Goal: Task Accomplishment & Management: Manage account settings

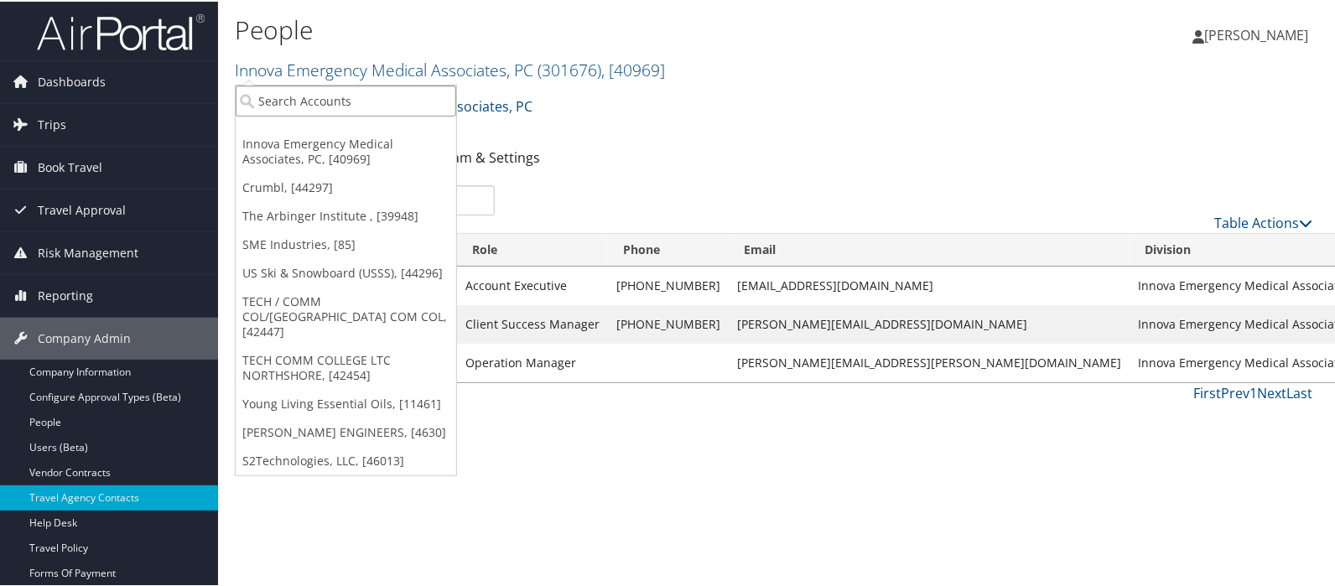
click at [332, 100] on input "search" at bounding box center [346, 99] width 220 height 31
type input "s2"
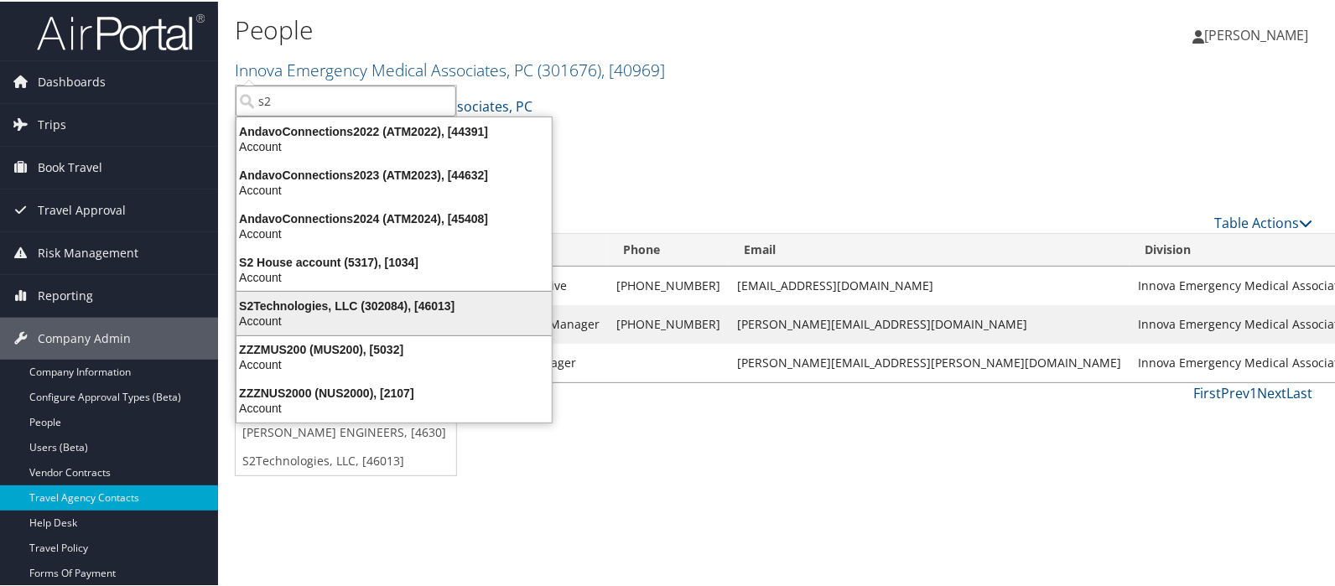
click at [329, 299] on div "S2Technologies, LLC (302084), [46013]" at bounding box center [393, 304] width 335 height 15
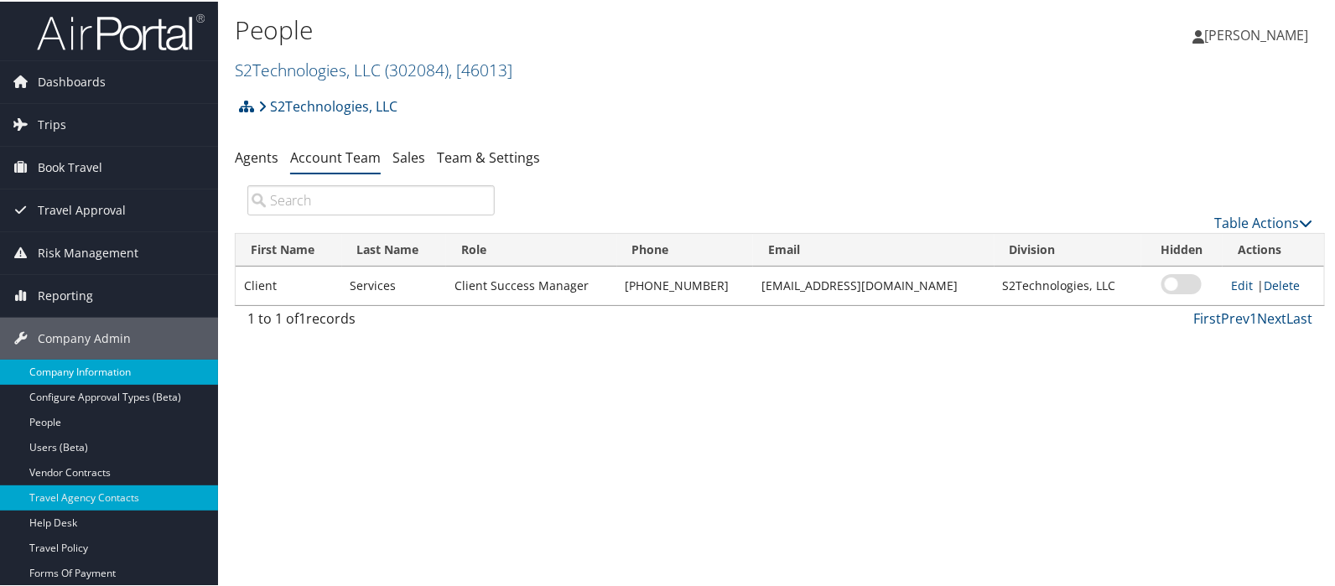
click at [66, 365] on link "Company Information" at bounding box center [109, 370] width 218 height 25
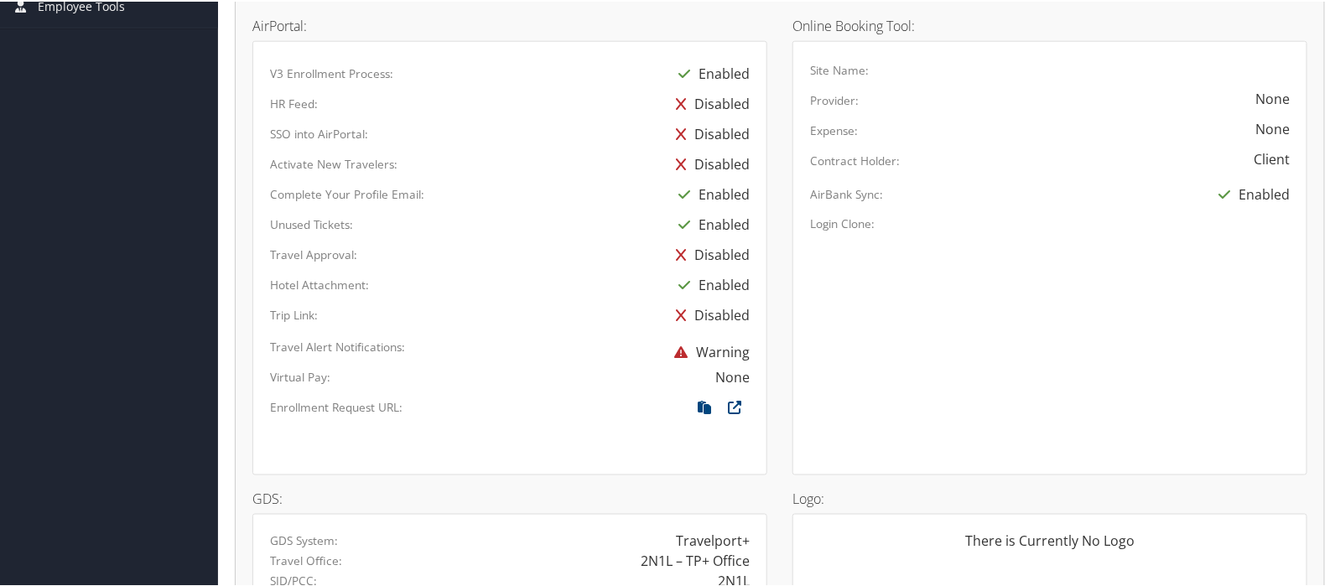
scroll to position [837, 0]
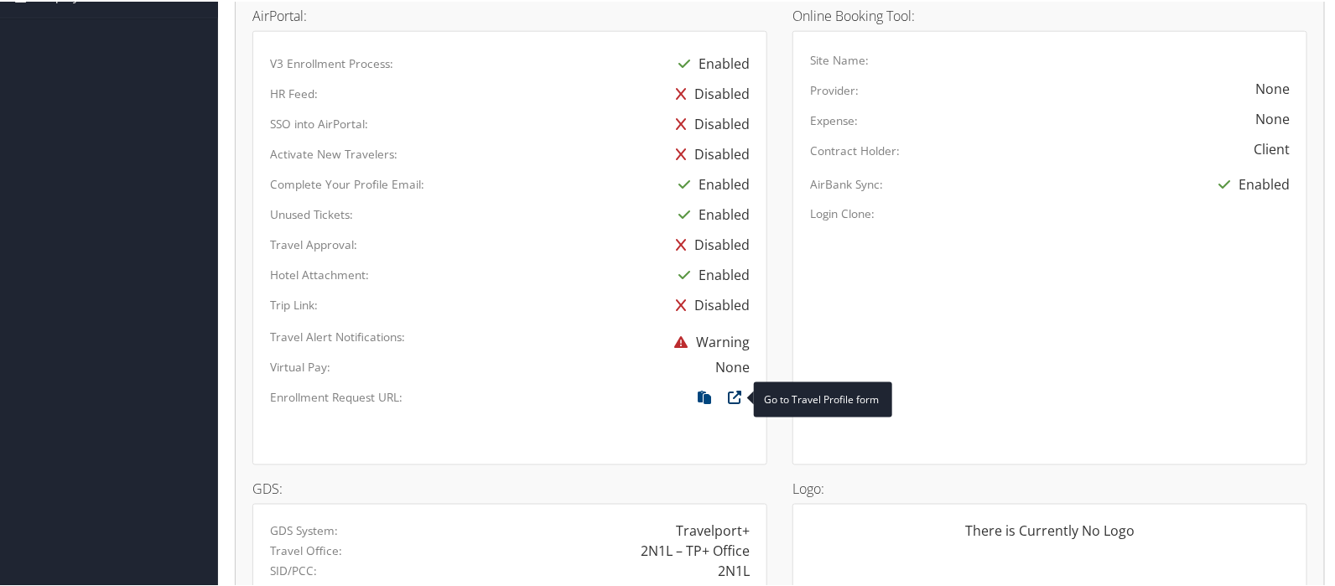
click at [727, 392] on icon at bounding box center [734, 400] width 30 height 22
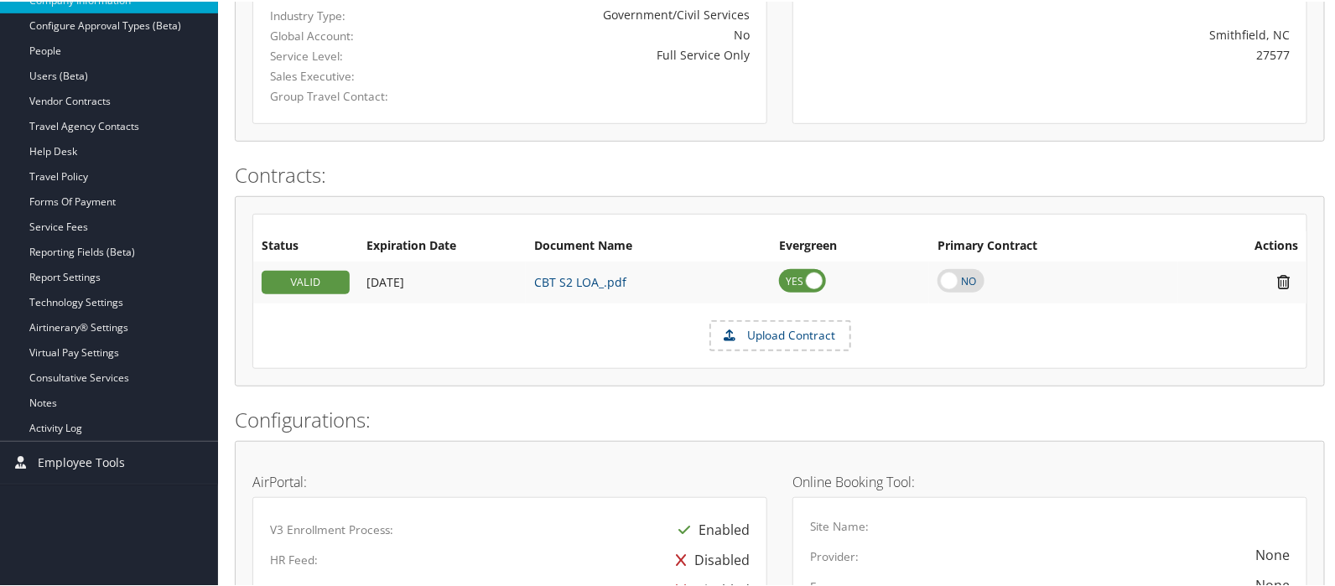
scroll to position [279, 0]
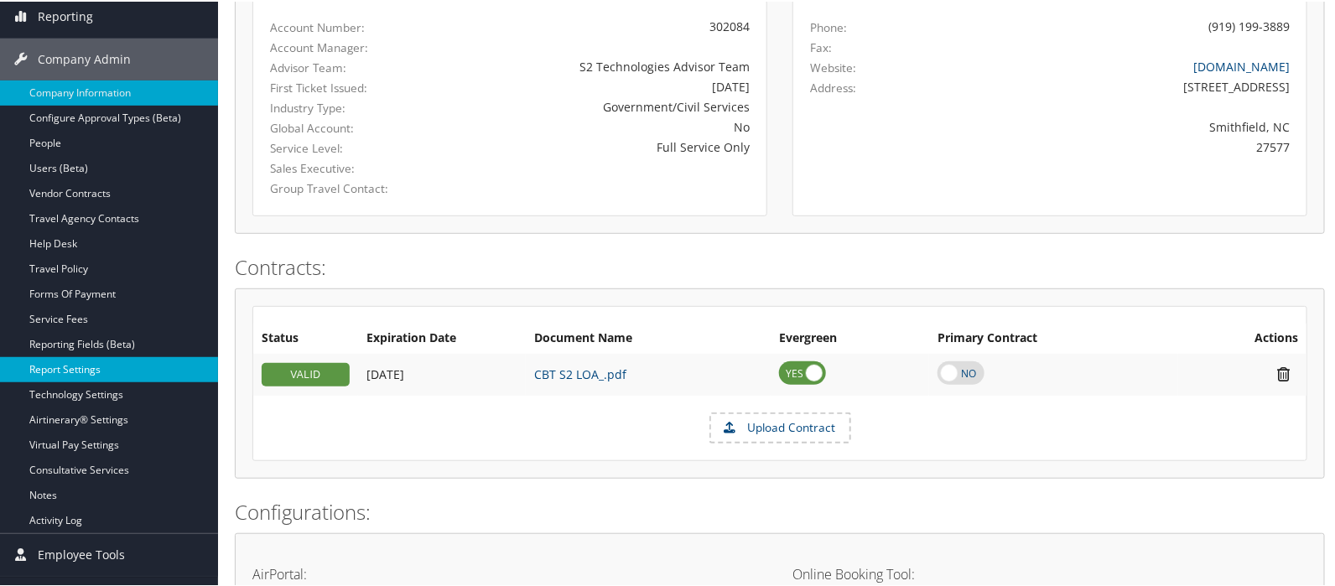
click at [60, 365] on link "Report Settings" at bounding box center [109, 367] width 218 height 25
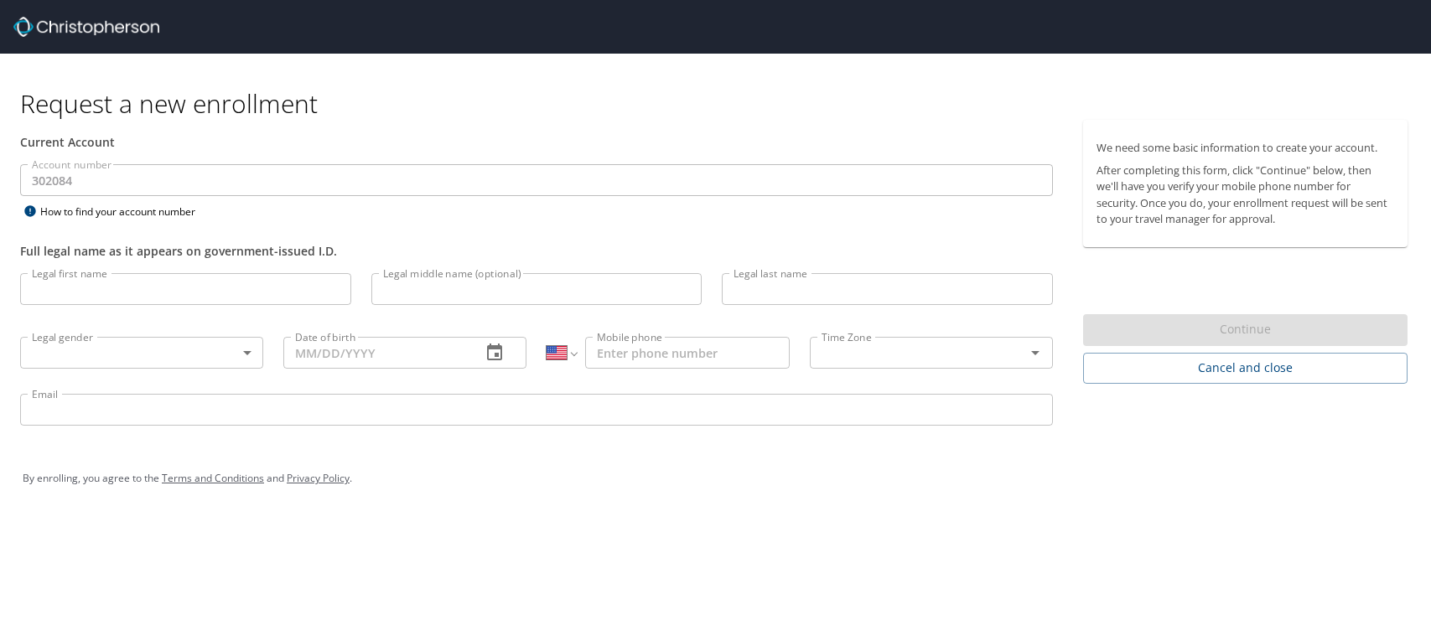
select select "US"
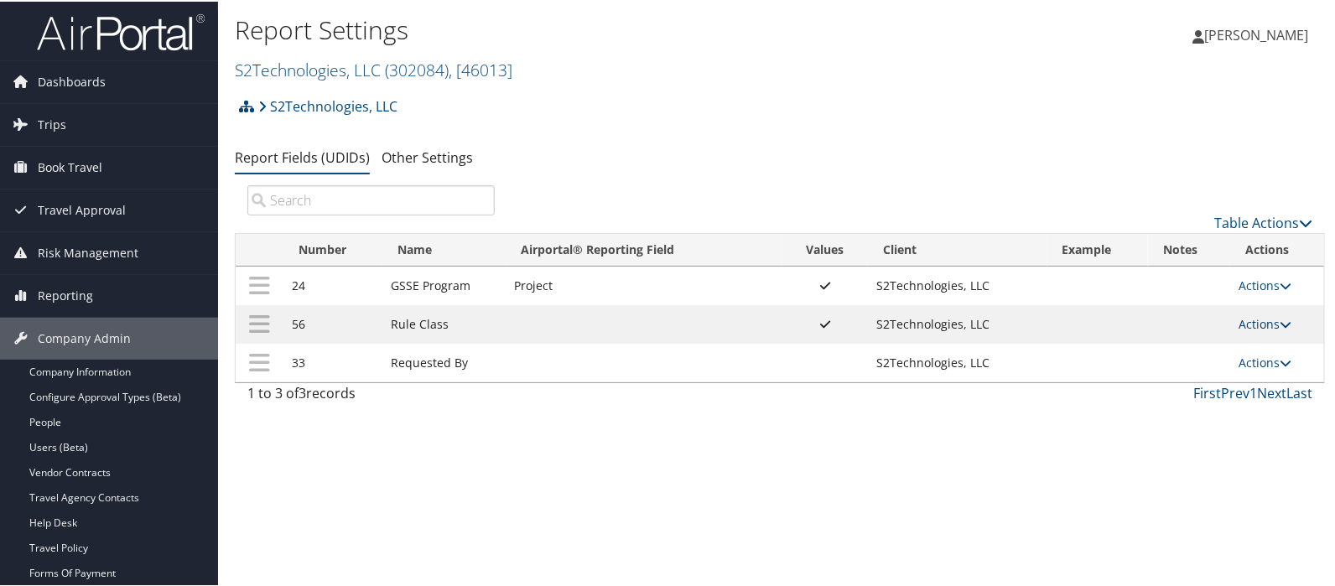
click at [1253, 318] on link "Actions" at bounding box center [1264, 322] width 53 height 16
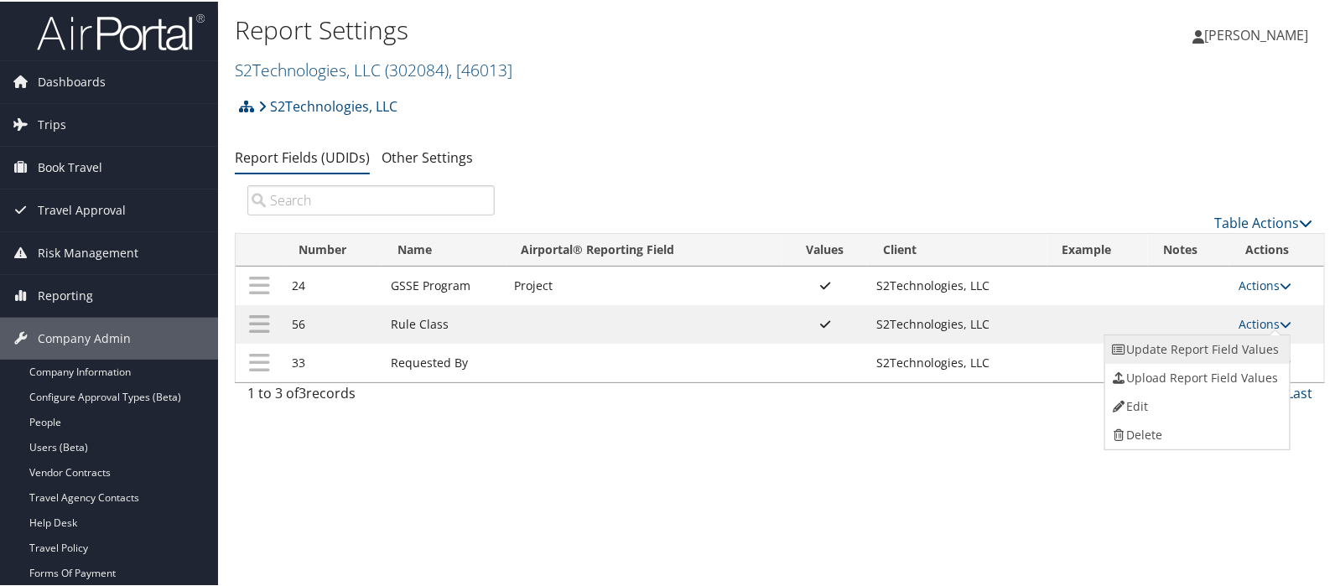
click at [1207, 345] on link "Update Report Field Values" at bounding box center [1195, 348] width 181 height 29
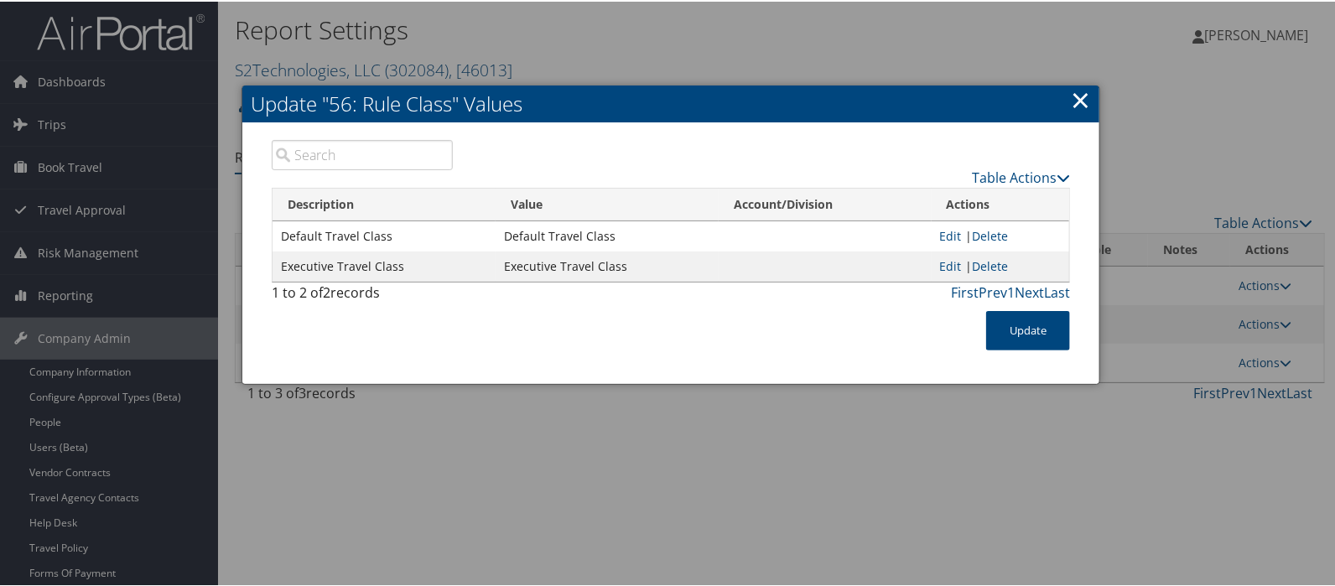
click at [1079, 101] on link "×" at bounding box center [1079, 98] width 19 height 34
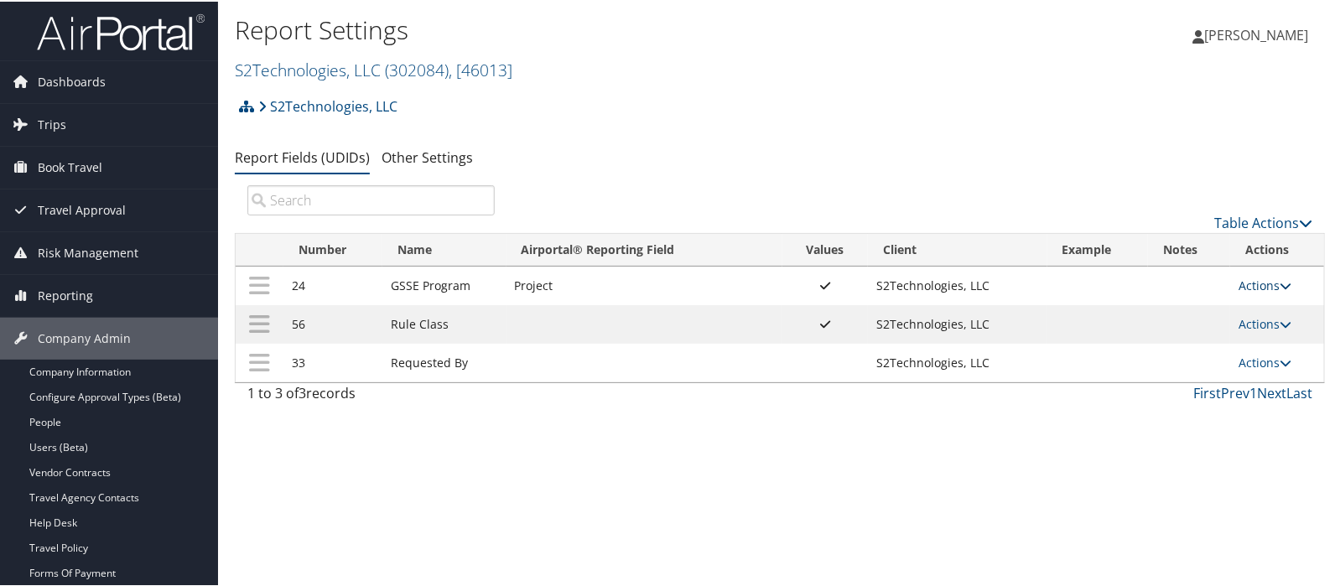
click at [1281, 287] on icon at bounding box center [1285, 284] width 12 height 12
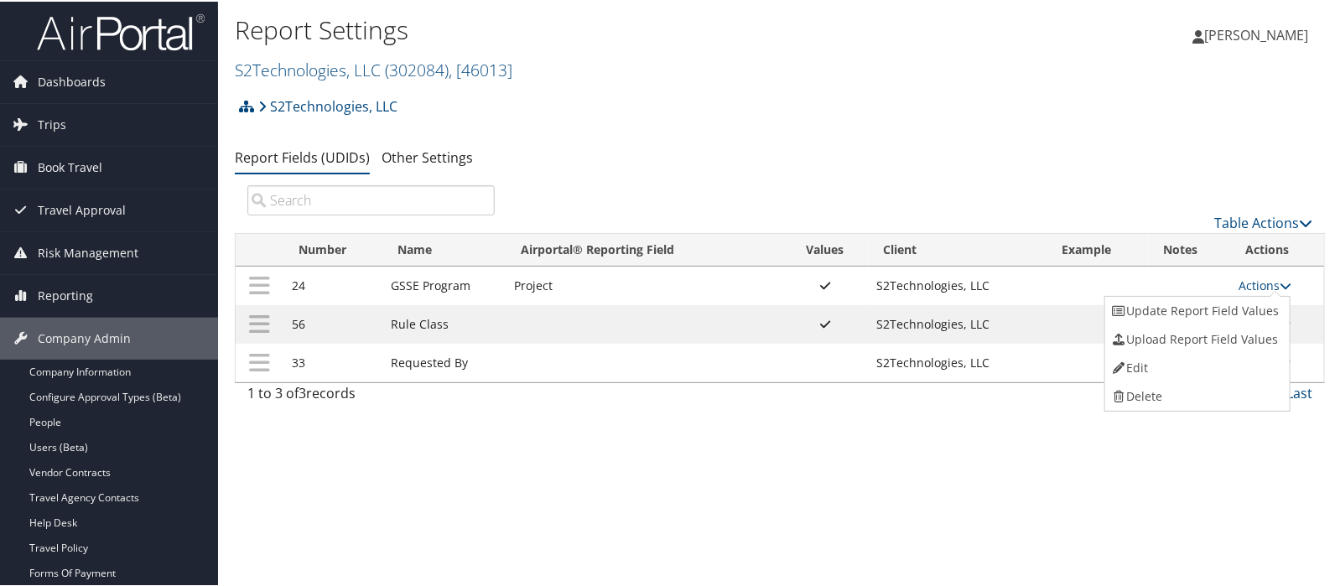
drag, startPoint x: 1232, startPoint y: 310, endPoint x: 1147, endPoint y: 301, distance: 86.0
click at [1232, 311] on link "Update Report Field Values" at bounding box center [1195, 309] width 181 height 29
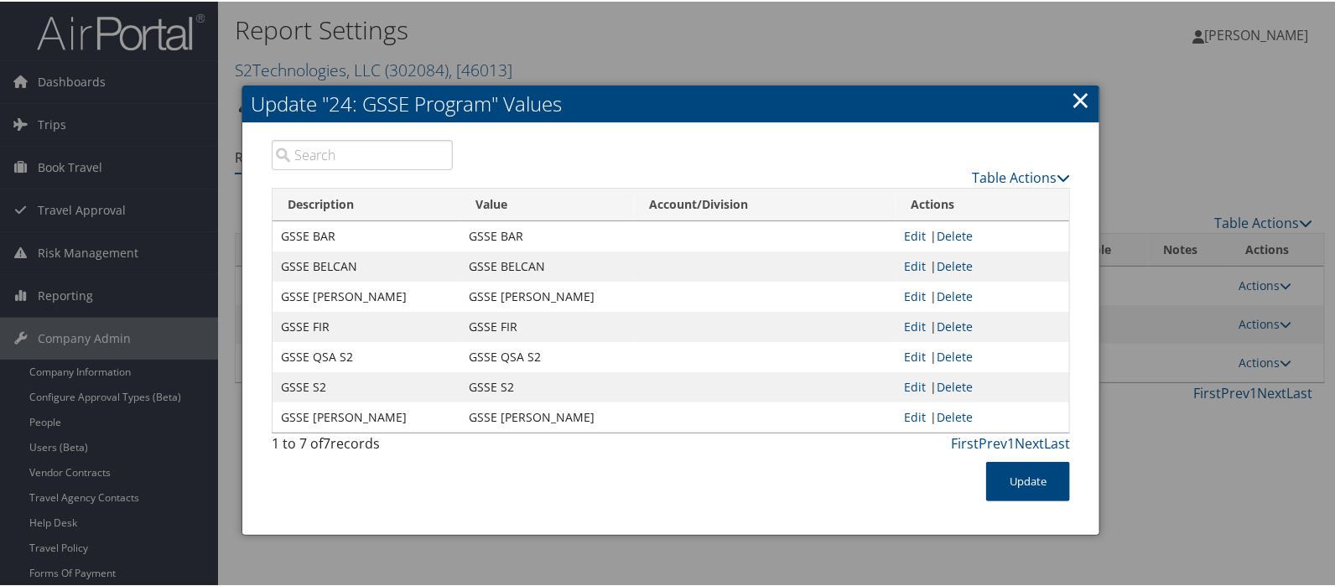
click at [1075, 109] on link "×" at bounding box center [1079, 98] width 19 height 34
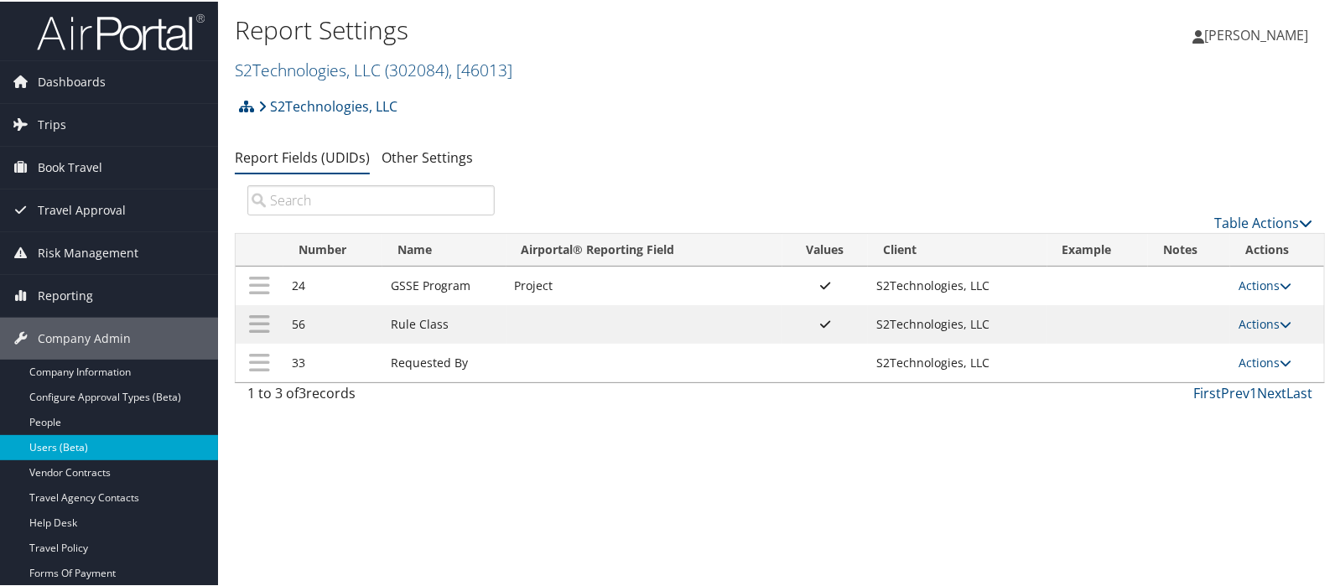
click at [65, 446] on link "Users (Beta)" at bounding box center [109, 445] width 218 height 25
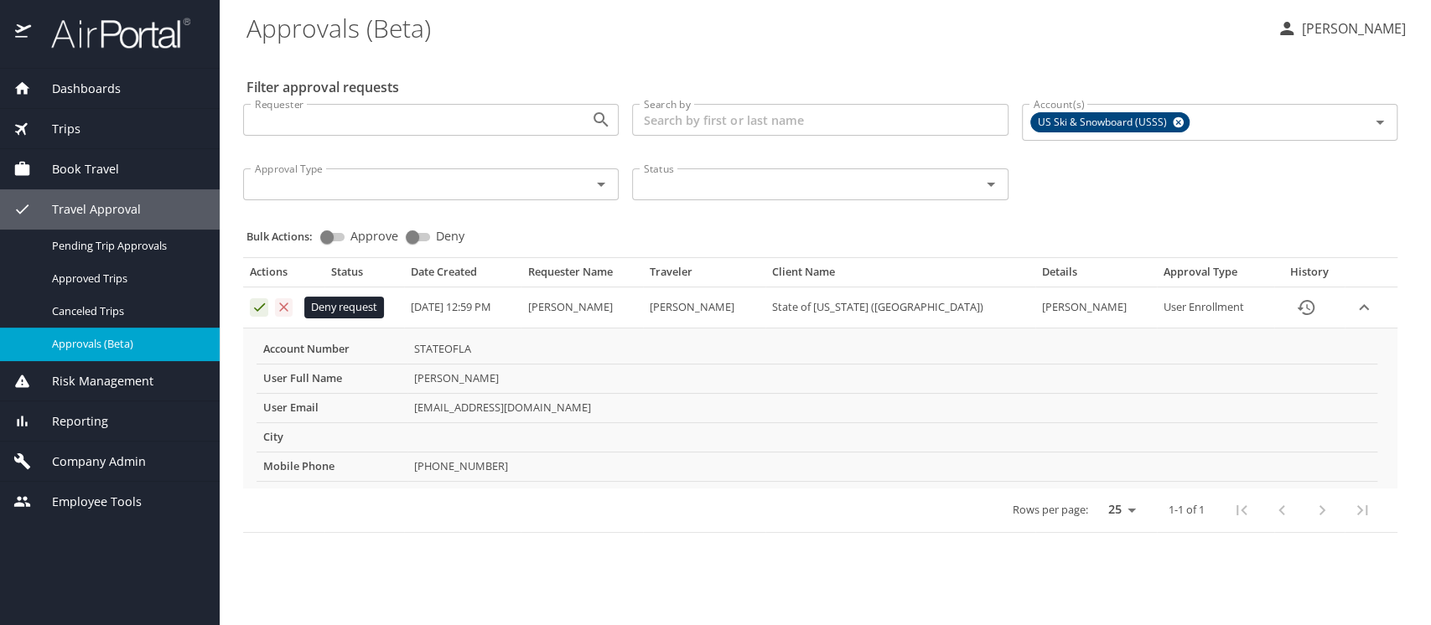
click at [287, 311] on icon "Approval table" at bounding box center [284, 307] width 9 height 9
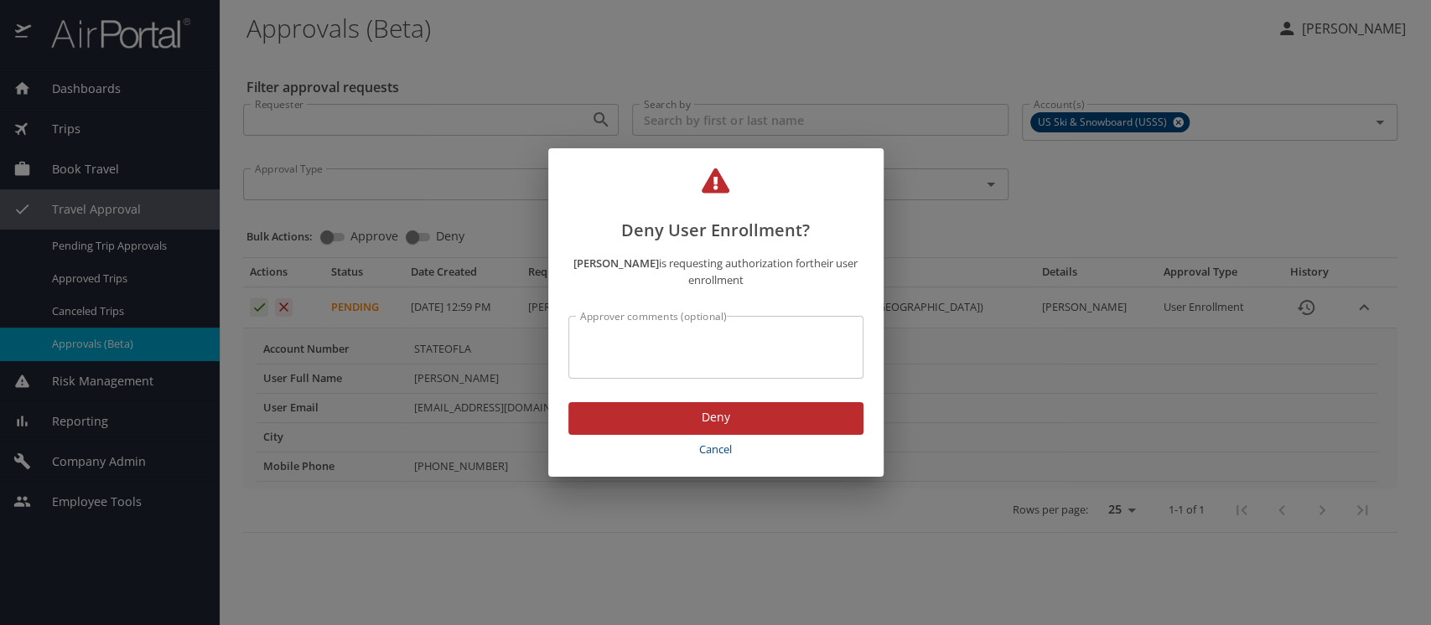
click at [671, 407] on span "Deny" at bounding box center [716, 417] width 268 height 21
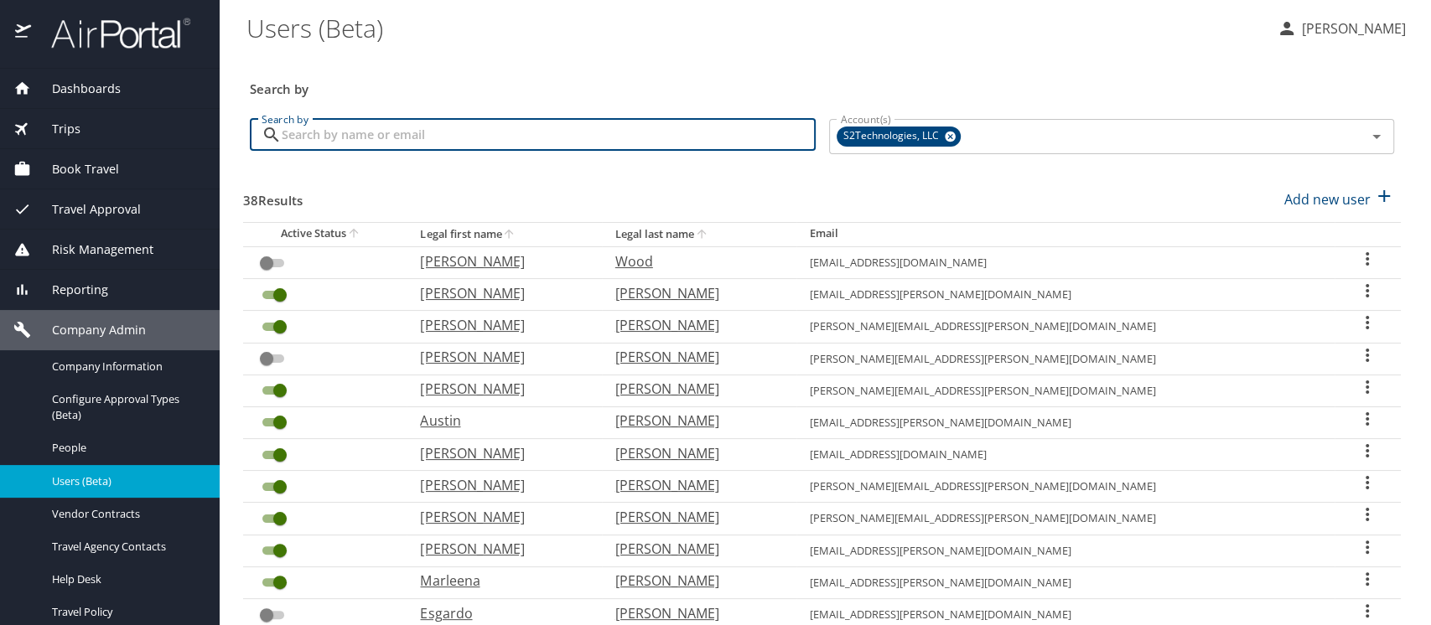
click at [350, 144] on input "Search by" at bounding box center [549, 135] width 534 height 32
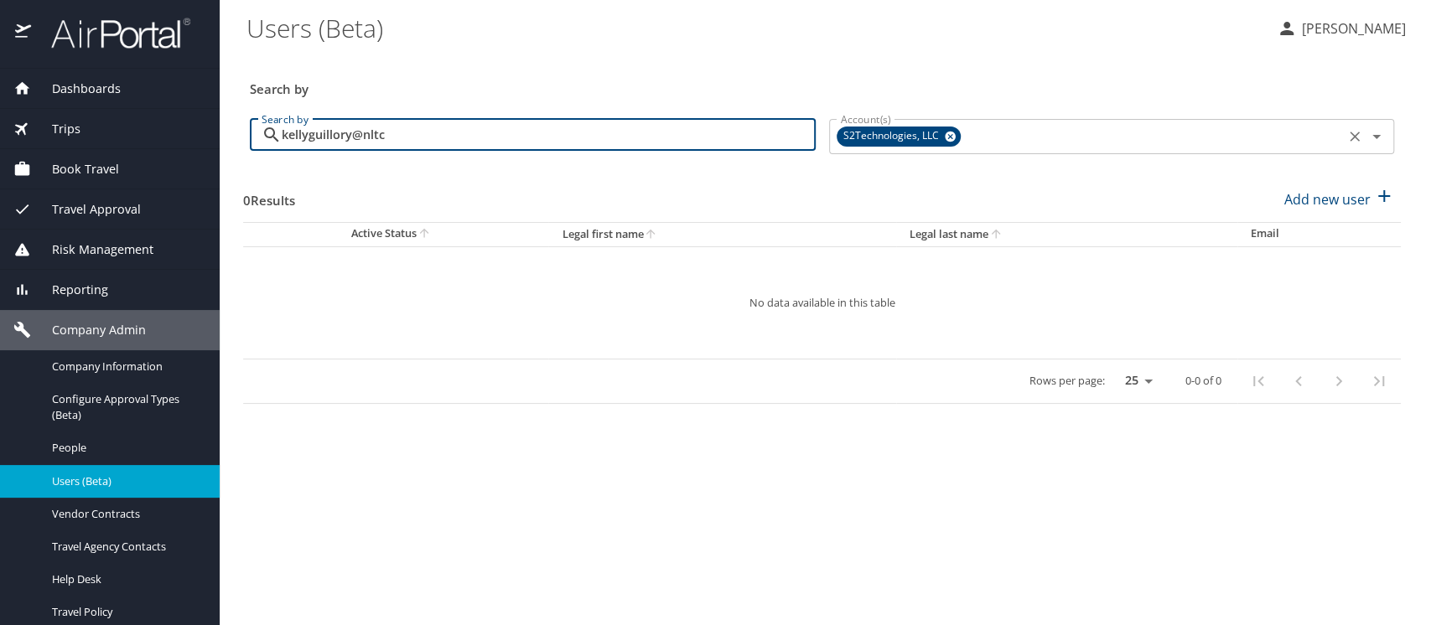
click at [946, 133] on icon at bounding box center [950, 137] width 11 height 11
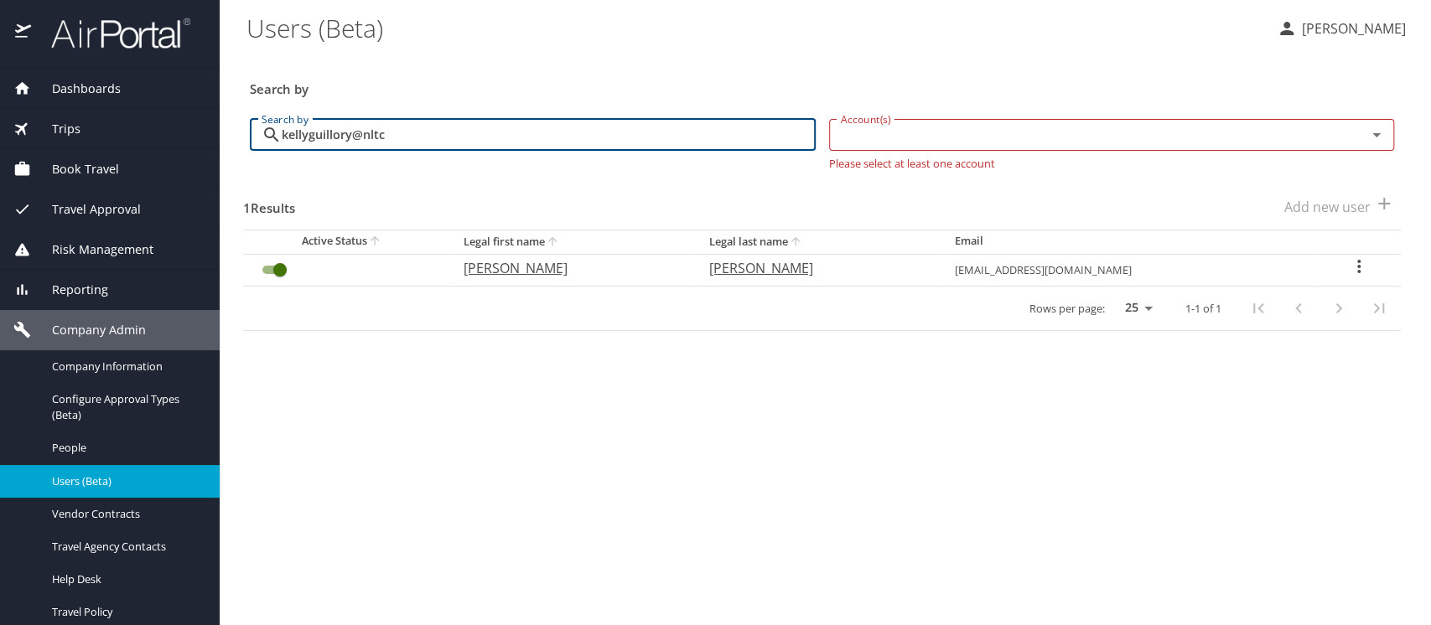
type input "kellyguillory@nltc"
click at [1356, 272] on icon "User Search Table" at bounding box center [1359, 267] width 20 height 20
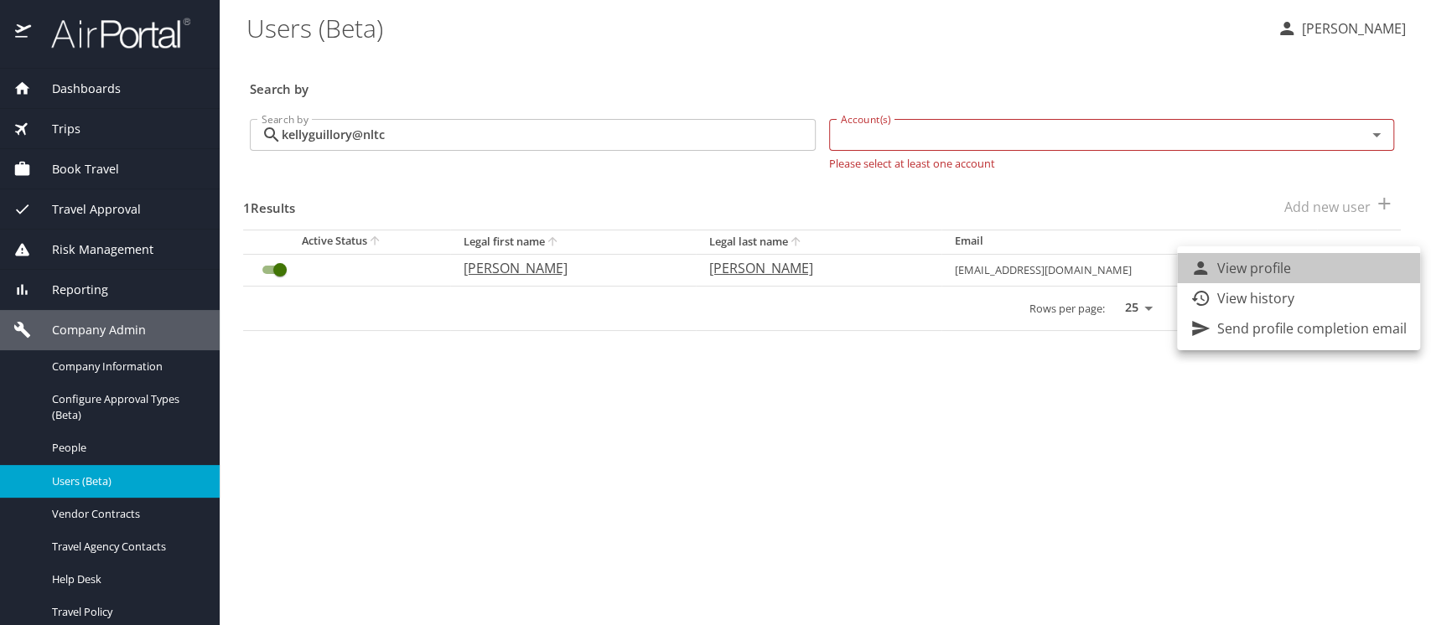
click at [1339, 273] on li "View profile" at bounding box center [1298, 268] width 243 height 30
select select "US"
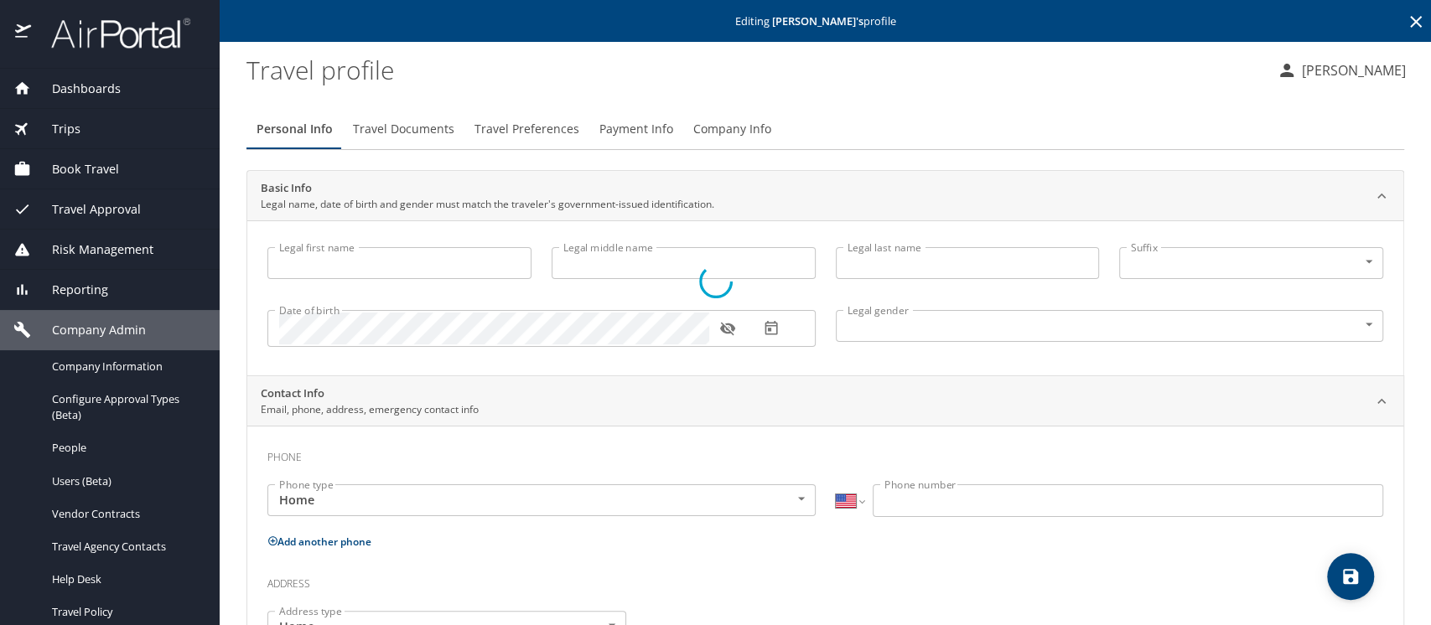
type input "[PERSON_NAME]"
type input "[DEMOGRAPHIC_DATA]"
select select "US"
select select "NL"
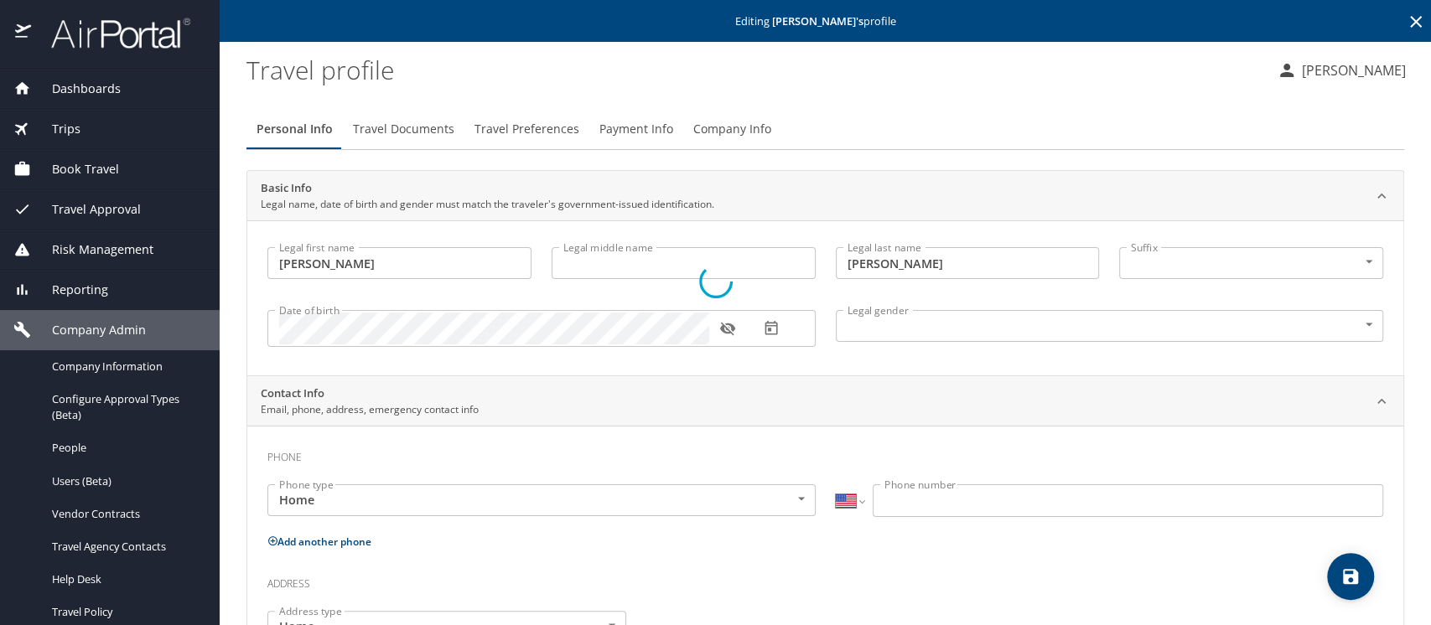
select select "NL"
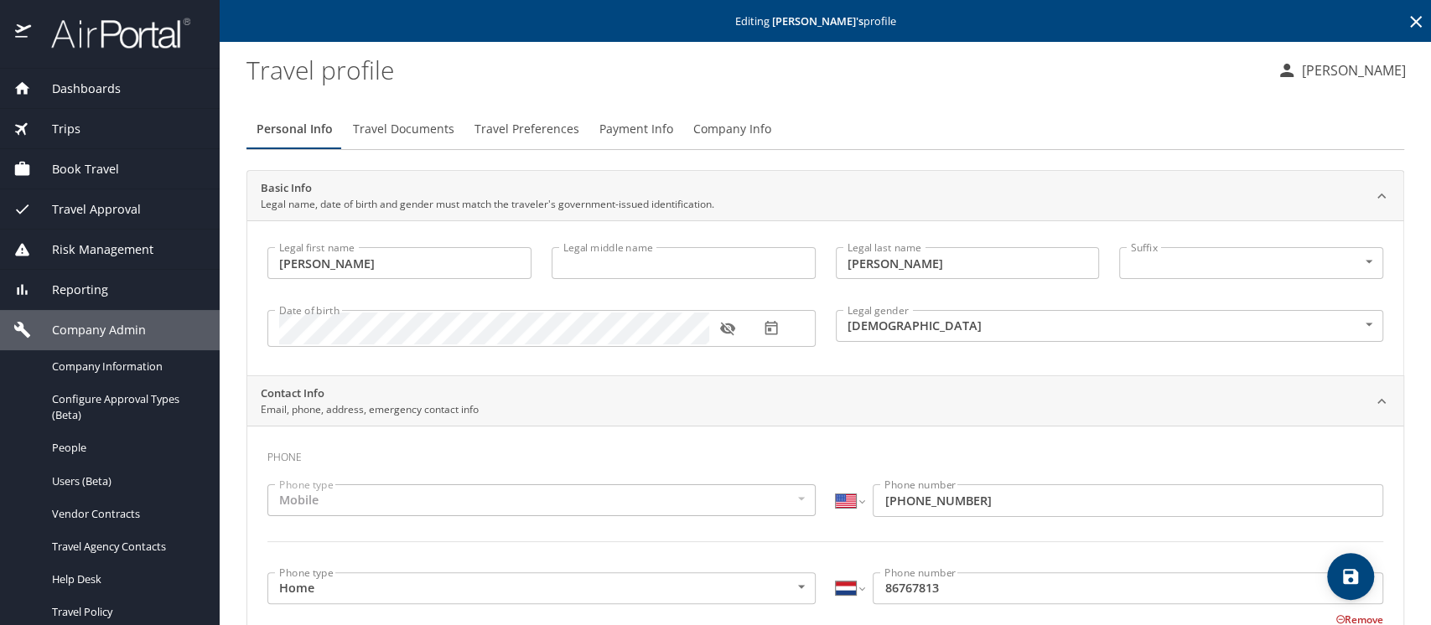
click at [749, 131] on span "Company Info" at bounding box center [732, 129] width 78 height 21
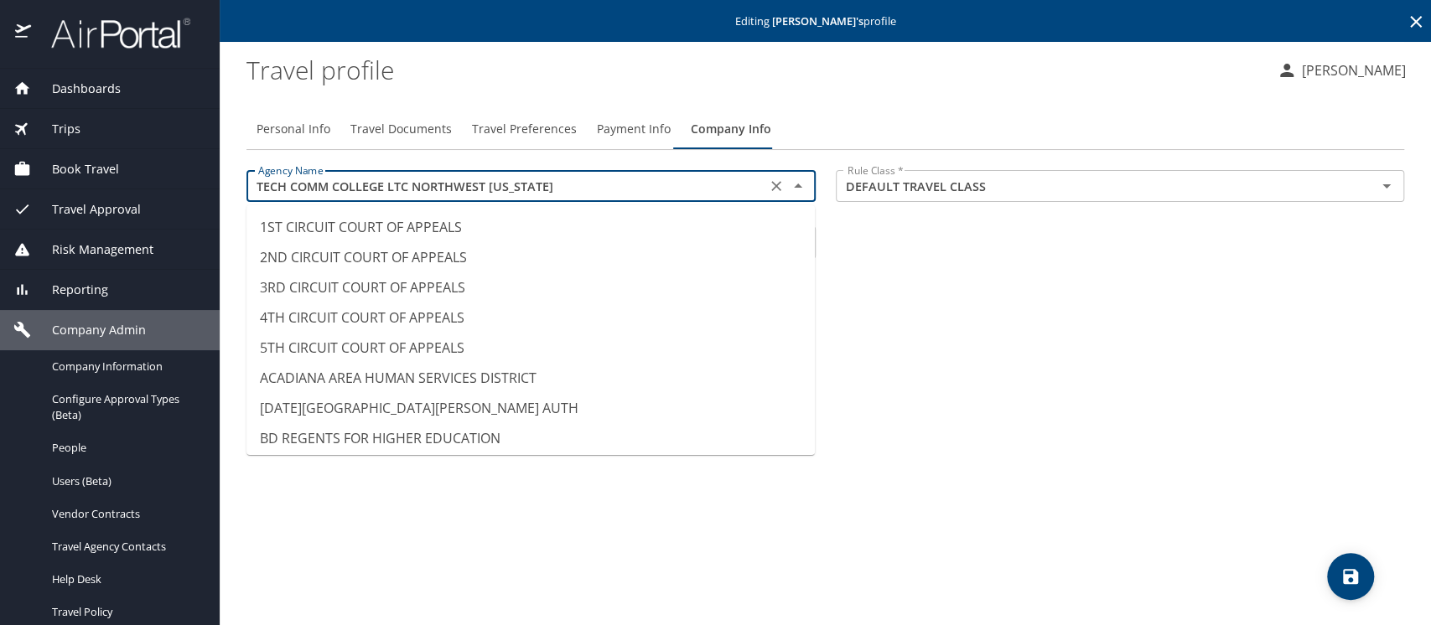
scroll to position [14094, 0]
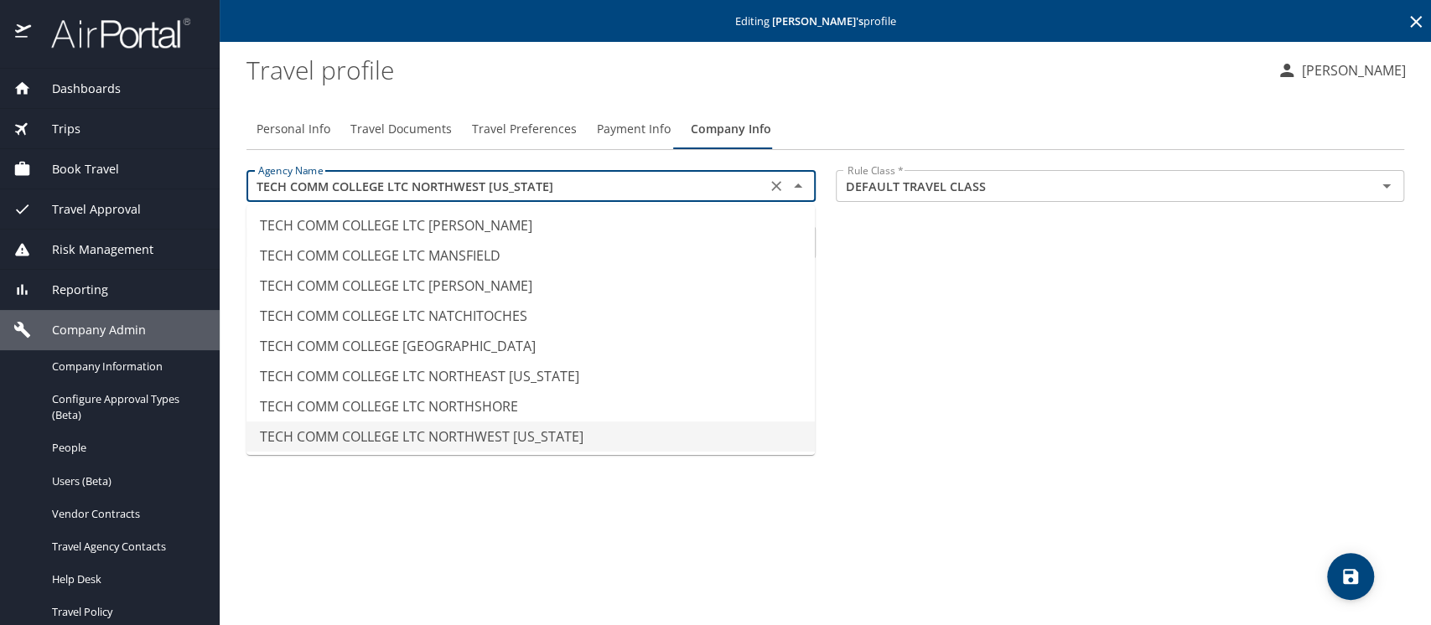
drag, startPoint x: 557, startPoint y: 184, endPoint x: 249, endPoint y: 190, distance: 308.5
click at [249, 190] on div "TECH COMM COLLEGE LTC NORTHWEST LOUISIANA Agency Name" at bounding box center [530, 186] width 569 height 32
click at [275, 124] on span "Personal Info" at bounding box center [294, 129] width 74 height 21
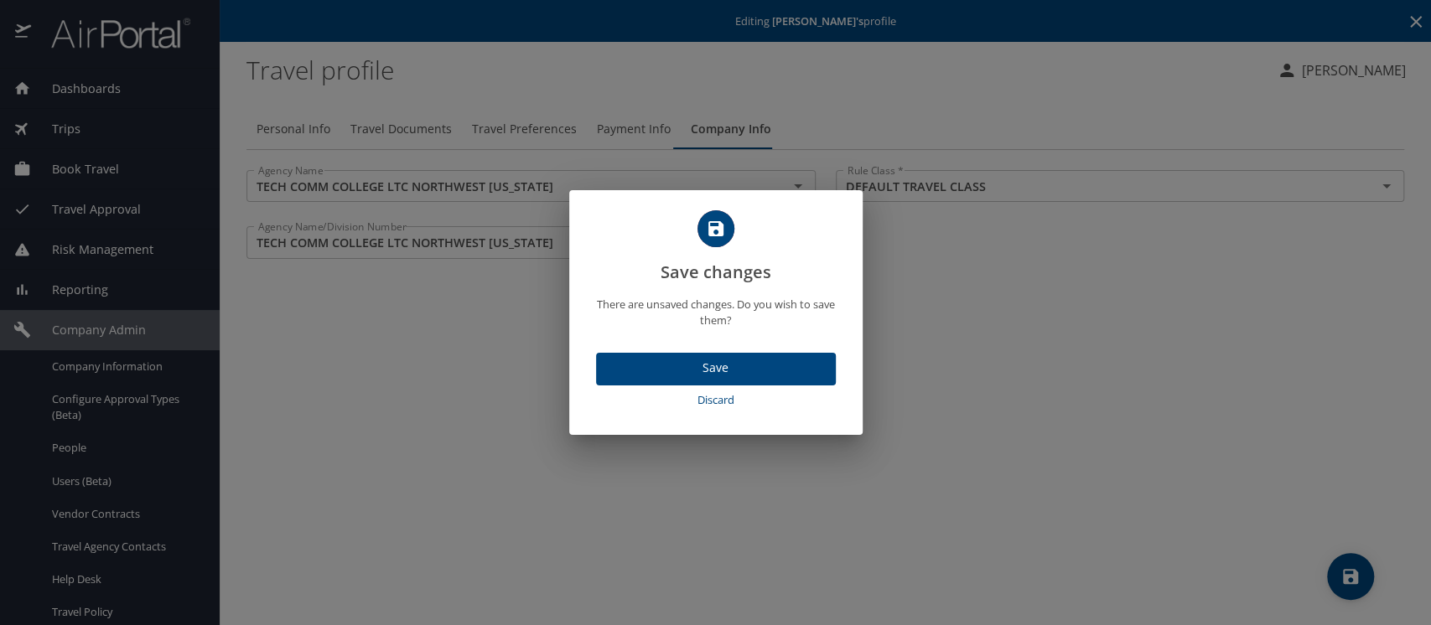
click at [697, 396] on span "Discard" at bounding box center [716, 400] width 226 height 19
select select "US"
select select "NL"
select select "US"
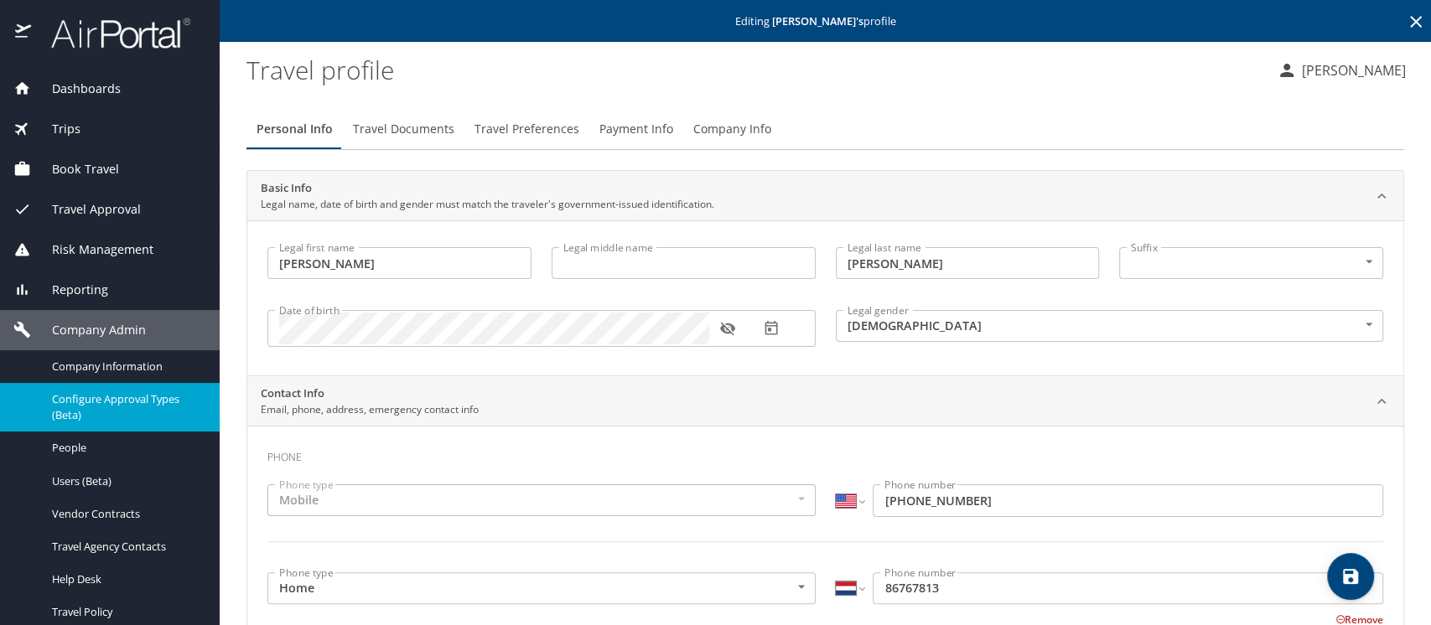
click at [80, 391] on div "Configure Approval Types (Beta)" at bounding box center [109, 407] width 193 height 35
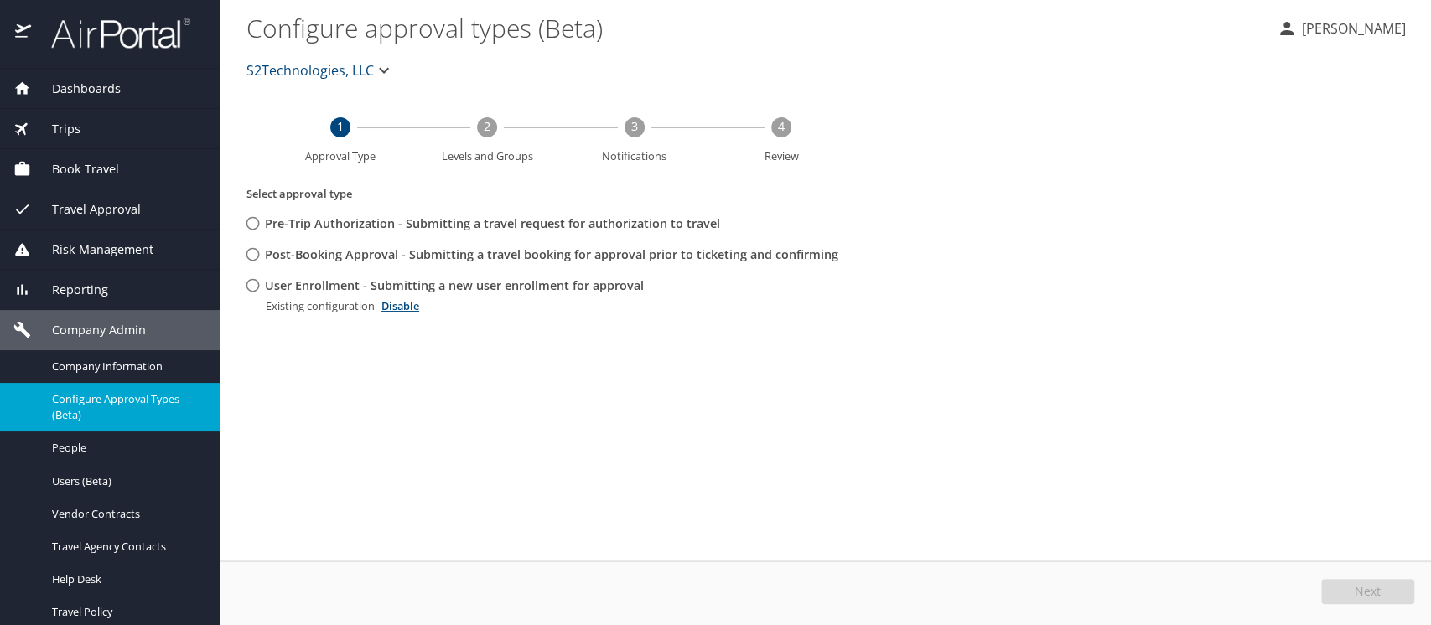
click at [275, 73] on span "S2Technologies, LLC" at bounding box center [309, 70] width 127 height 23
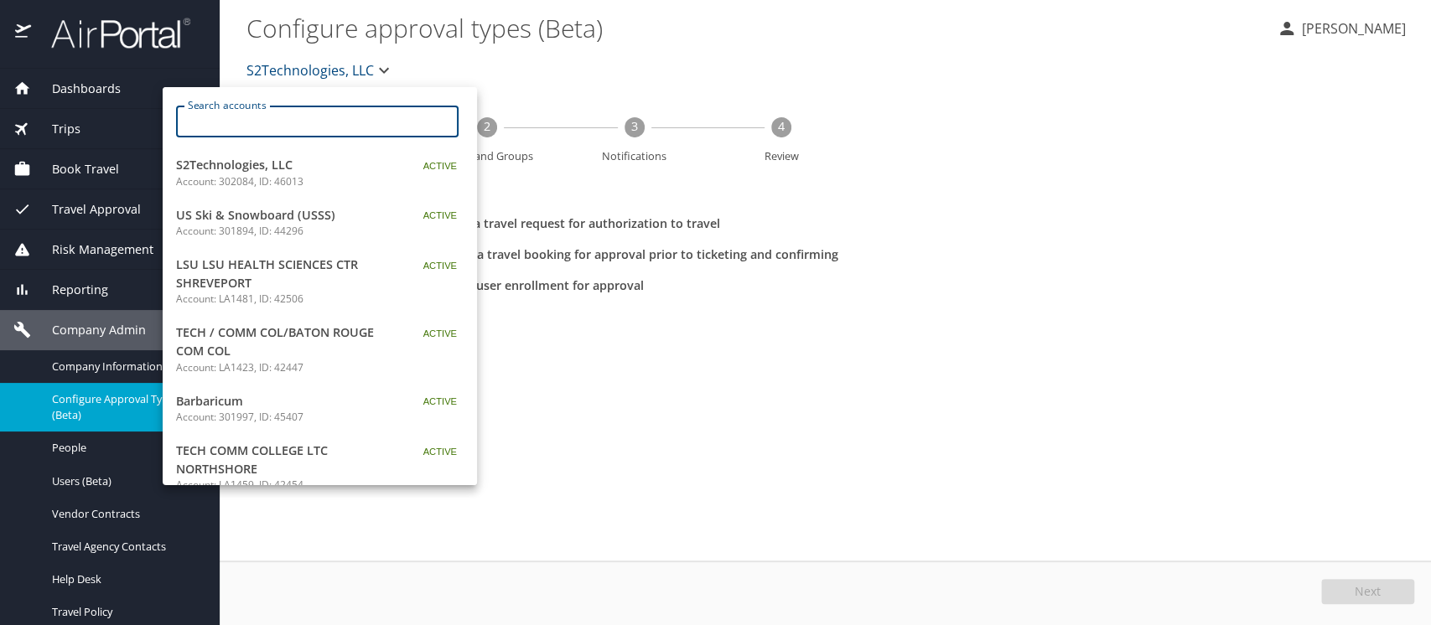
paste input "TECH COMM COLLEGE LTC NORTHWEST [US_STATE]"
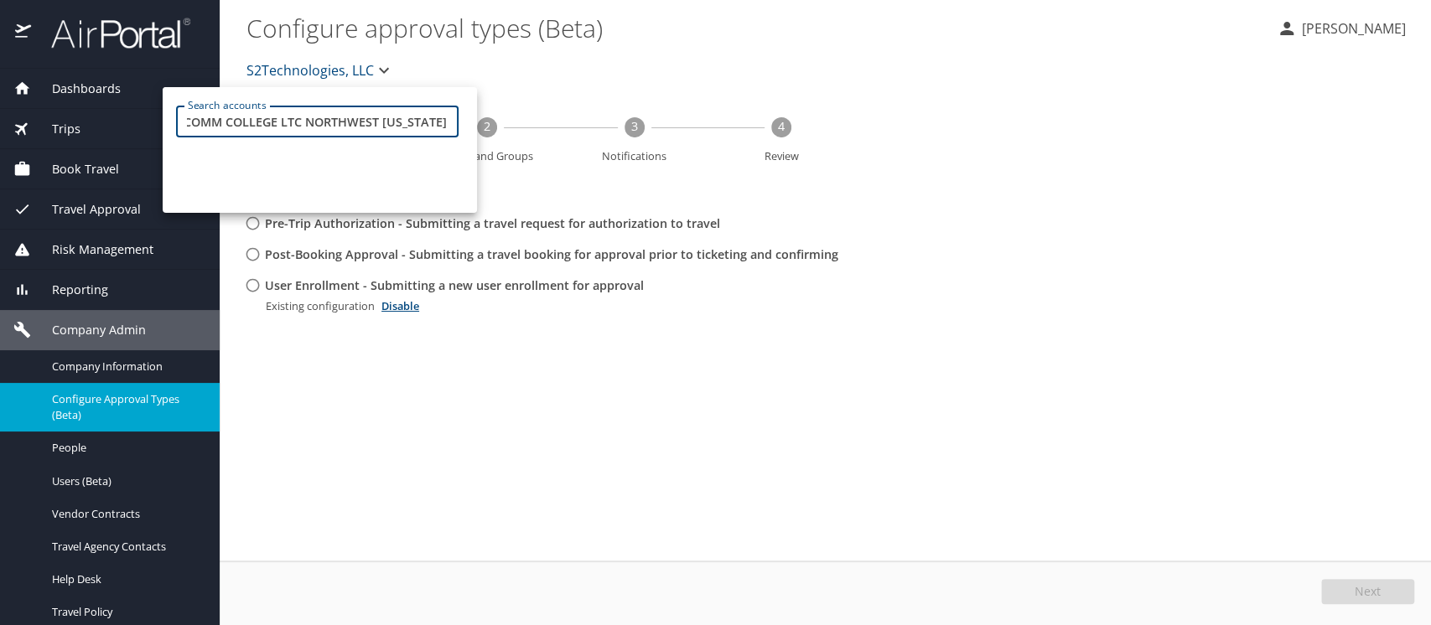
type input "TECH COMM COLLEGE LTC NORTHWEST [US_STATE]"
click at [347, 118] on input "TECH COMM COLLEGE LTC NORTHWEST [US_STATE]" at bounding box center [323, 122] width 272 height 32
click at [420, 127] on input "TECH COMM COLLEGE LTC NORTHWEST [US_STATE]" at bounding box center [323, 122] width 272 height 32
click at [617, 107] on div at bounding box center [715, 312] width 1431 height 625
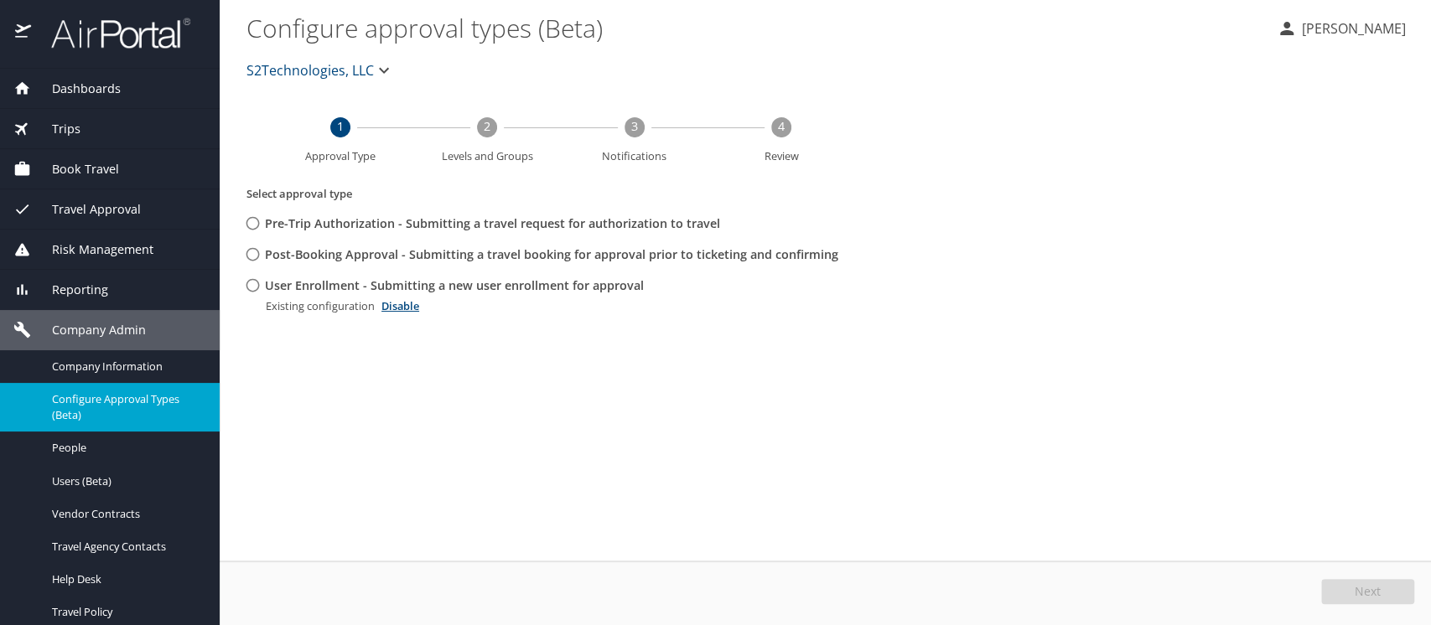
click at [319, 72] on span "S2Technologies, LLC" at bounding box center [309, 70] width 127 height 23
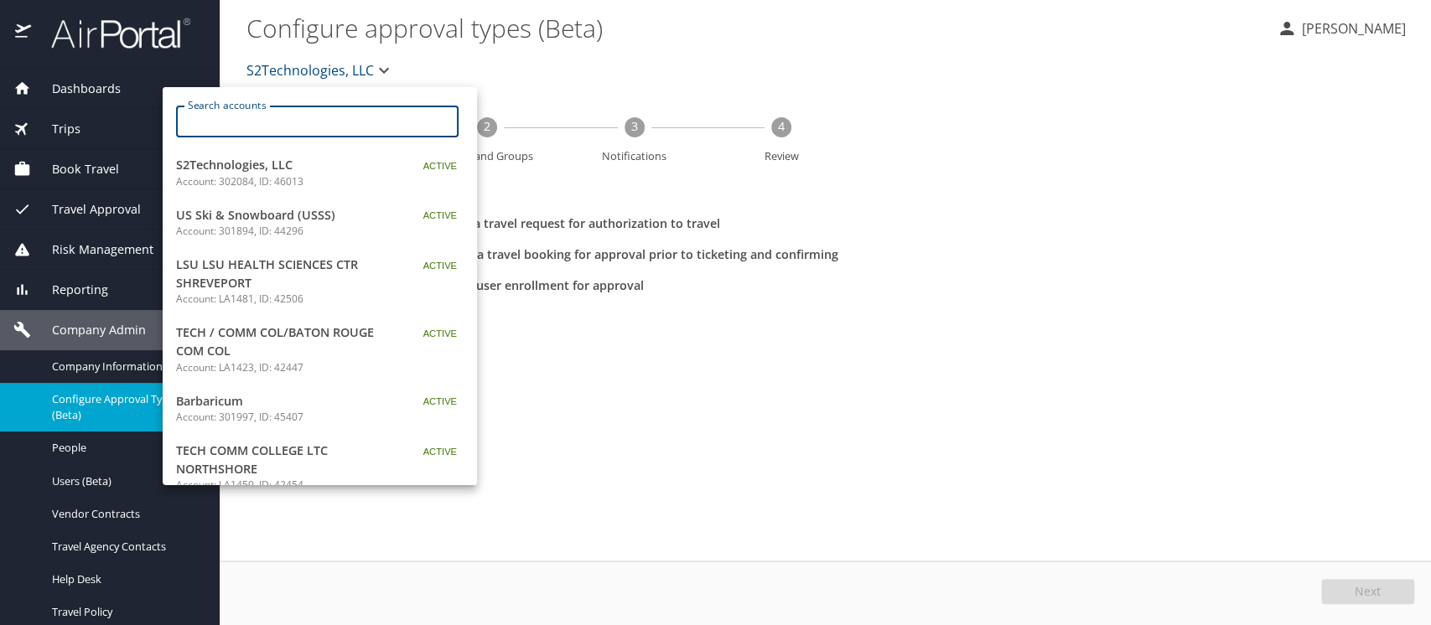
paste input "TECH COMM COLLEGE LTC NORTHWEST [US_STATE]"
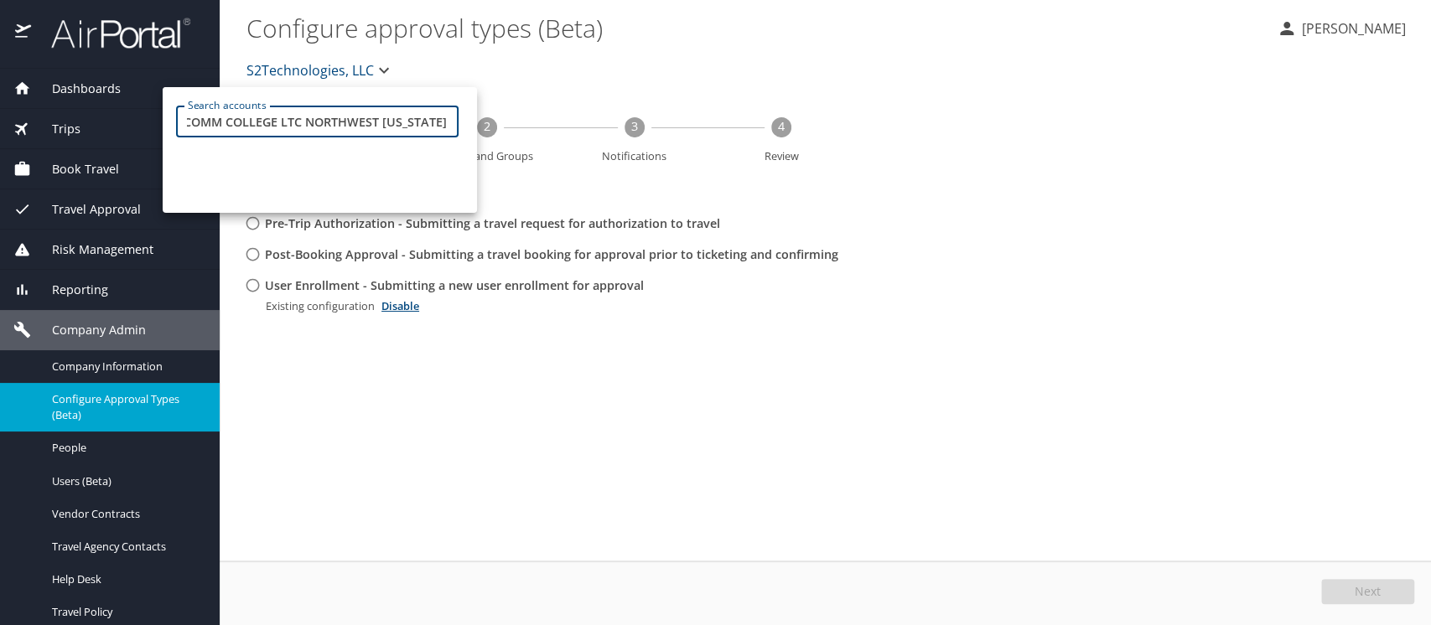
type input "TECH COMM COLLEGE LTC NORTHWEST [US_STATE]"
click at [362, 122] on input "TECH COMM COLLEGE LTC NORTHWEST [US_STATE]" at bounding box center [323, 122] width 272 height 32
click at [452, 121] on input "TECH COMM COLLEGE LTC NORTHWEST [US_STATE]" at bounding box center [323, 122] width 272 height 32
click at [427, 157] on div "Search accounts TECH COMM COLLEGE LTC NORTHWEST LOUISIANA Search accounts" at bounding box center [320, 150] width 314 height 126
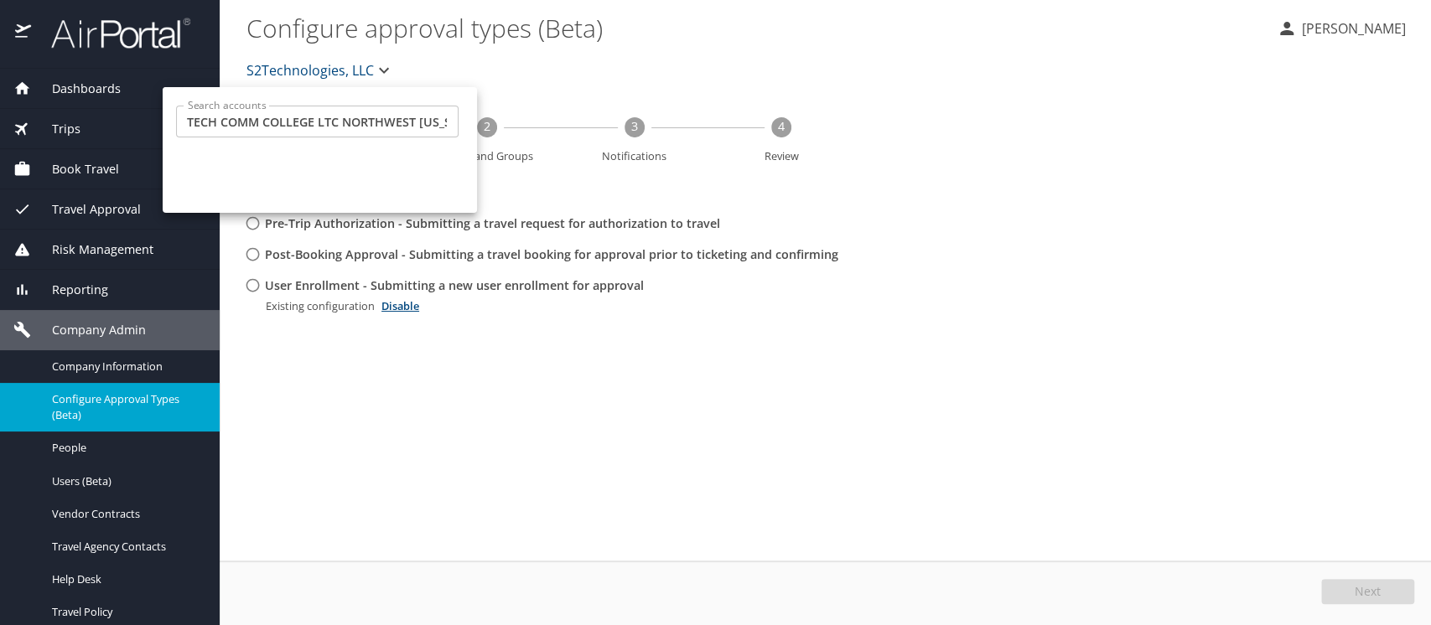
click at [381, 123] on input "TECH COMM COLLEGE LTC NORTHWEST [US_STATE]" at bounding box center [323, 122] width 272 height 32
click at [394, 135] on input "TECH COMM COLLEGE LTC NORTHWEST [US_STATE]" at bounding box center [323, 122] width 272 height 32
click at [448, 129] on input "TECH COMM COLLEGE LTC NORTHWEST LOUISIANA" at bounding box center [323, 122] width 272 height 32
click at [883, 168] on div at bounding box center [715, 312] width 1431 height 625
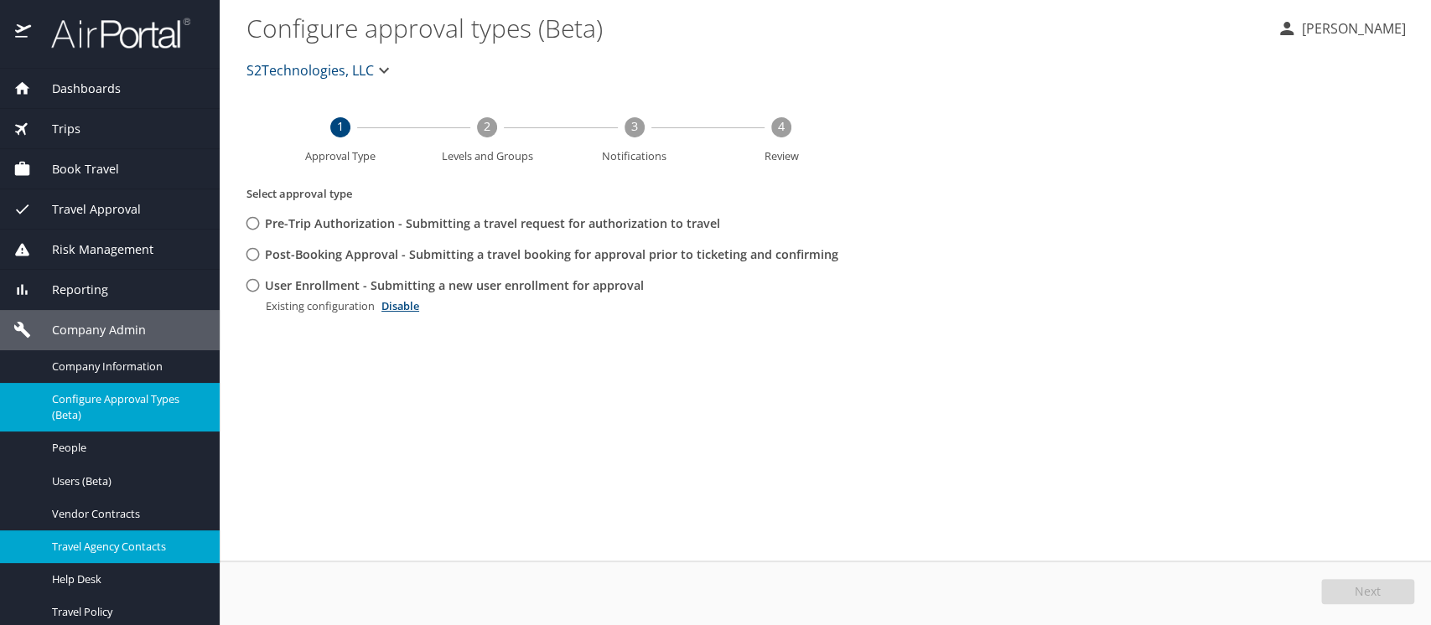
scroll to position [298, 0]
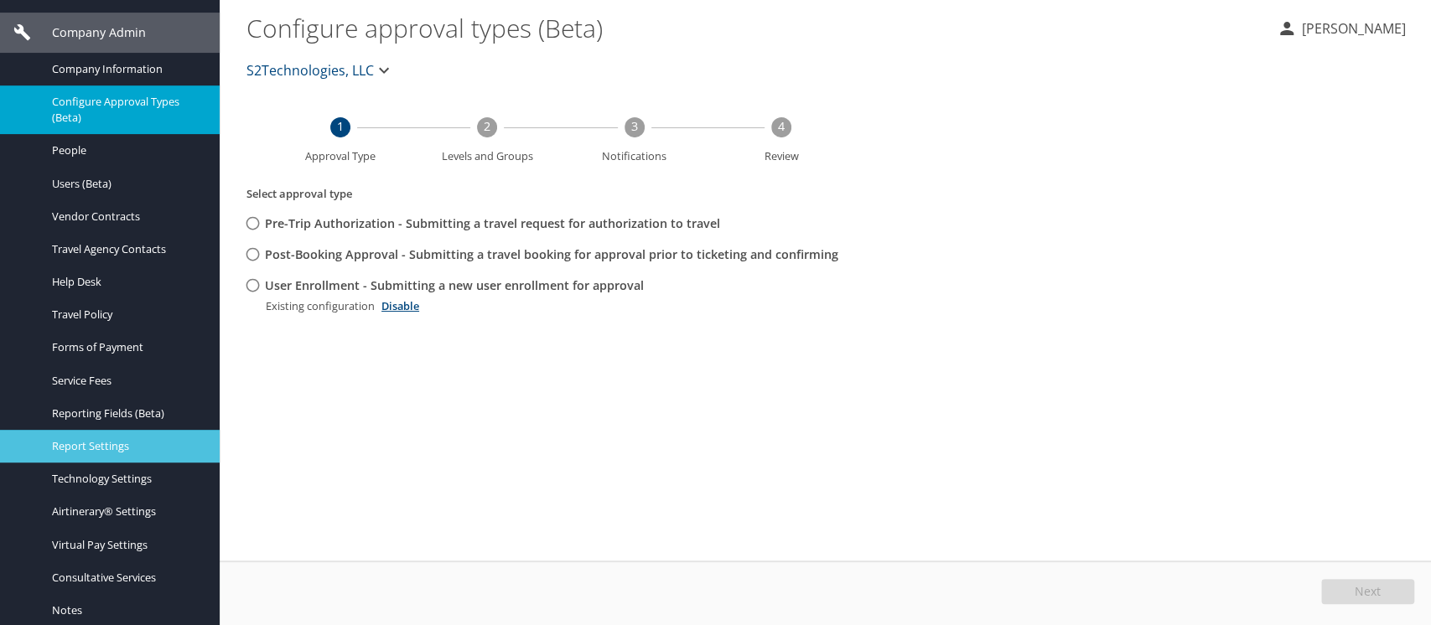
click at [82, 447] on span "Report Settings" at bounding box center [126, 446] width 148 height 16
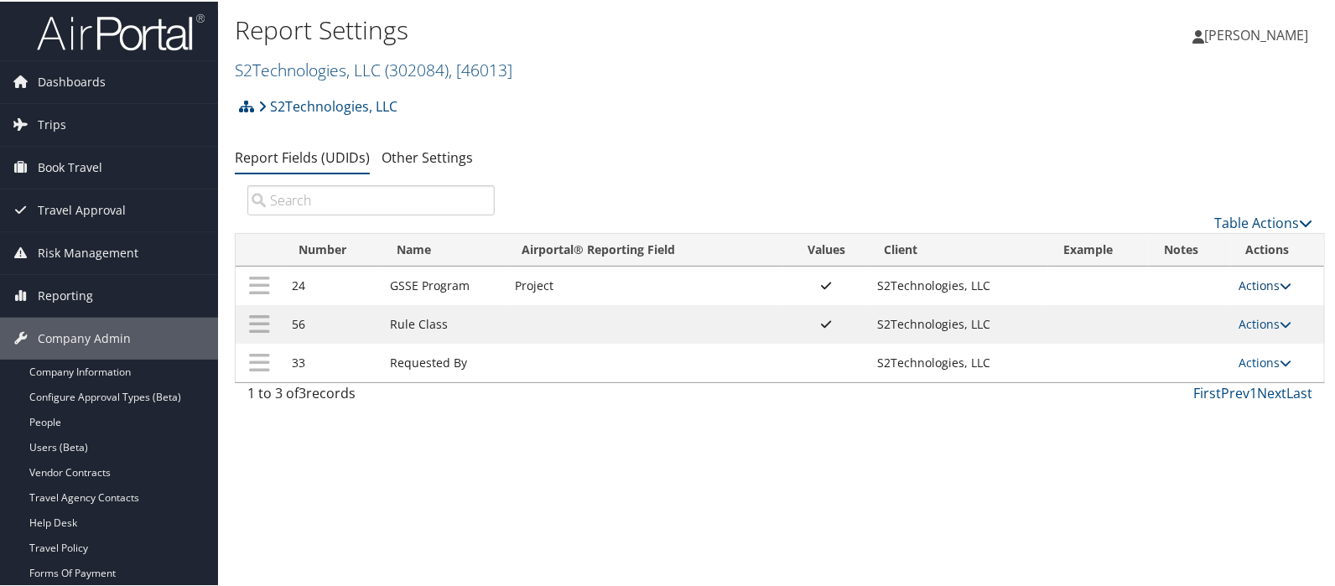
click at [1266, 282] on link "Actions" at bounding box center [1265, 284] width 53 height 16
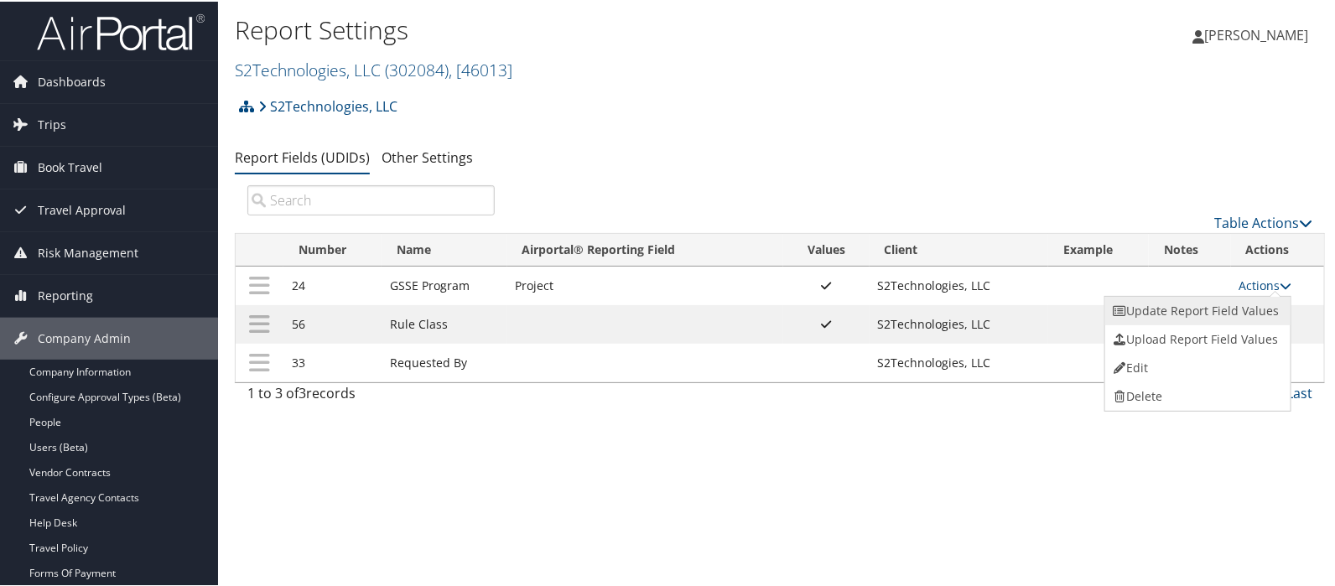
click at [1194, 301] on link "Update Report Field Values" at bounding box center [1195, 309] width 181 height 29
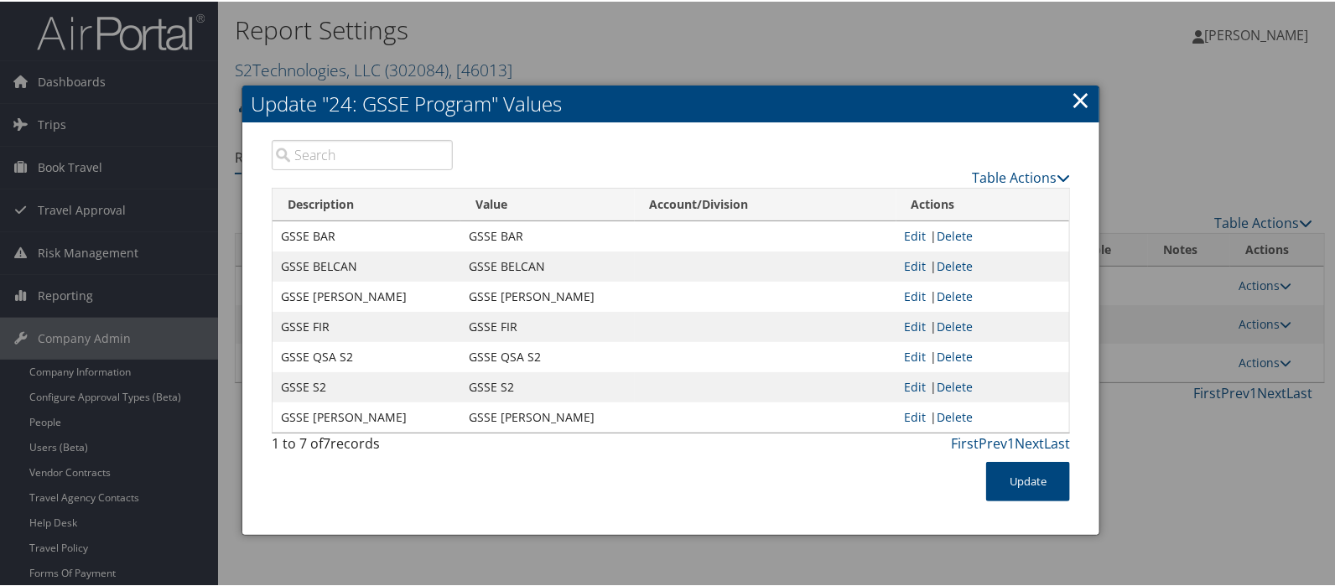
click at [327, 324] on td "GSSE FIR" at bounding box center [366, 325] width 188 height 30
click at [1077, 97] on link "×" at bounding box center [1079, 98] width 19 height 34
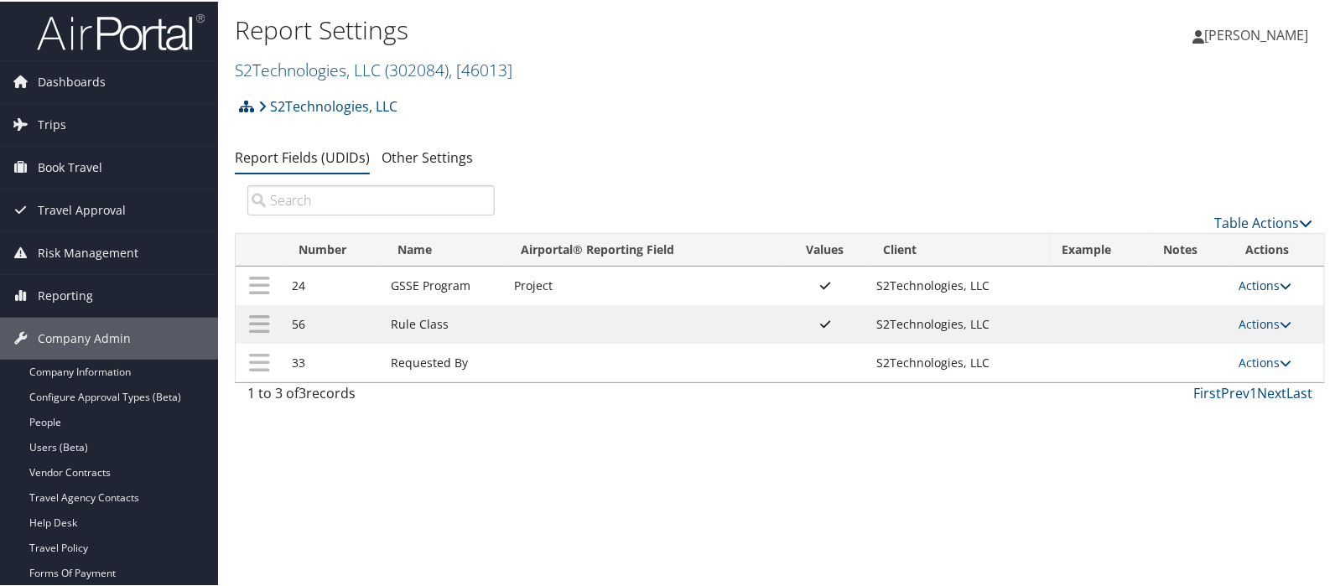
click at [1240, 282] on link "Actions" at bounding box center [1264, 284] width 53 height 16
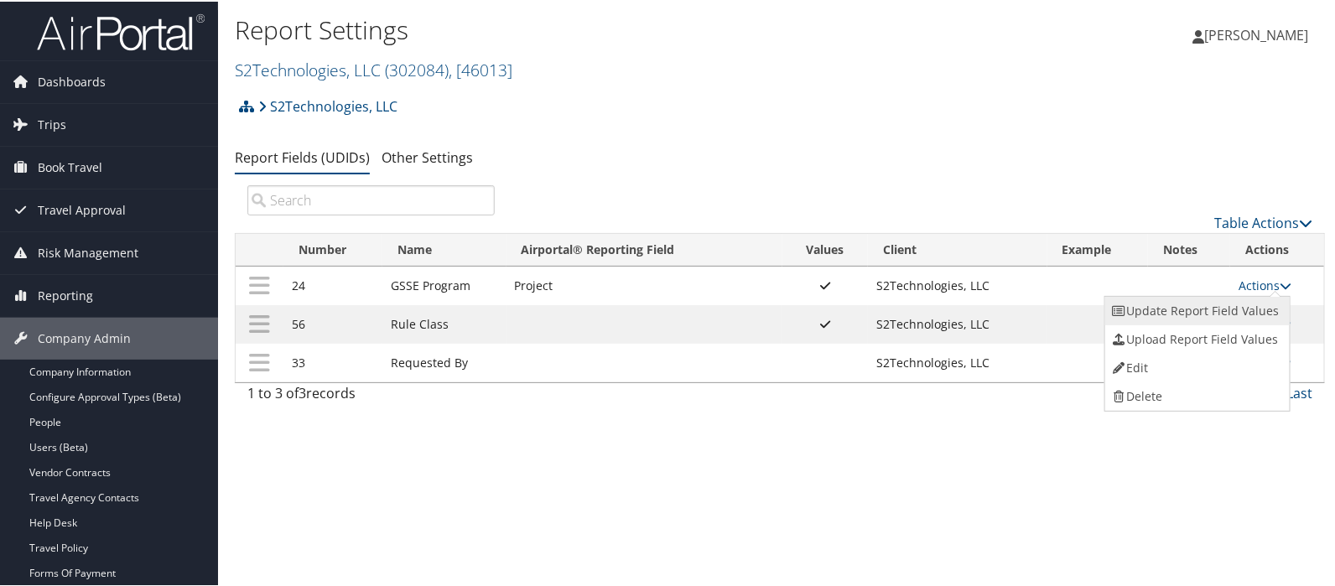
click at [1195, 310] on link "Update Report Field Values" at bounding box center [1195, 309] width 181 height 29
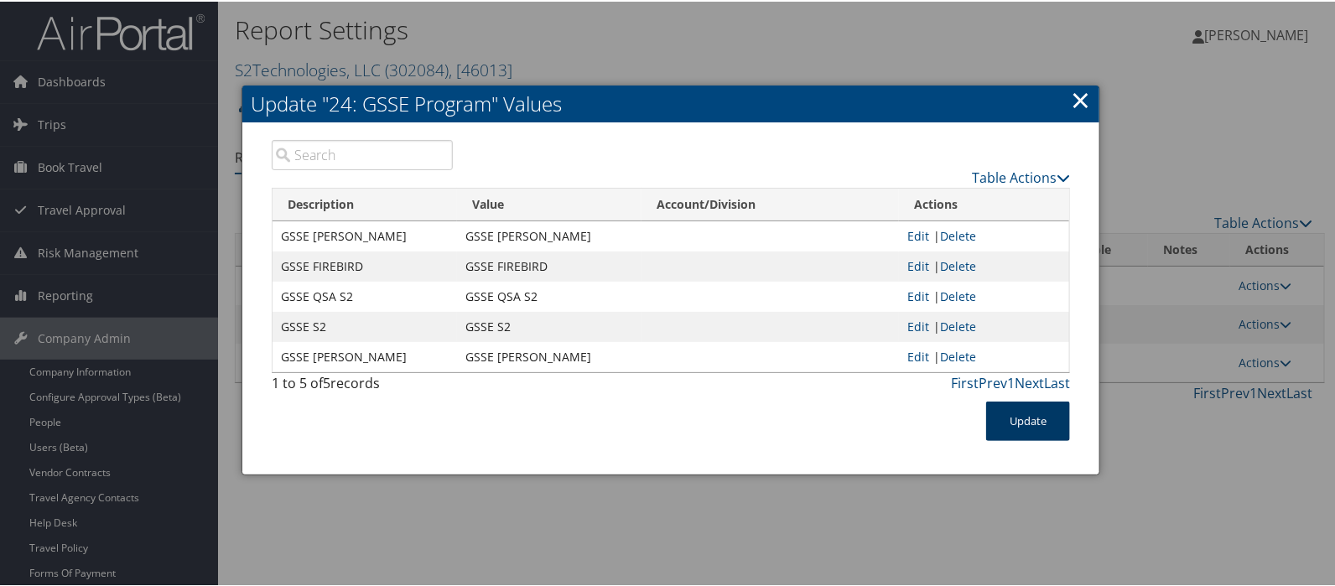
click at [1021, 414] on button "Update" at bounding box center [1028, 419] width 84 height 39
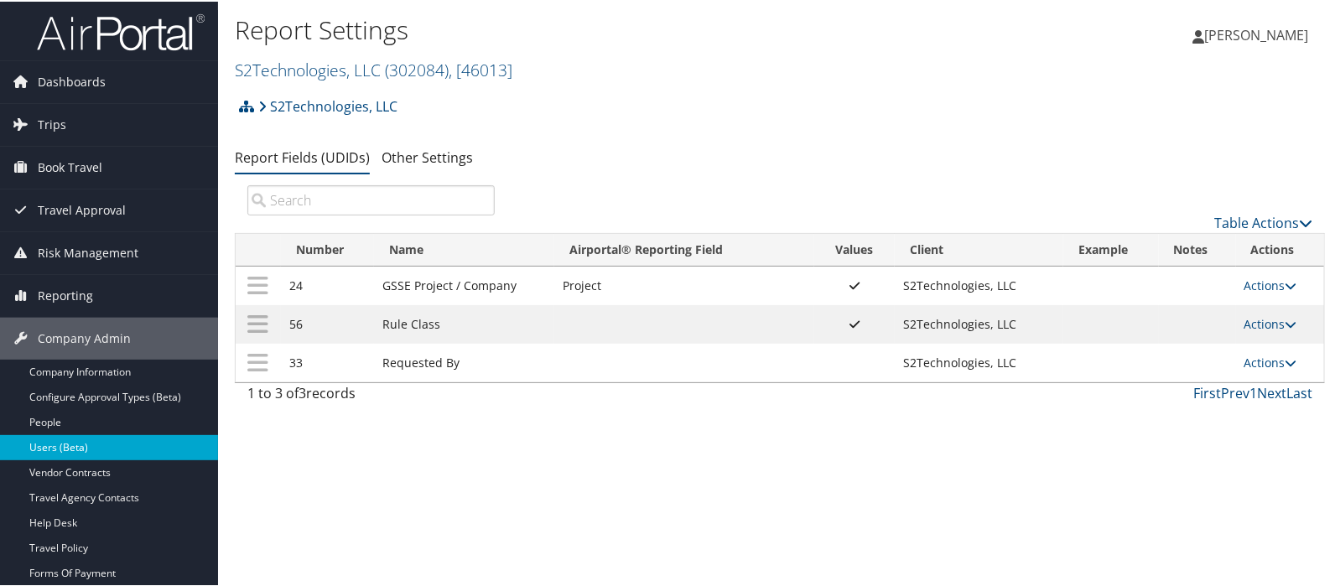
click at [52, 438] on link "Users (Beta)" at bounding box center [109, 445] width 218 height 25
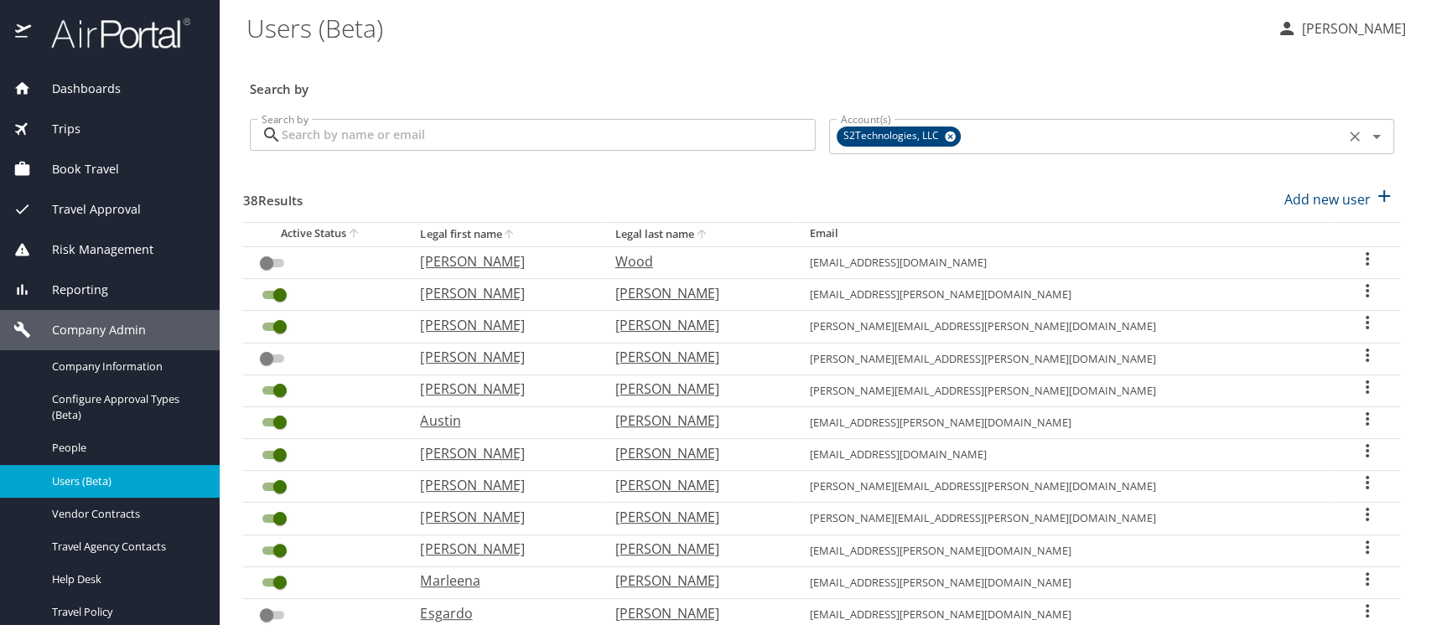
click at [945, 135] on icon at bounding box center [950, 137] width 11 height 11
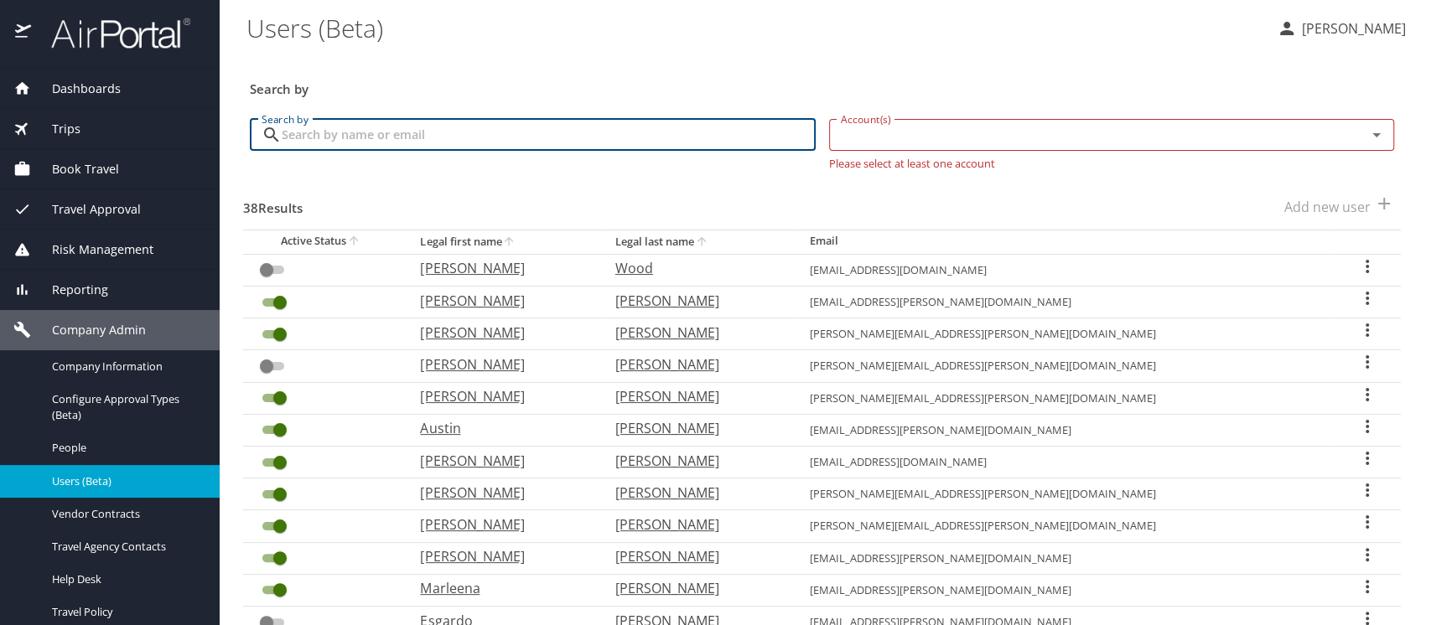
click at [331, 132] on input "Search by" at bounding box center [549, 135] width 534 height 32
type input "m"
type input "kellyguillory"
checkbox input "true"
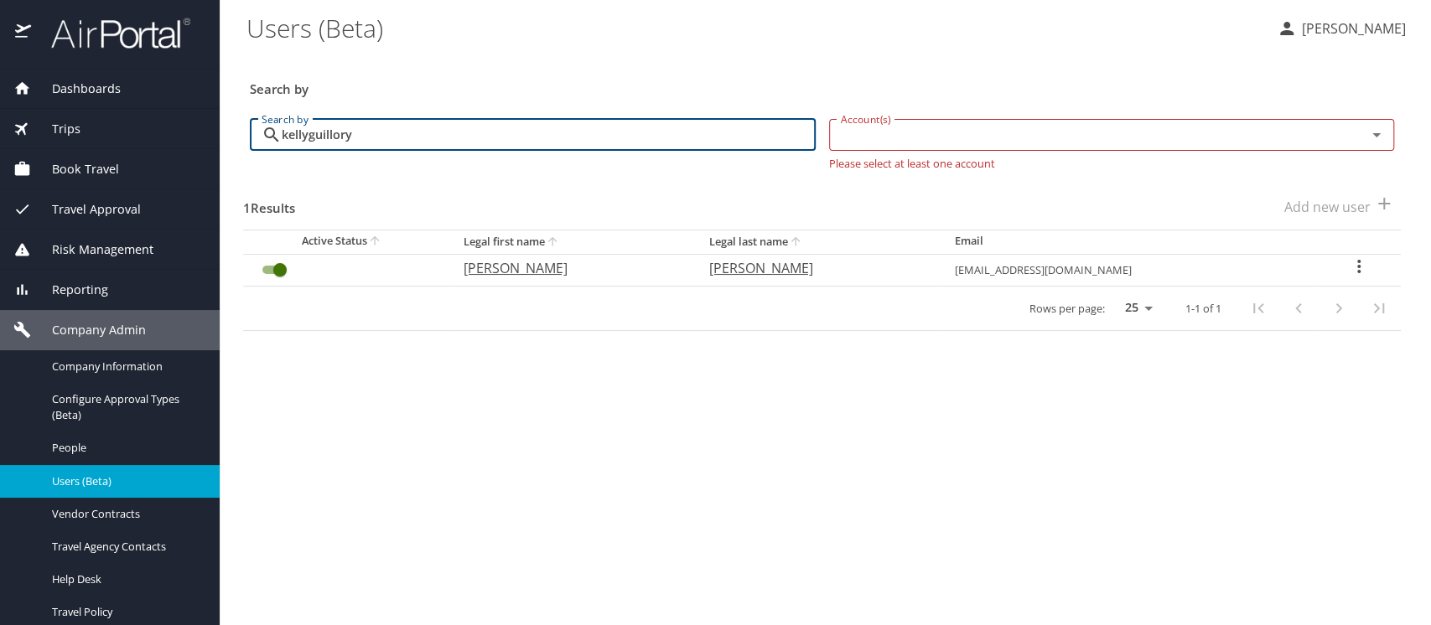
type input "kellyguillory"
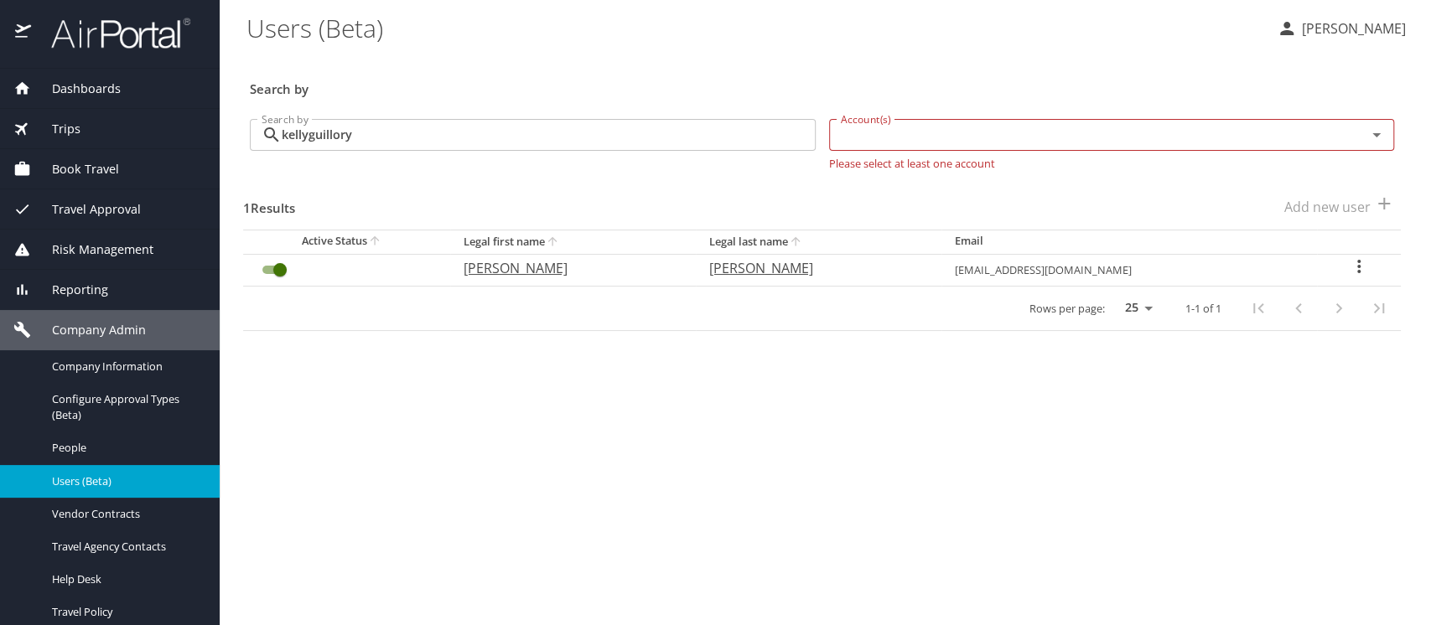
click at [1350, 268] on icon "User Search Table" at bounding box center [1359, 267] width 20 height 20
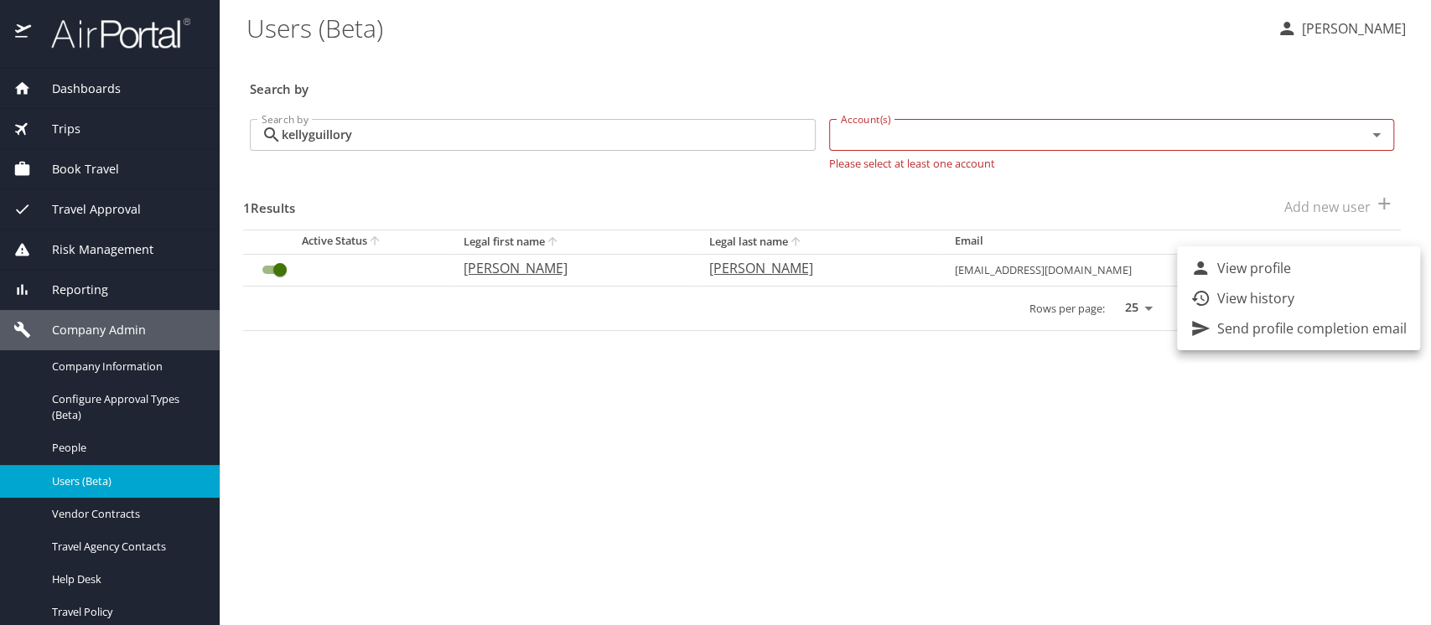
click at [1228, 265] on p "View profile" at bounding box center [1254, 268] width 74 height 20
select select "US"
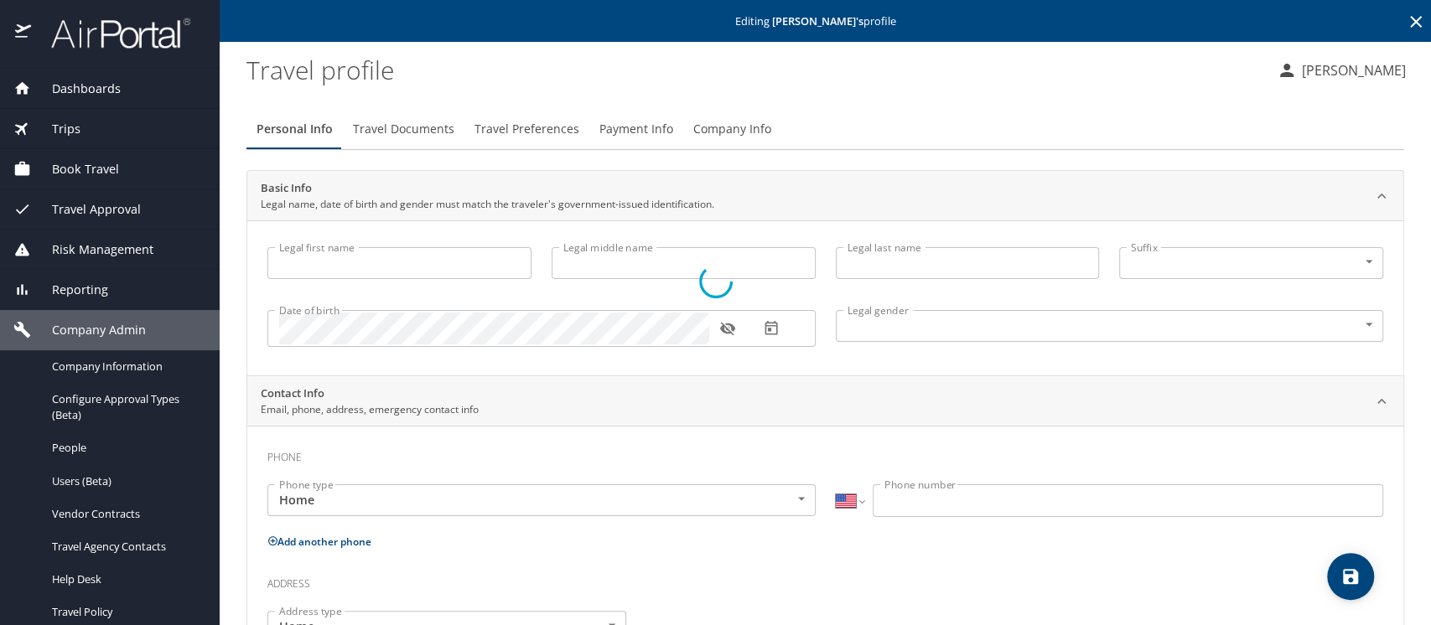
type input "[PERSON_NAME]"
type input "[DEMOGRAPHIC_DATA]"
select select "US"
select select "NL"
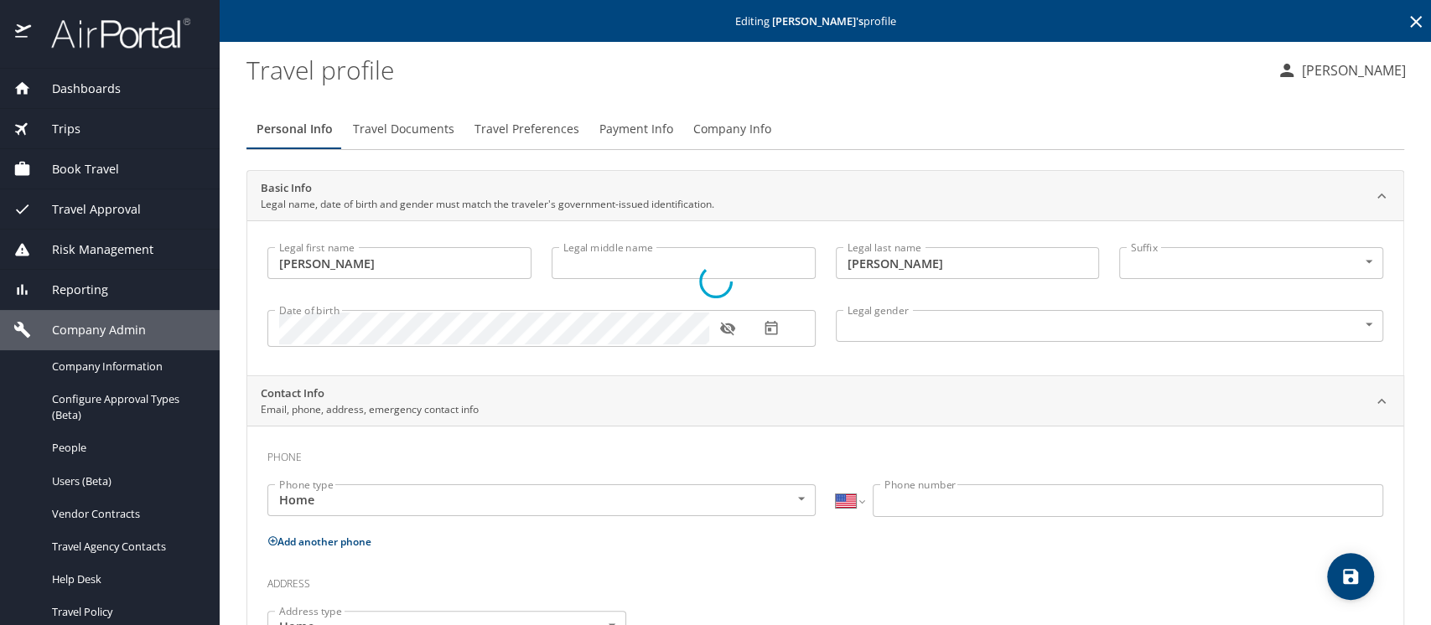
select select "NL"
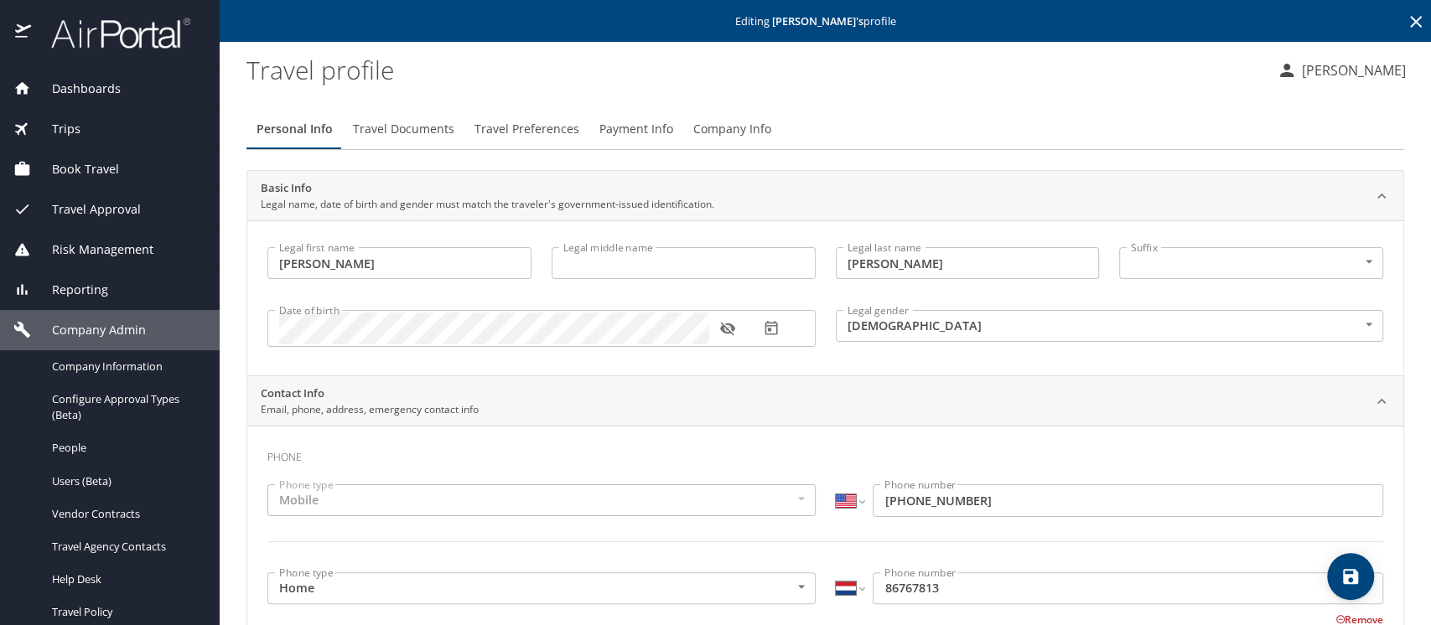
click at [724, 127] on span "Company Info" at bounding box center [732, 129] width 78 height 21
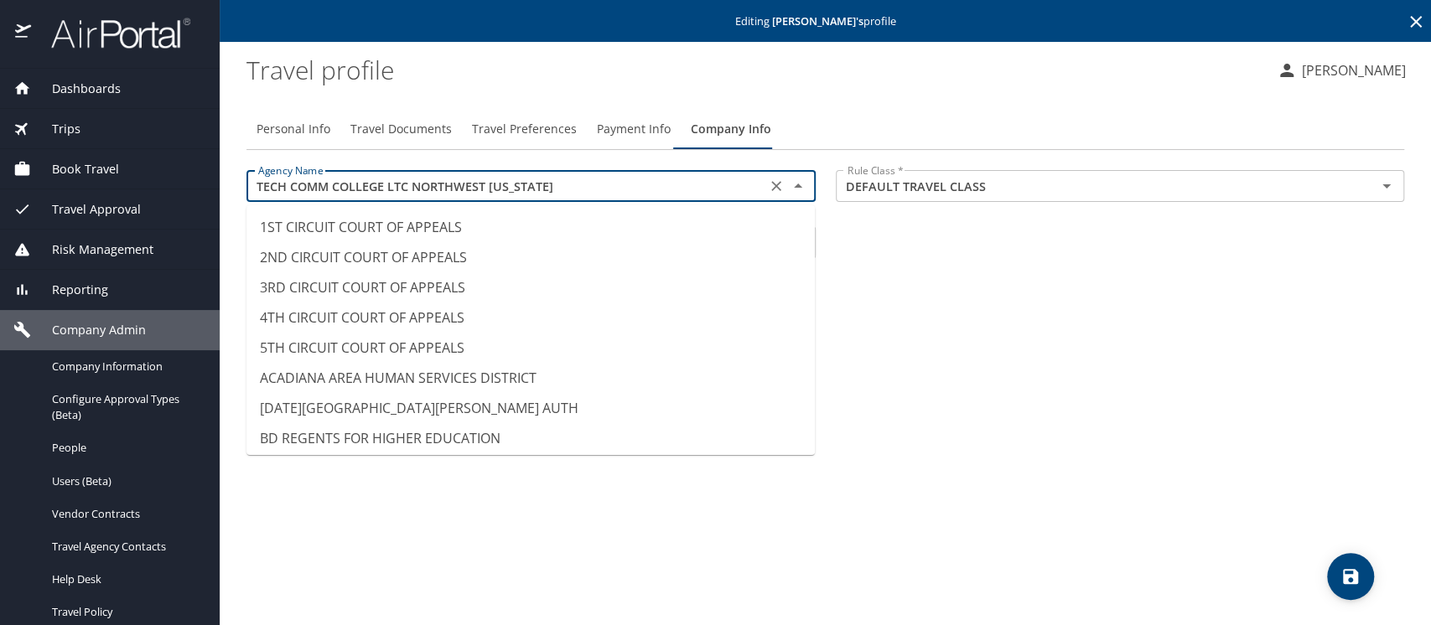
scroll to position [14094, 0]
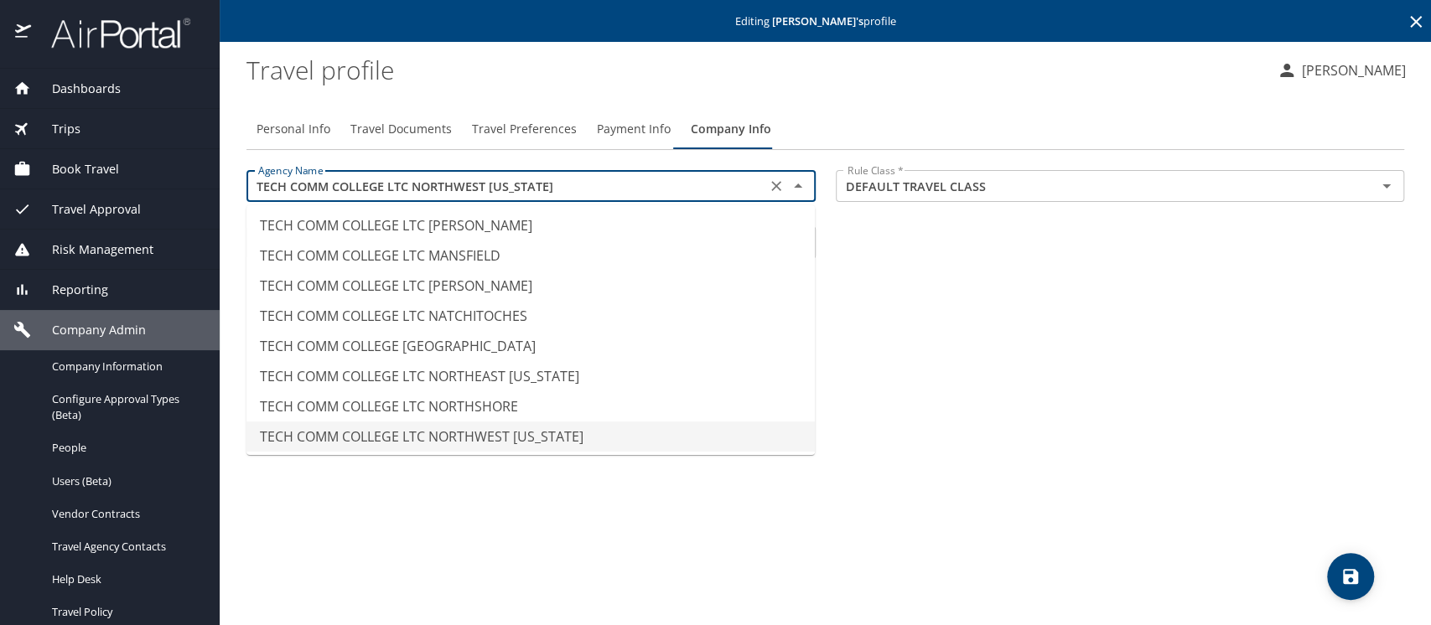
drag, startPoint x: 563, startPoint y: 184, endPoint x: 225, endPoint y: 174, distance: 338.0
click at [225, 174] on main "Editing [PERSON_NAME] 's profile Travel profile [PERSON_NAME] Personal Info Tra…" at bounding box center [825, 312] width 1211 height 625
click at [370, 127] on span "Travel Documents" at bounding box center [400, 129] width 101 height 21
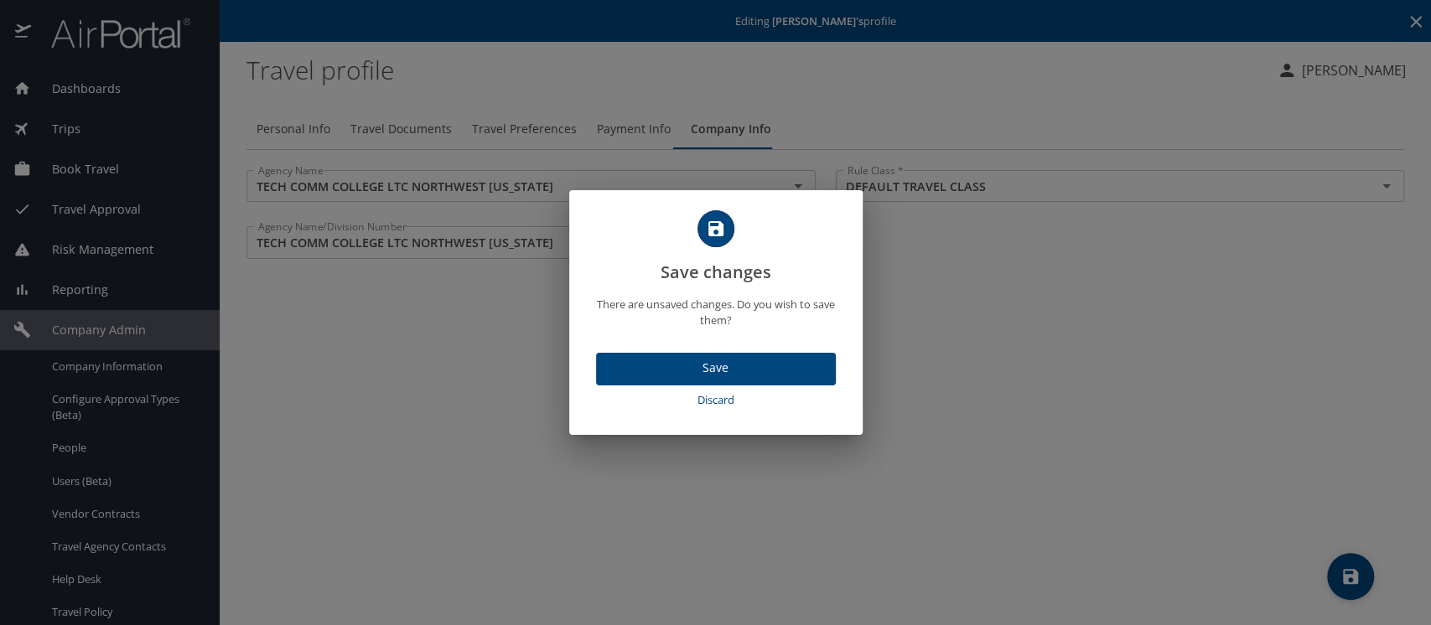
drag, startPoint x: 707, startPoint y: 398, endPoint x: 552, endPoint y: 174, distance: 273.5
click at [707, 399] on span "Discard" at bounding box center [716, 400] width 226 height 19
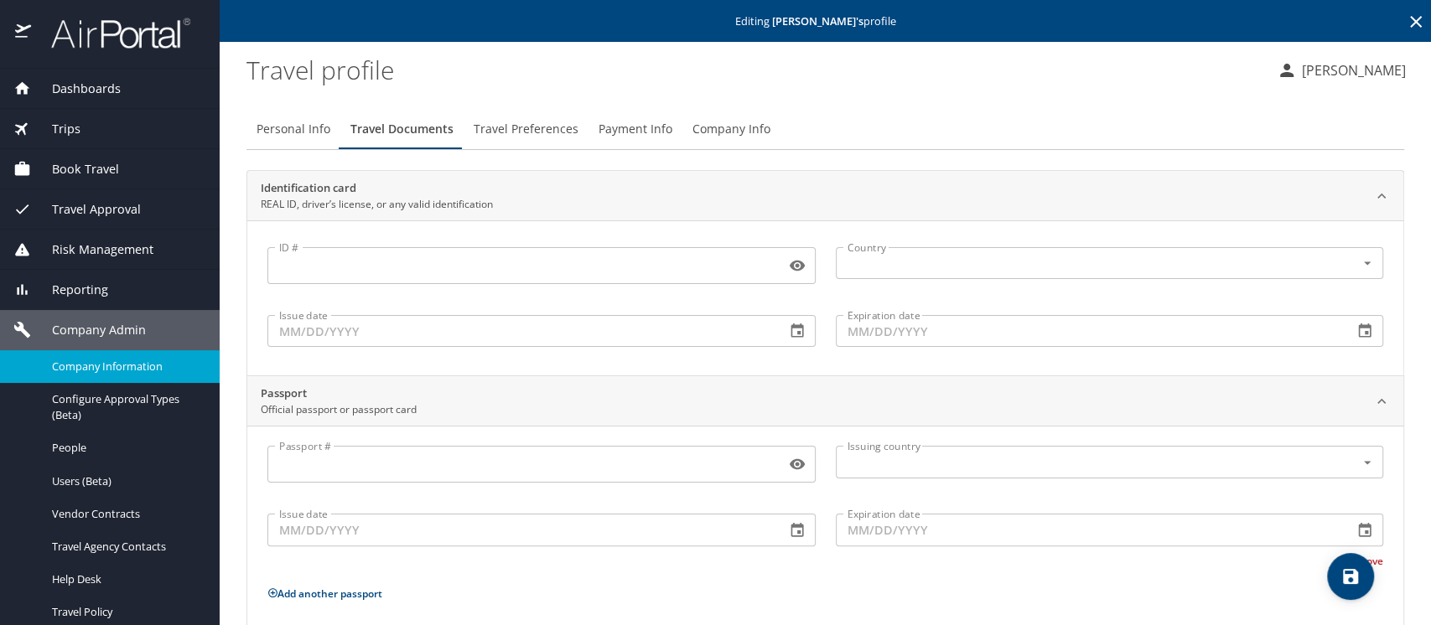
click at [81, 360] on span "Company Information" at bounding box center [126, 367] width 148 height 16
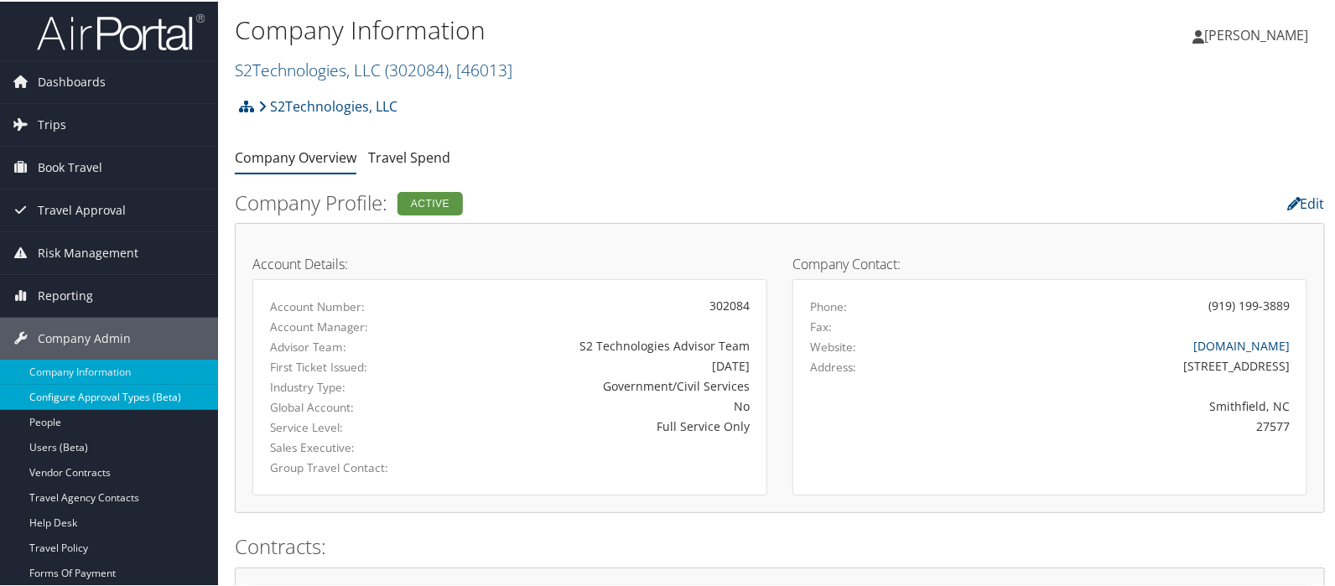
click at [84, 388] on link "Configure Approval Types (Beta)" at bounding box center [109, 395] width 218 height 25
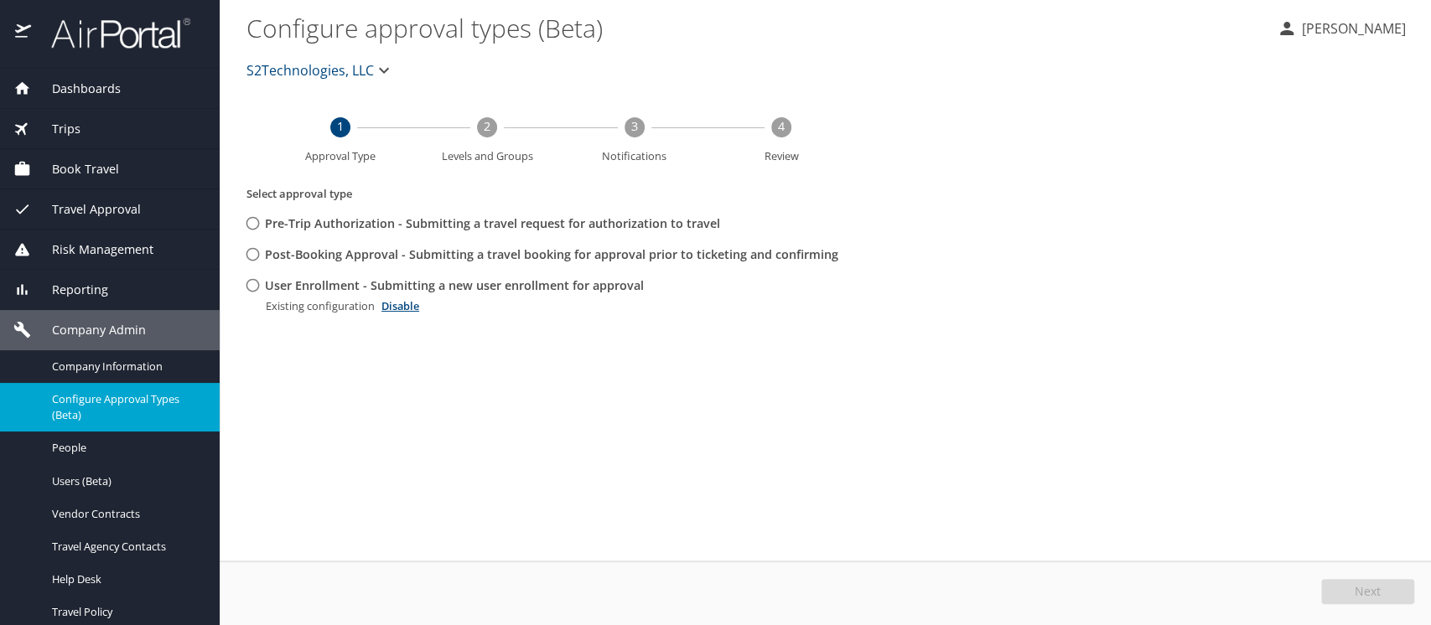
click at [273, 64] on span "S2Technologies, LLC" at bounding box center [309, 70] width 127 height 23
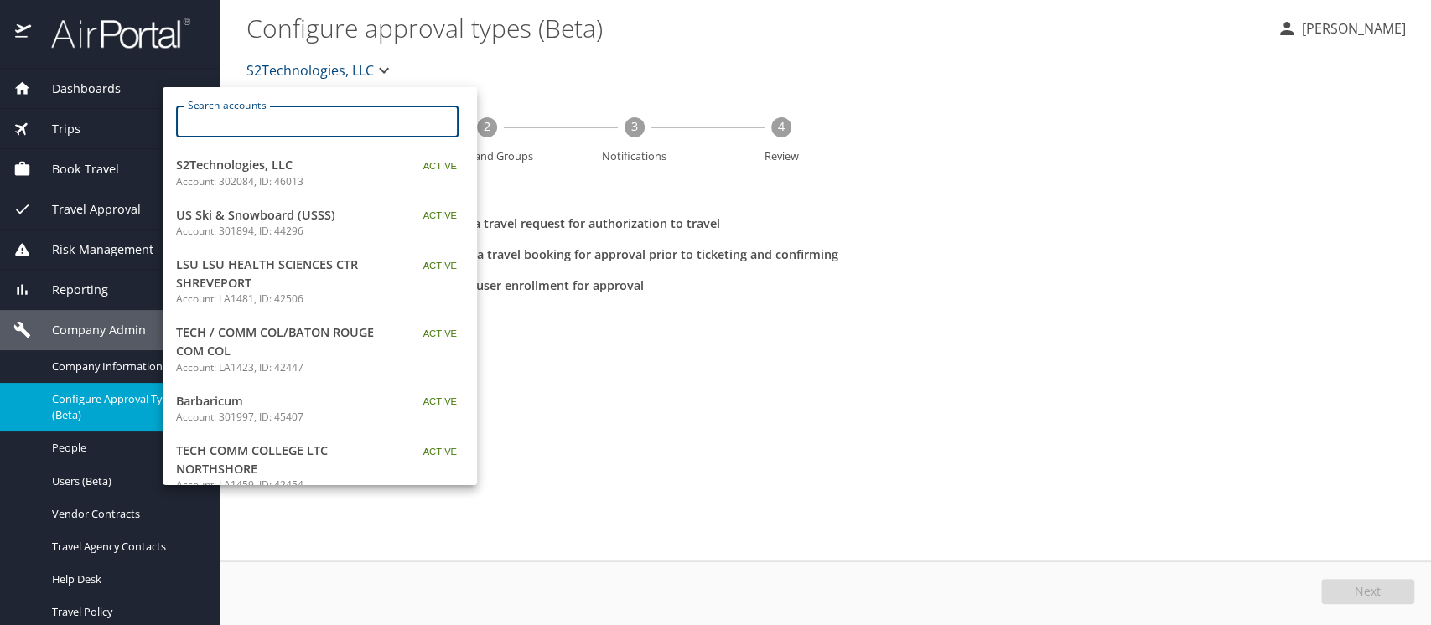
paste input "TECH COMM COLLEGE LTC NORTHWEST [US_STATE]"
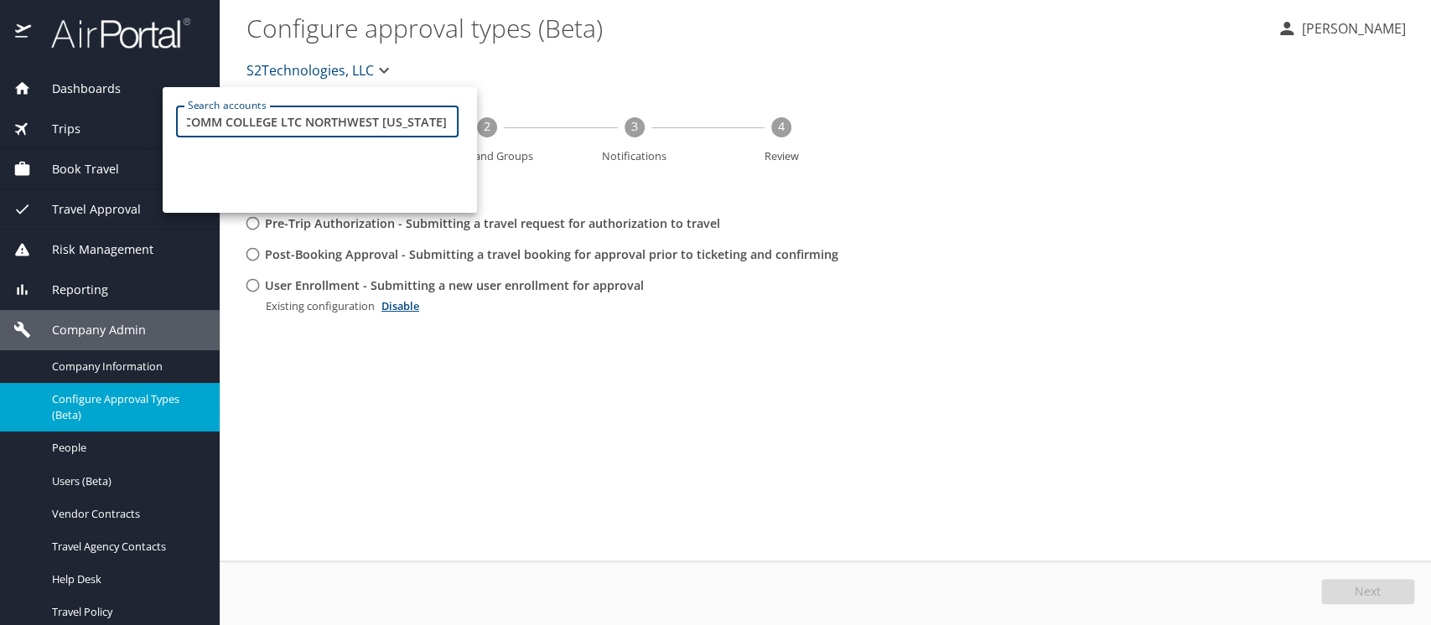
click at [376, 127] on input "TECH COMM COLLEGE LTC NORTHWEST [US_STATE]" at bounding box center [323, 122] width 272 height 32
type input "TECH COMM COLLEGE LTC NORTHWEST [US_STATE]"
click at [316, 72] on div at bounding box center [715, 312] width 1431 height 625
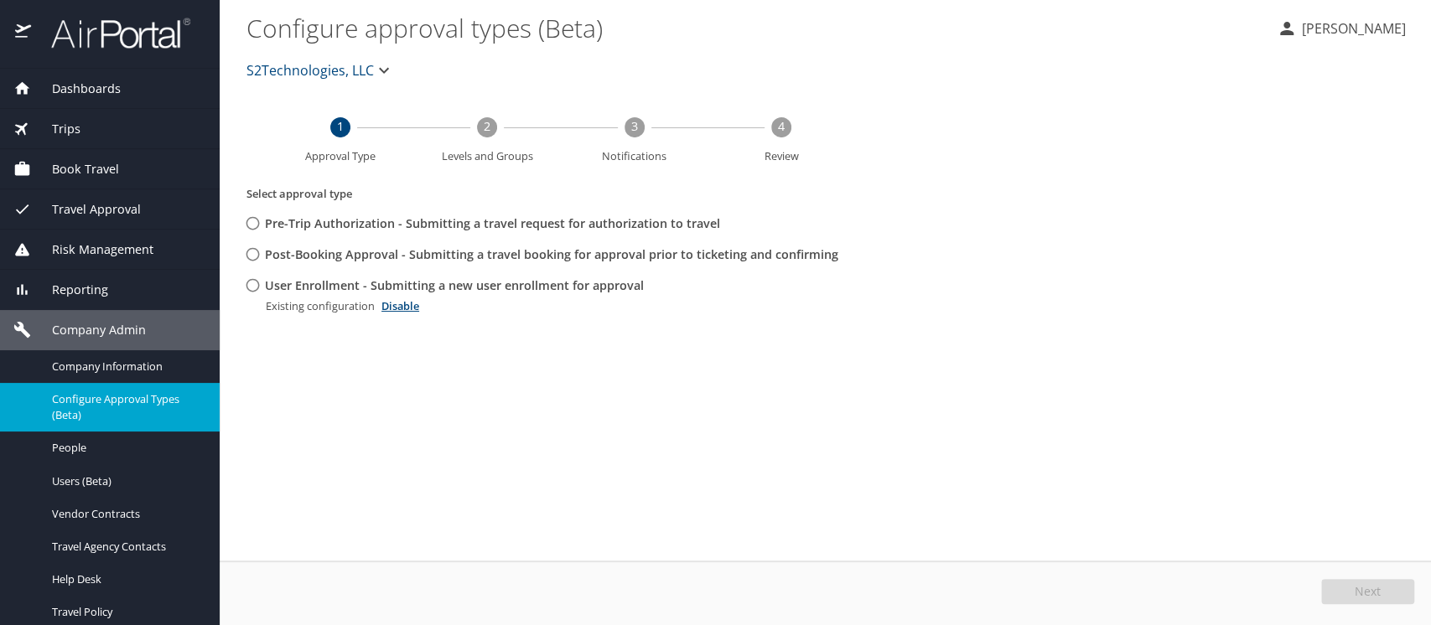
click at [308, 75] on span "S2Technologies, LLC" at bounding box center [309, 70] width 127 height 23
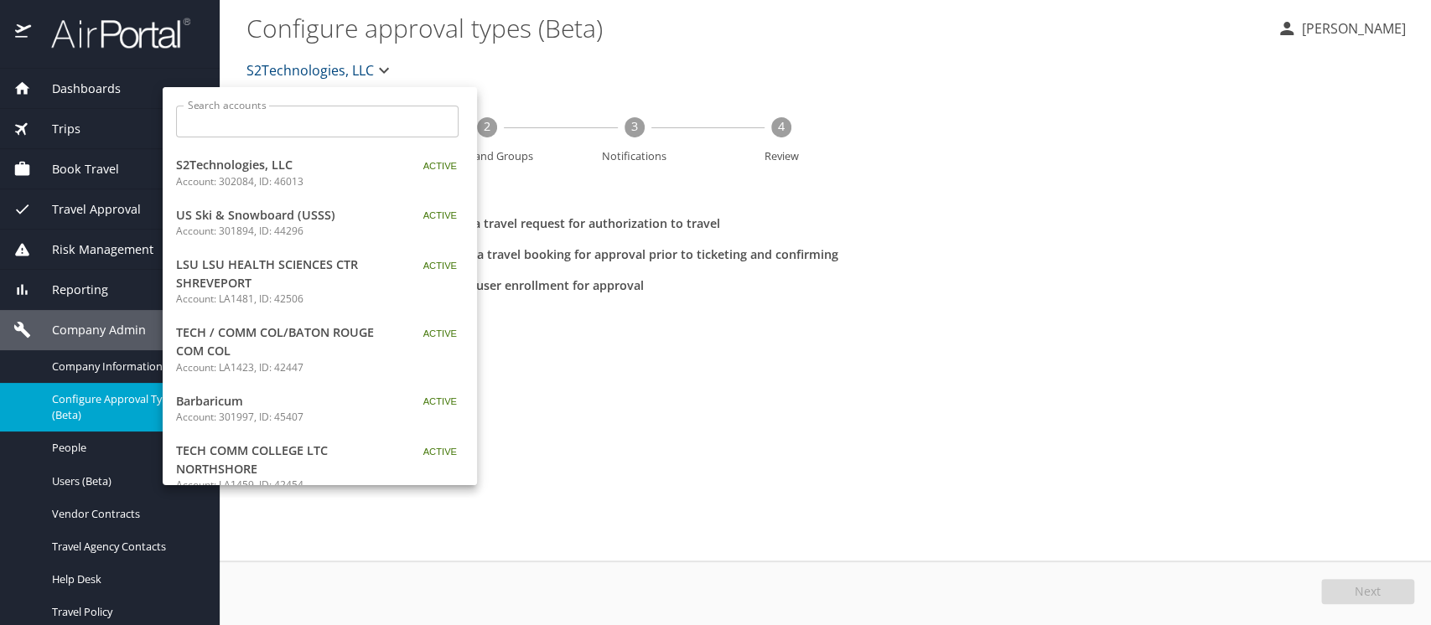
click at [303, 106] on input "Search accounts" at bounding box center [323, 122] width 272 height 32
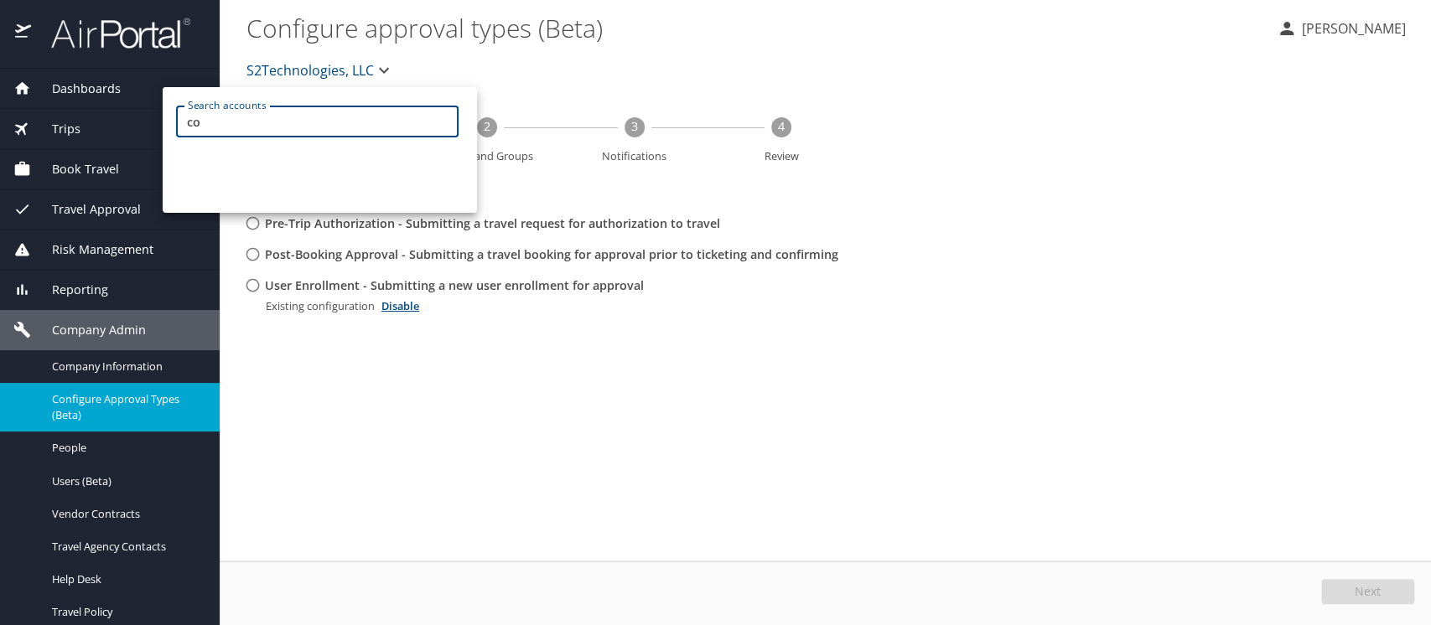
type input "c"
type input "la1449"
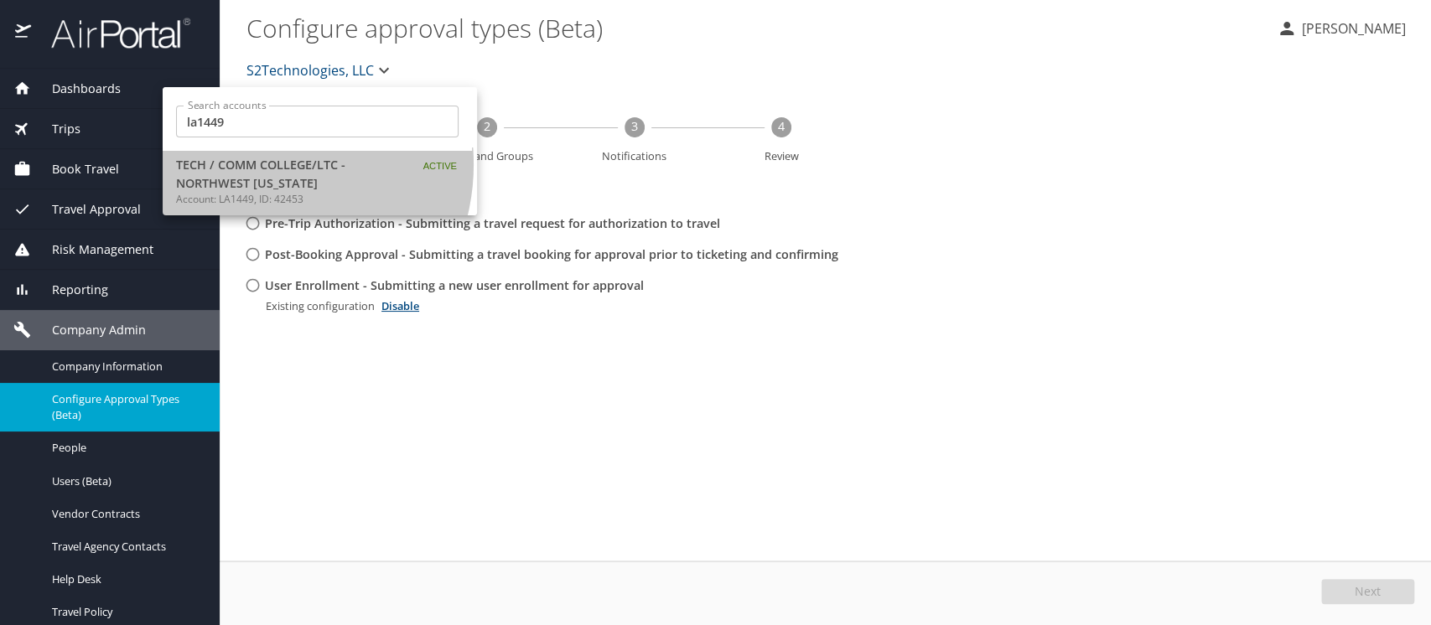
click at [257, 164] on span "TECH / COMM COLLEGE/LTC - NORTHWEST [US_STATE]" at bounding box center [281, 174] width 210 height 36
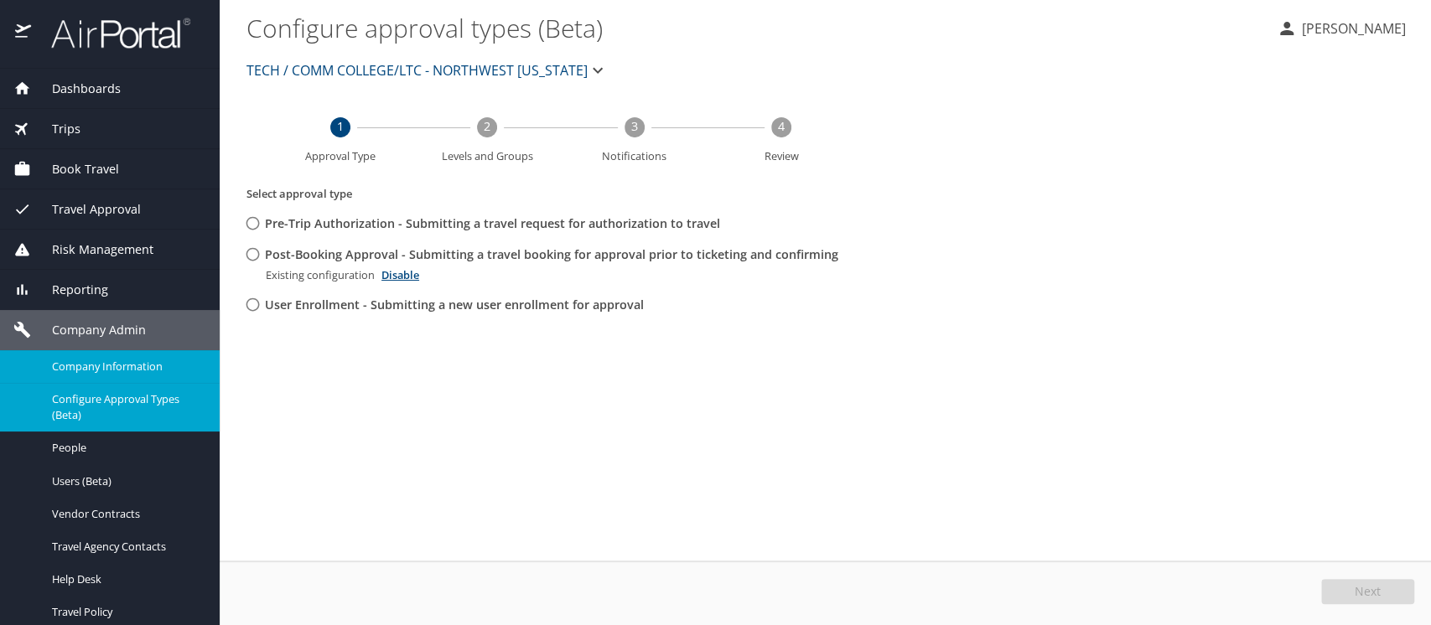
click at [117, 370] on span "Company Information" at bounding box center [126, 367] width 148 height 16
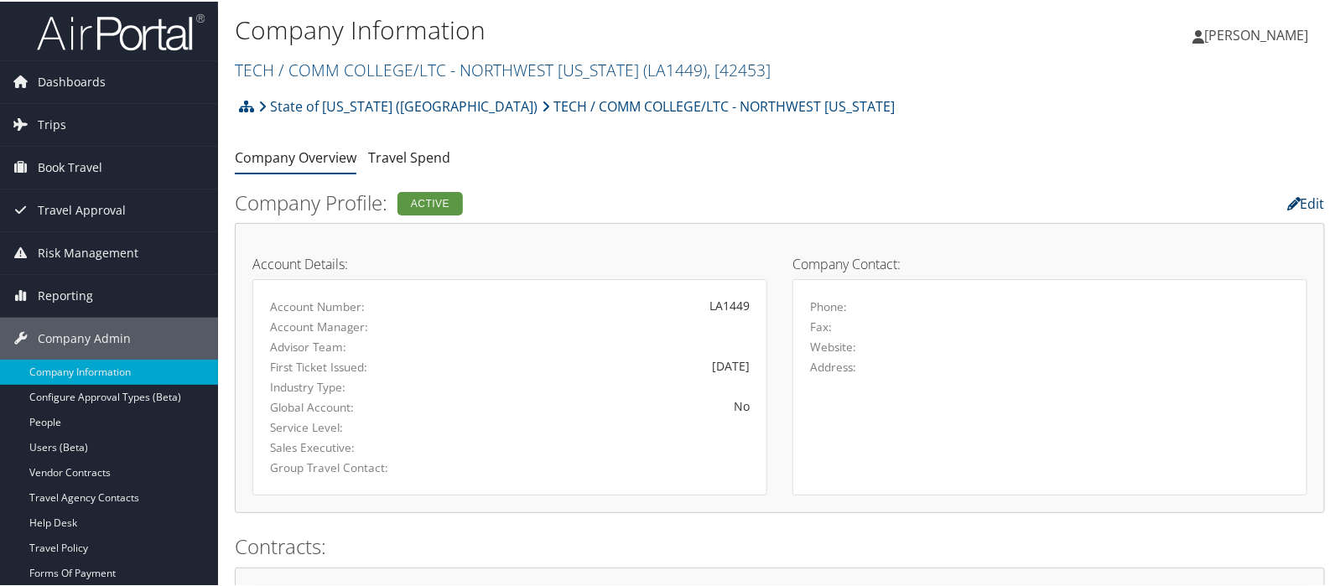
click at [1303, 196] on link "Edit" at bounding box center [1306, 202] width 38 height 18
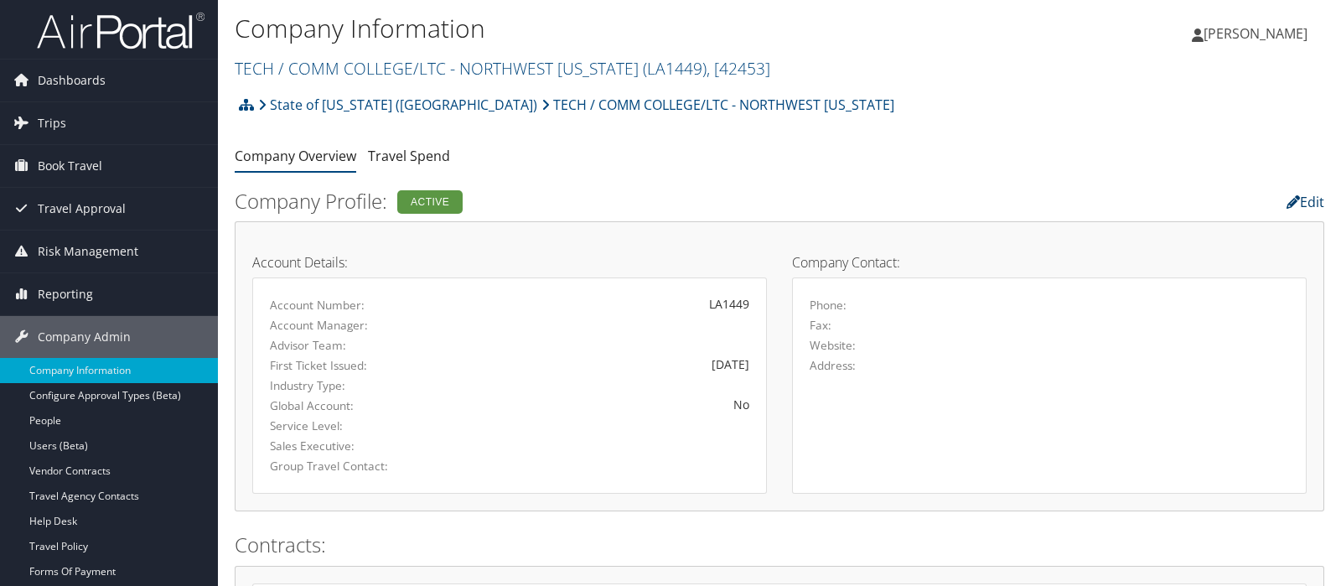
select select "8"
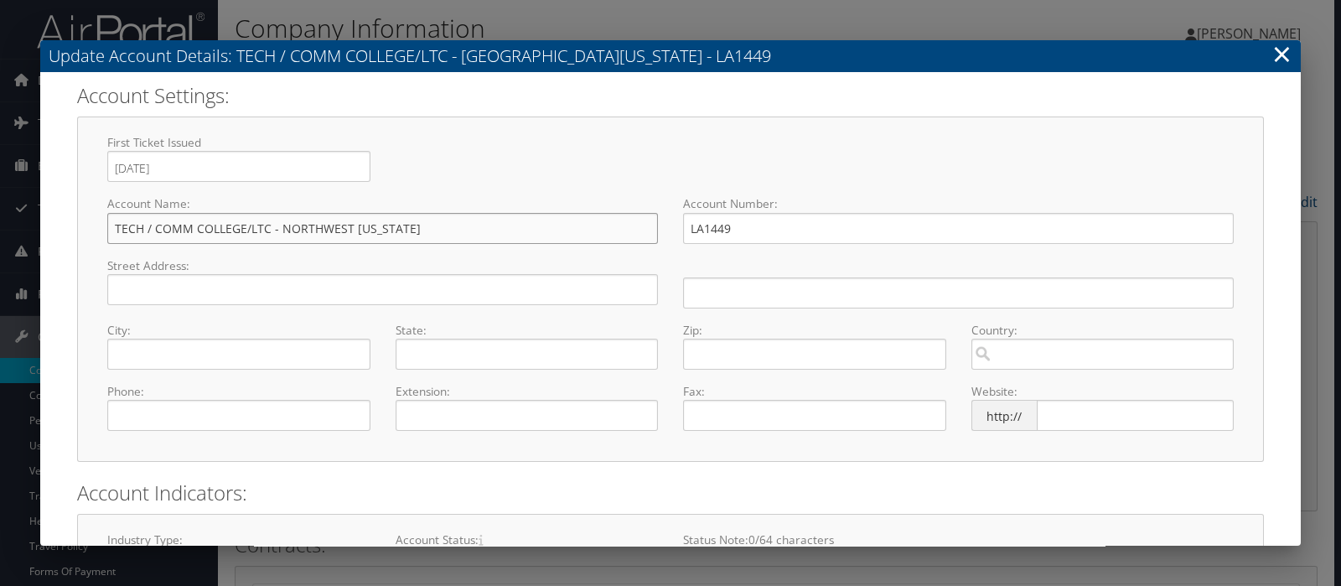
click at [277, 226] on input "TECH / COMM COLLEGE/LTC - NORTHWEST [US_STATE]" at bounding box center [382, 228] width 551 height 31
click at [247, 227] on input "TECH / COMM COLLEGE/LTC NORTHWEST [US_STATE]" at bounding box center [382, 228] width 551 height 31
click at [154, 224] on input "TECH / COMM COLLEGE LTC NORTHWEST [US_STATE]" at bounding box center [382, 228] width 551 height 31
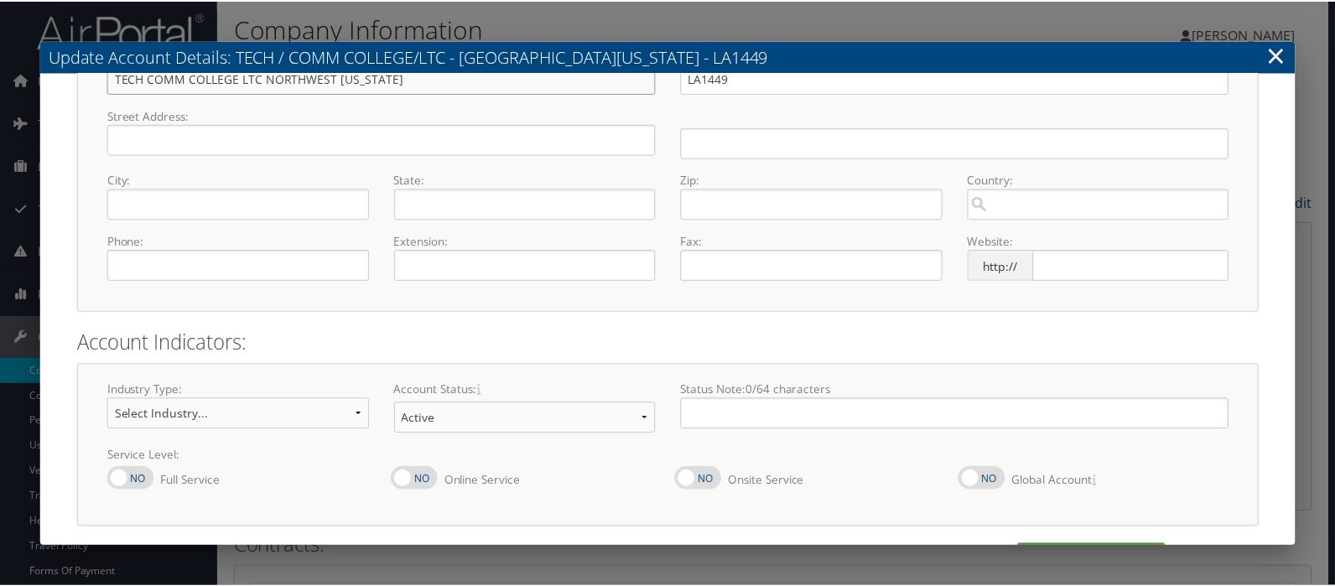
scroll to position [200, 0]
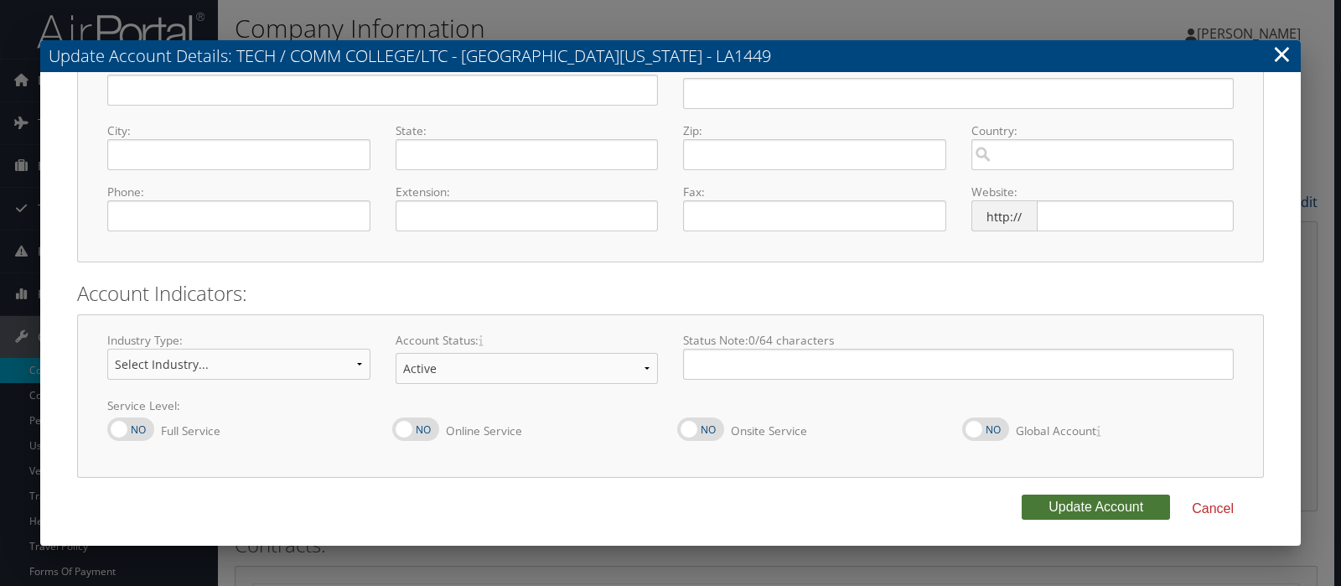
type input "TECH COMM COLLEGE LTC NORTHWEST [US_STATE]"
click at [1072, 509] on button "Update Account" at bounding box center [1096, 507] width 148 height 25
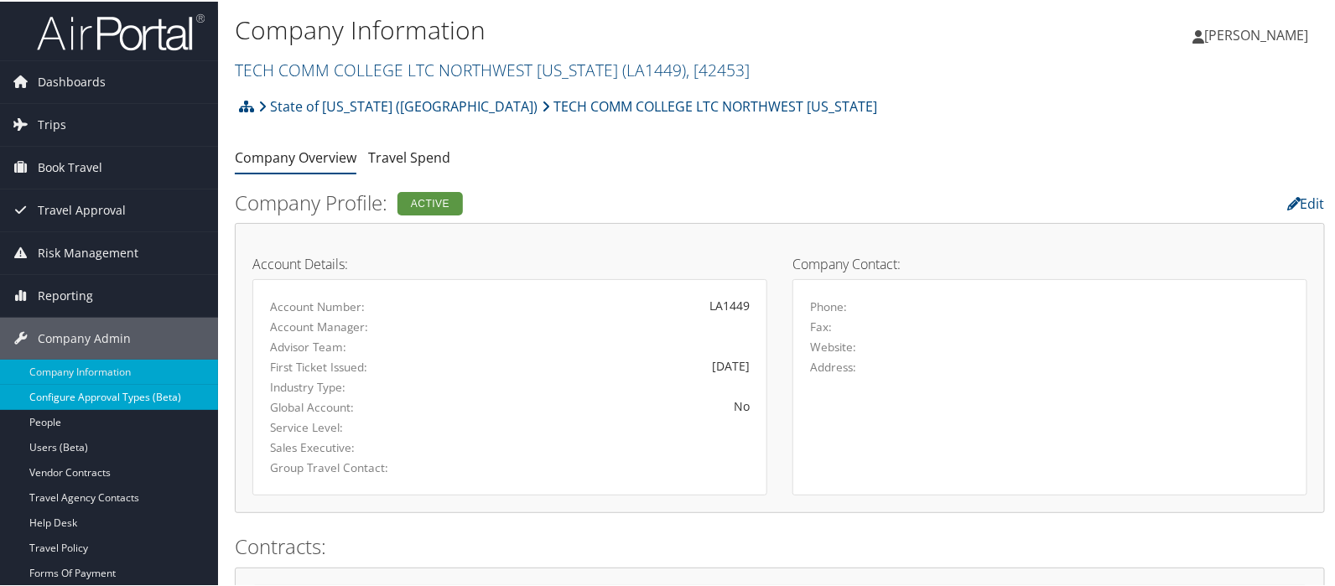
click at [80, 396] on link "Configure Approval Types (Beta)" at bounding box center [109, 395] width 218 height 25
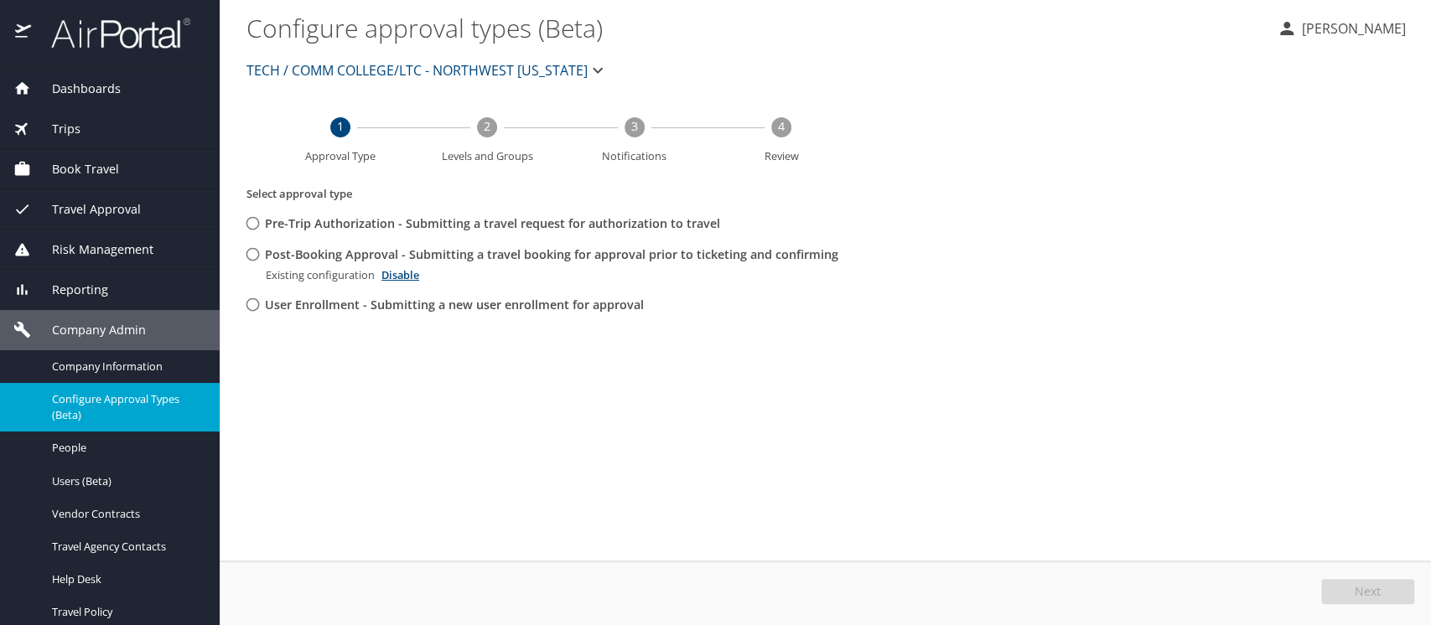
click at [257, 251] on input "Post-Booking Approval - Submitting a travel booking for approval prior to ticke…" at bounding box center [252, 254] width 31 height 31
radio input "true"
click at [1361, 589] on span "Edit" at bounding box center [1370, 592] width 22 height 12
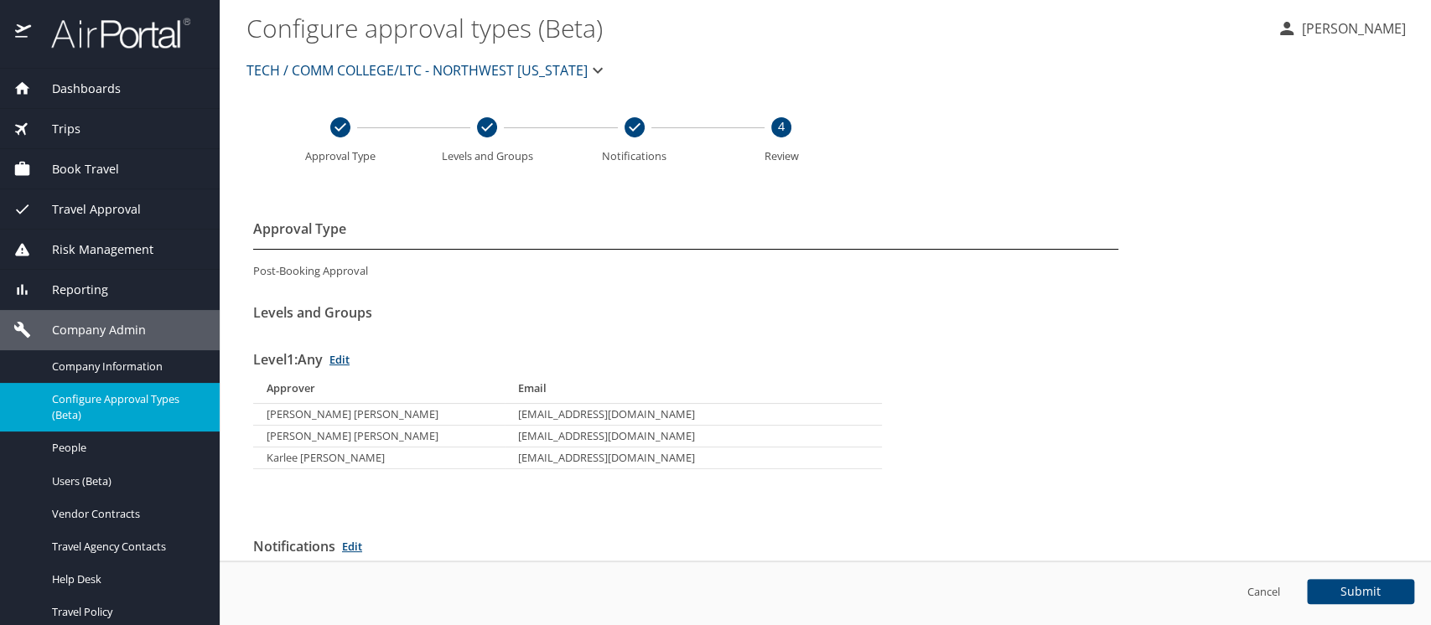
click at [282, 67] on span "TECH / COMM COLLEGE/LTC - NORTHWEST LOUISIANA" at bounding box center [416, 70] width 341 height 23
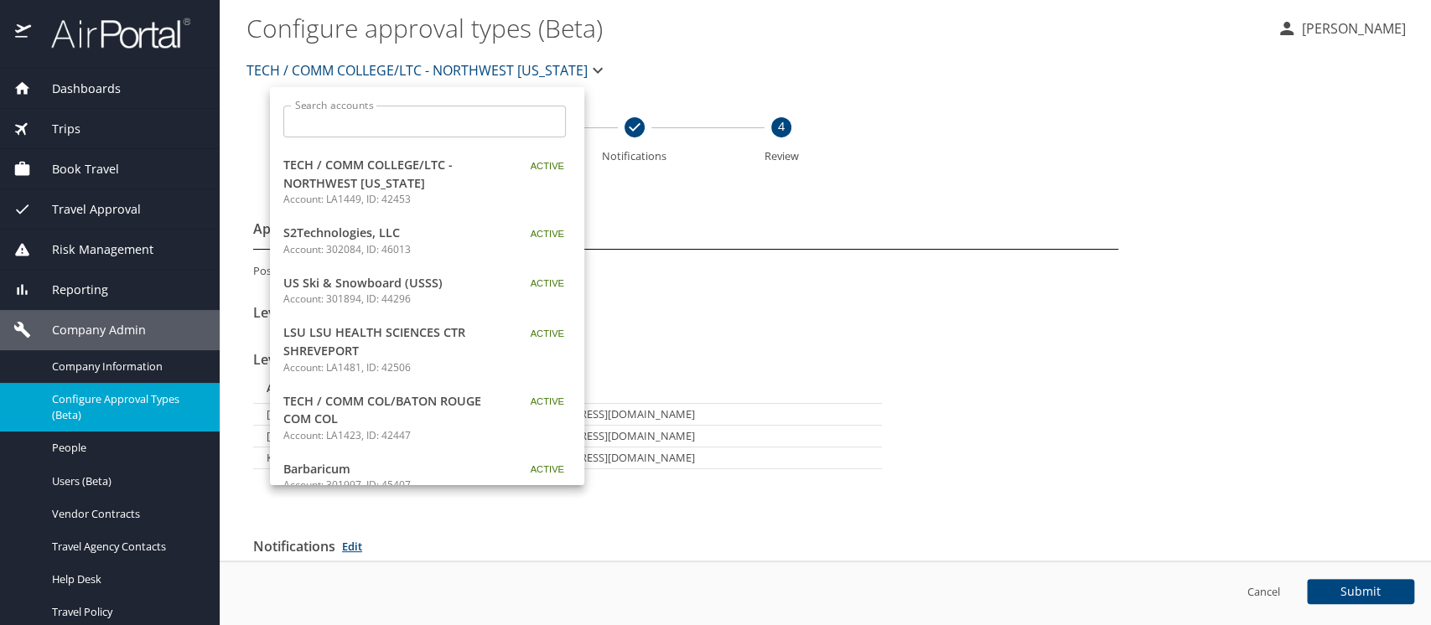
click at [900, 174] on div at bounding box center [715, 312] width 1431 height 625
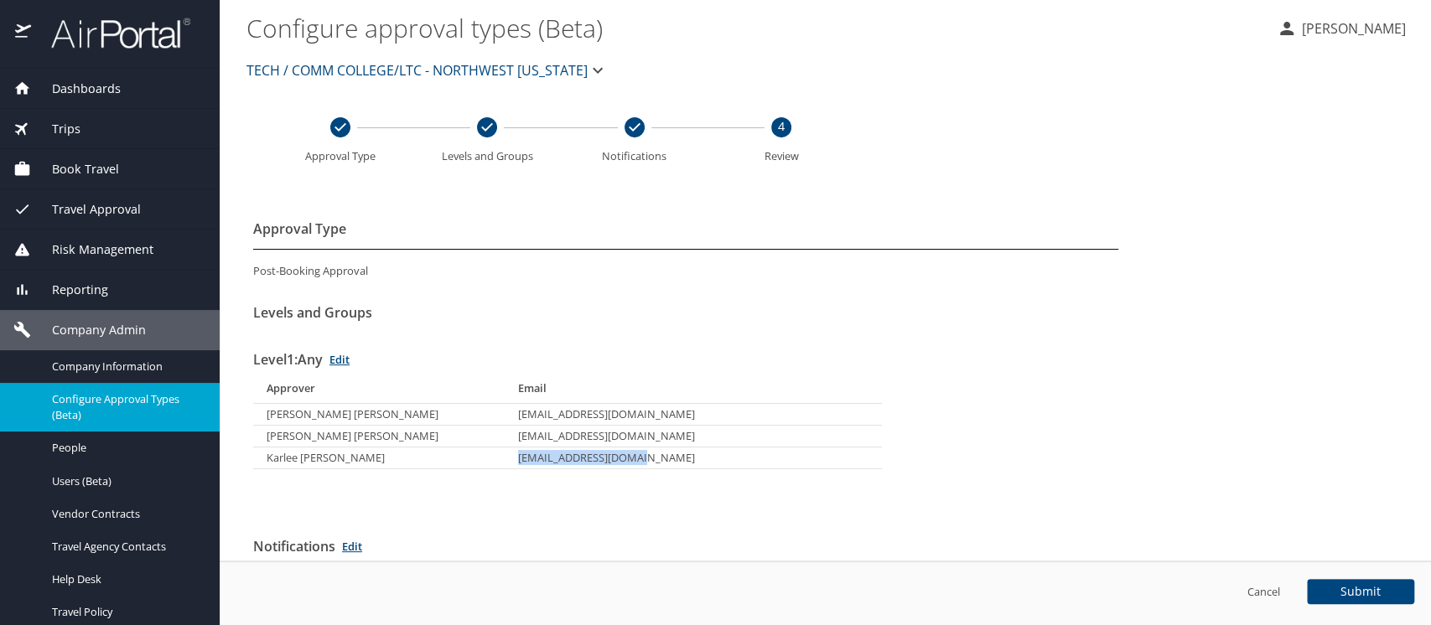
drag, startPoint x: 514, startPoint y: 456, endPoint x: 635, endPoint y: 460, distance: 121.6
click at [635, 460] on td "karleeosbon@nltcc.edu" at bounding box center [693, 458] width 377 height 22
copy td "karleeosbon@nltcc.edu"
click at [103, 213] on span "Travel Approval" at bounding box center [86, 209] width 110 height 18
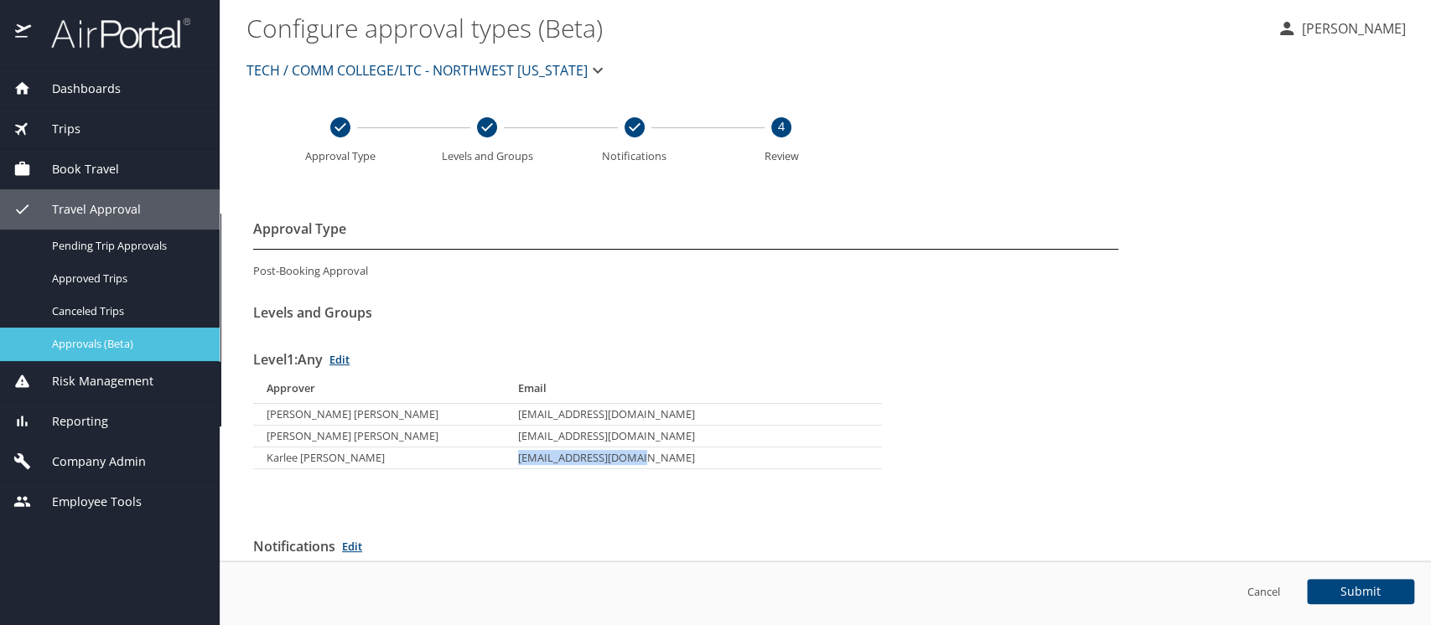
click at [94, 338] on span "Approvals (Beta)" at bounding box center [126, 344] width 148 height 16
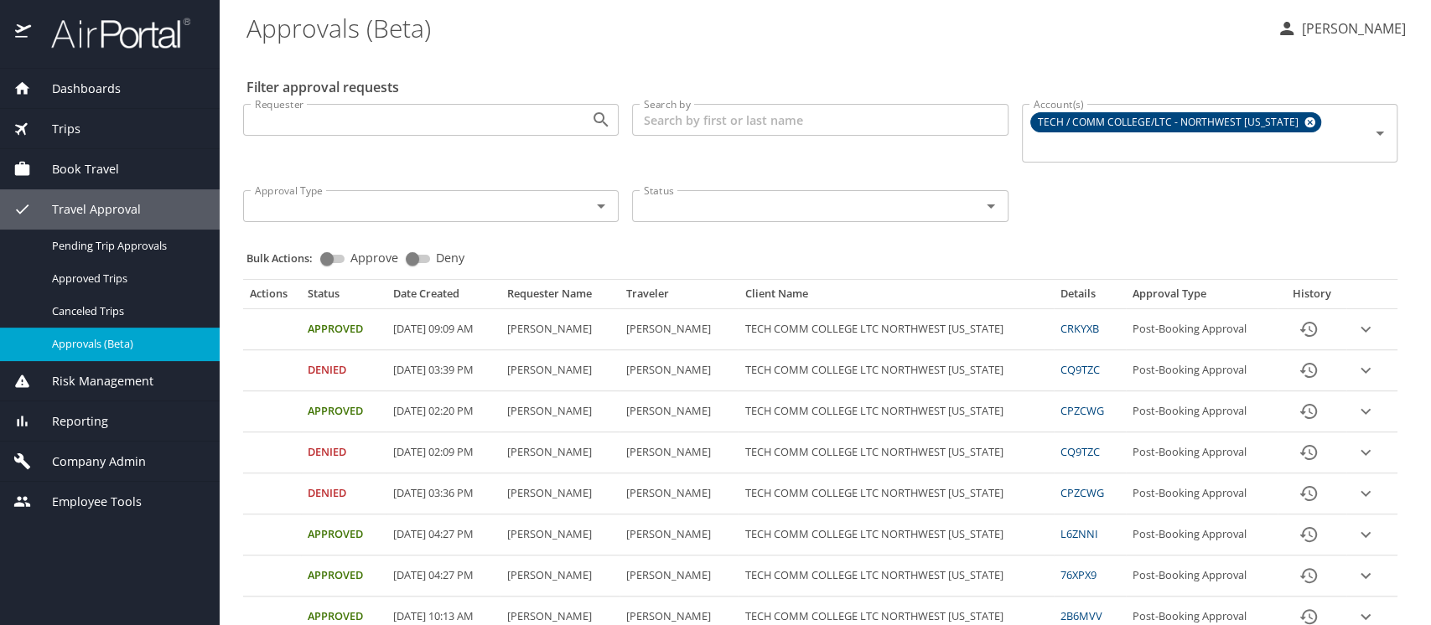
click at [107, 378] on span "Risk Management" at bounding box center [92, 381] width 122 height 18
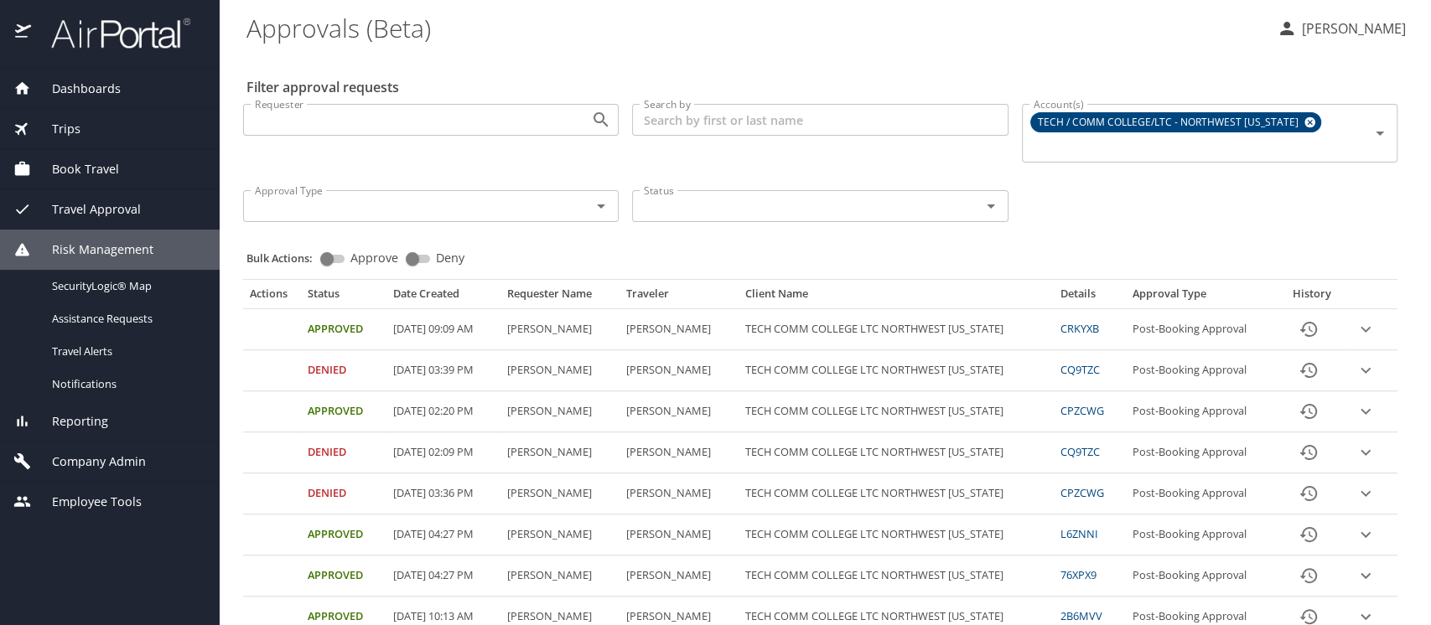
click at [89, 458] on span "Company Admin" at bounding box center [88, 462] width 115 height 18
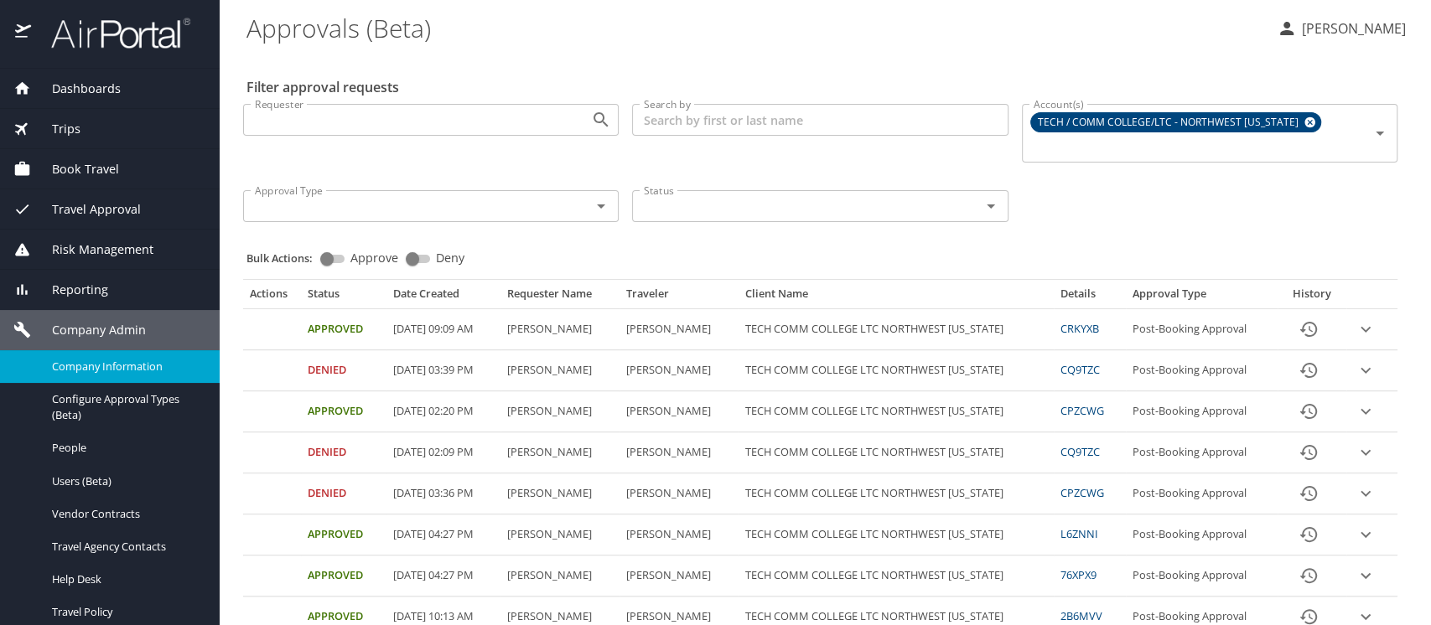
click at [69, 365] on span "Company Information" at bounding box center [126, 367] width 148 height 16
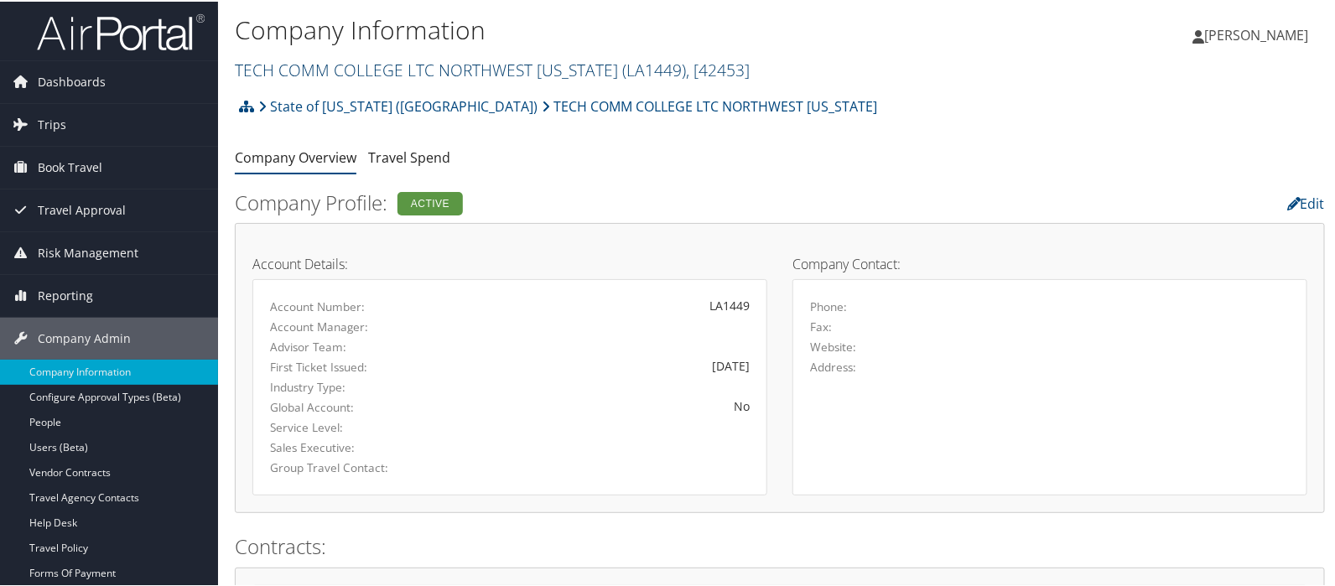
click at [345, 72] on link "TECH COMM COLLEGE LTC NORTHWEST LOUISIANA ( LA1449 ) , [ 42453 ]" at bounding box center [492, 68] width 515 height 23
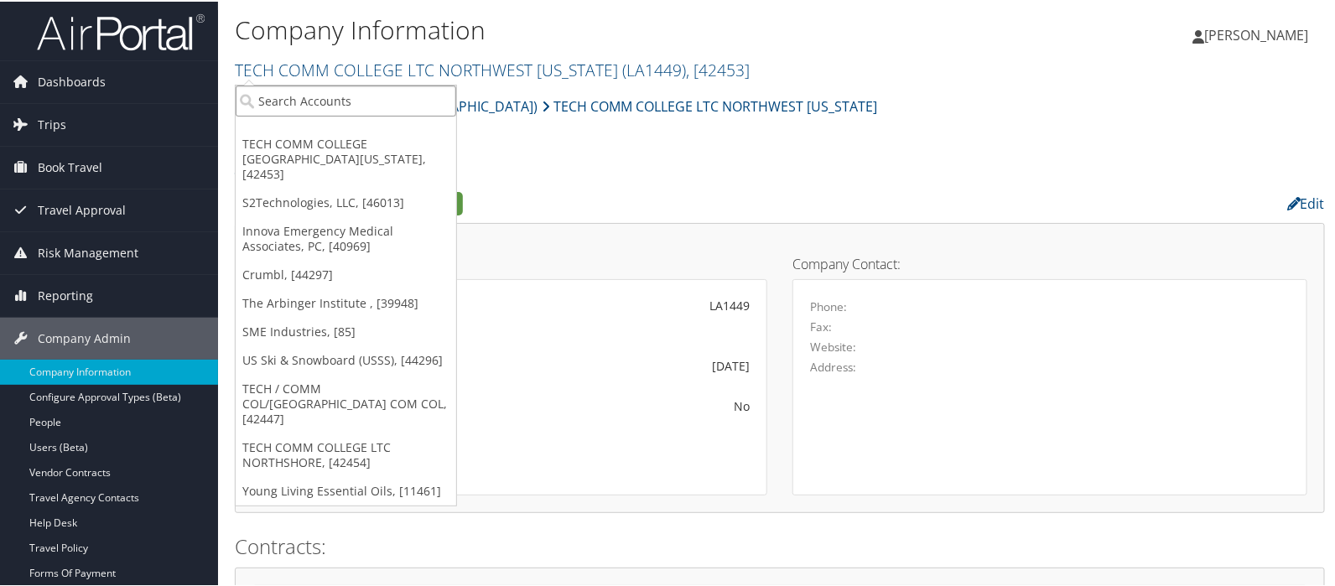
click at [330, 94] on input "search" at bounding box center [346, 99] width 220 height 31
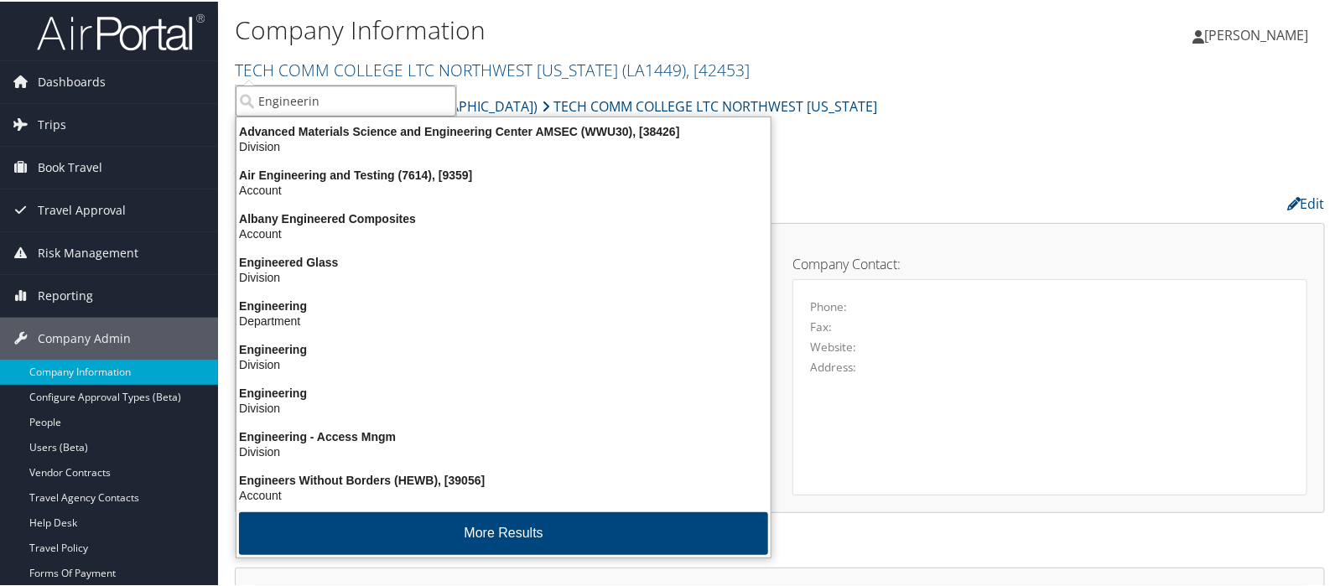
type input "Engineering"
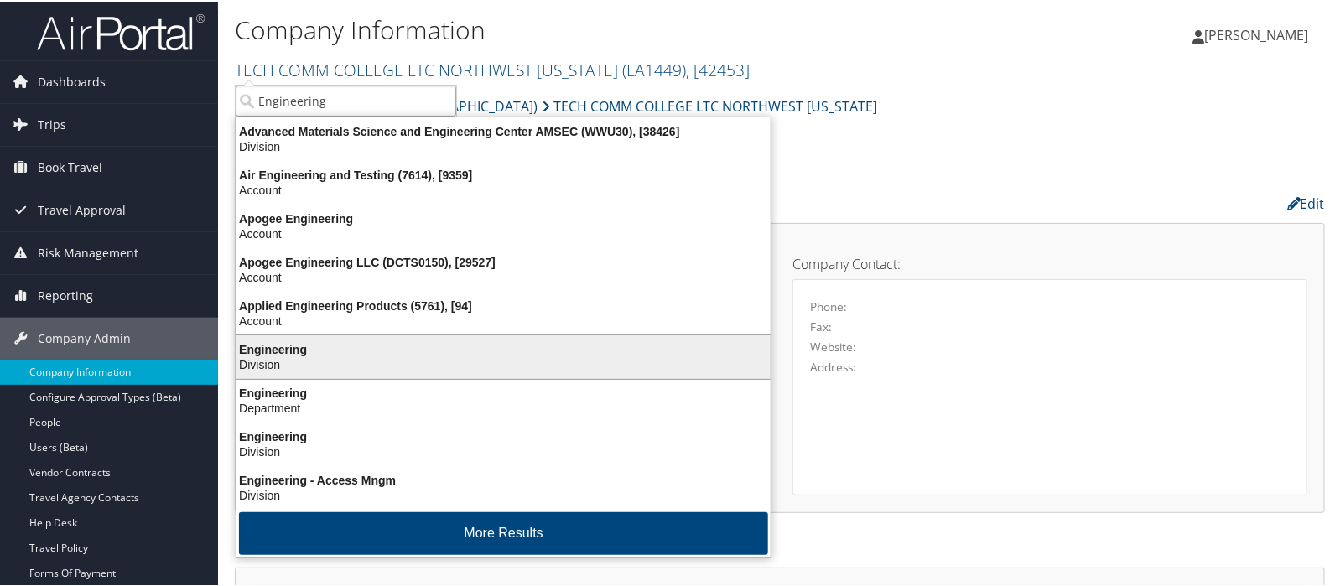
click at [265, 362] on div "Division" at bounding box center [503, 362] width 554 height 15
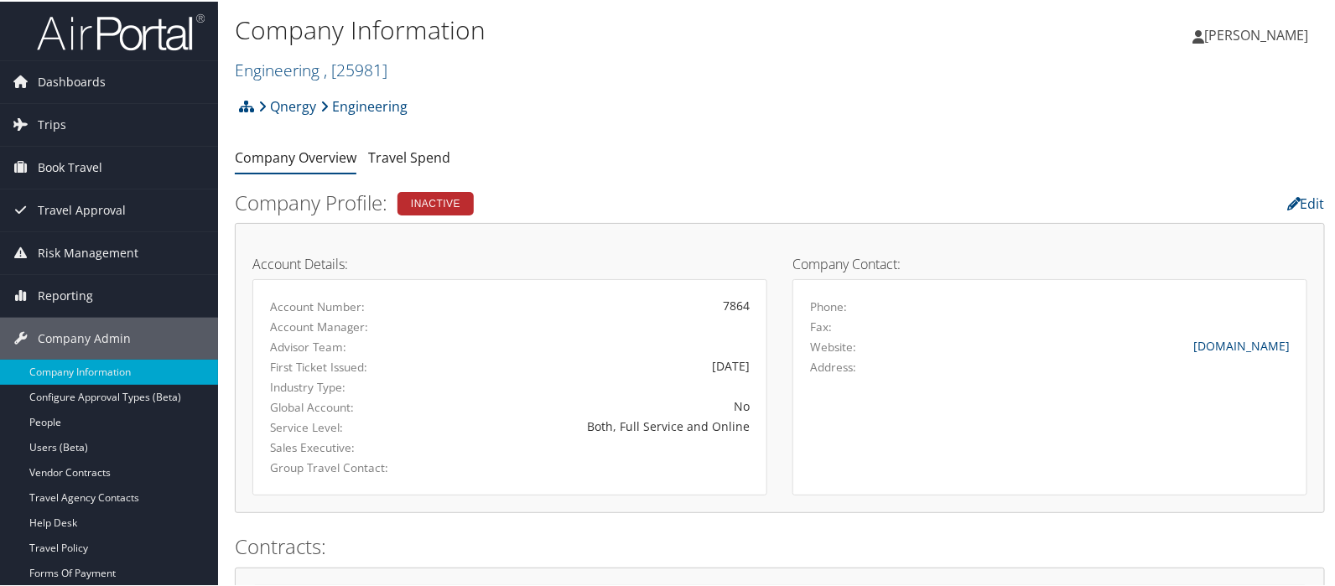
click at [678, 15] on h1 "Company Information" at bounding box center [598, 28] width 727 height 35
click at [272, 68] on link "Engineering , [ 25981 ]" at bounding box center [311, 68] width 153 height 23
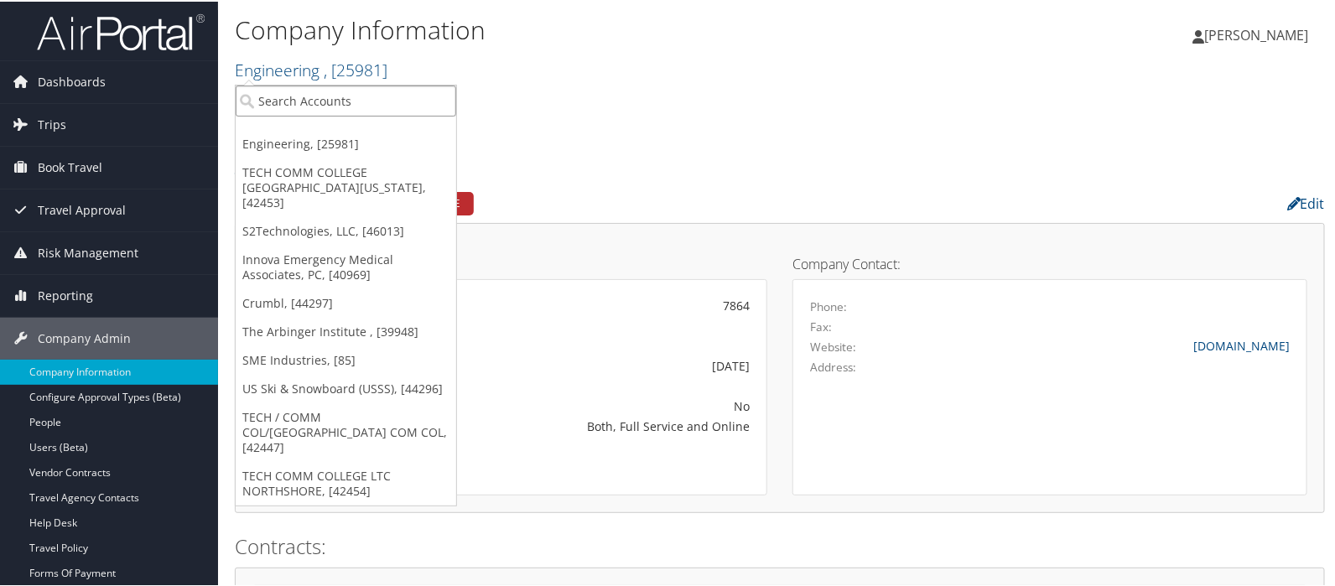
click at [260, 106] on input "search" at bounding box center [346, 99] width 220 height 31
type input "Engineering"
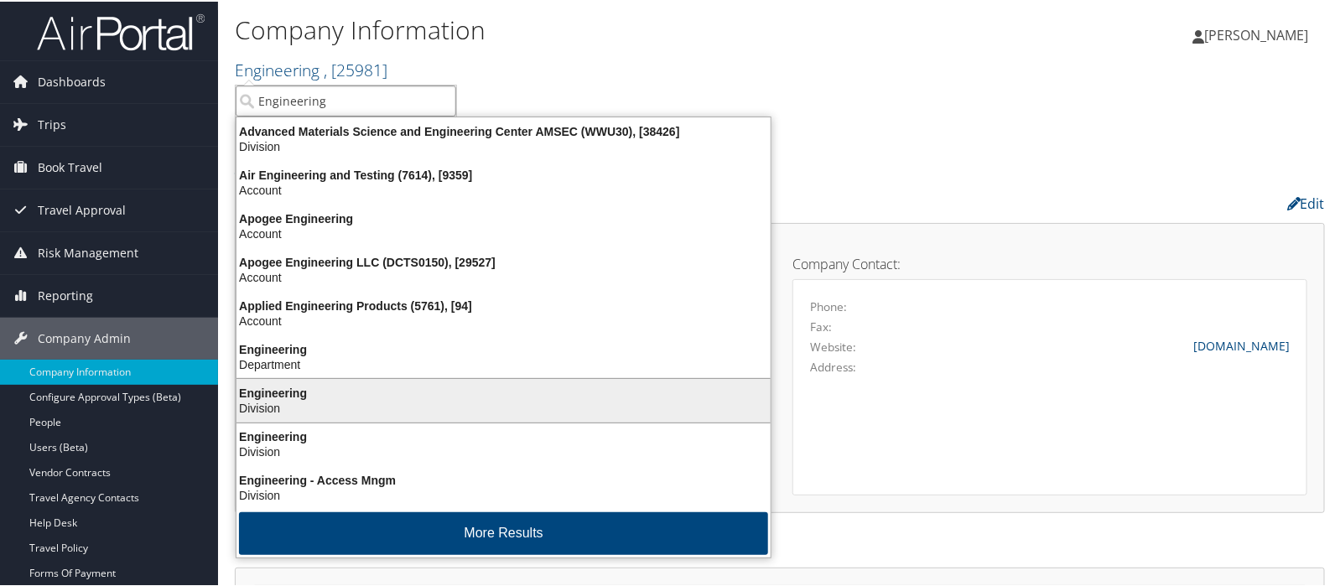
scroll to position [3, 0]
click at [267, 389] on div "Engineering" at bounding box center [503, 391] width 554 height 15
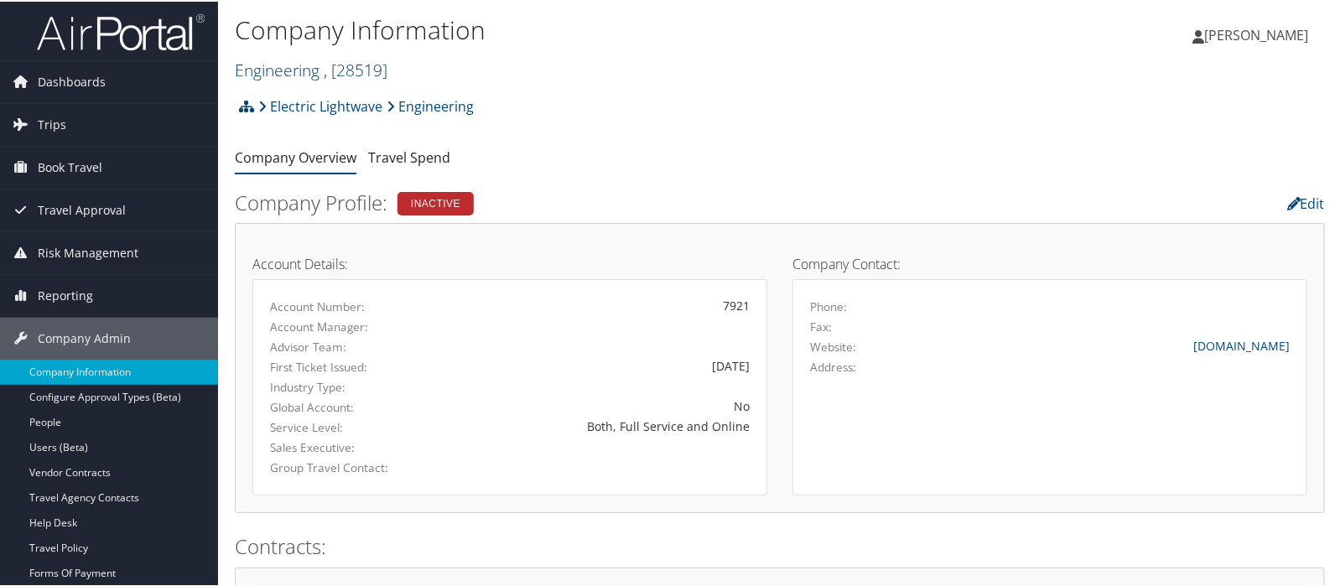
click at [251, 61] on link "Engineering , [ 28519 ]" at bounding box center [311, 68] width 153 height 23
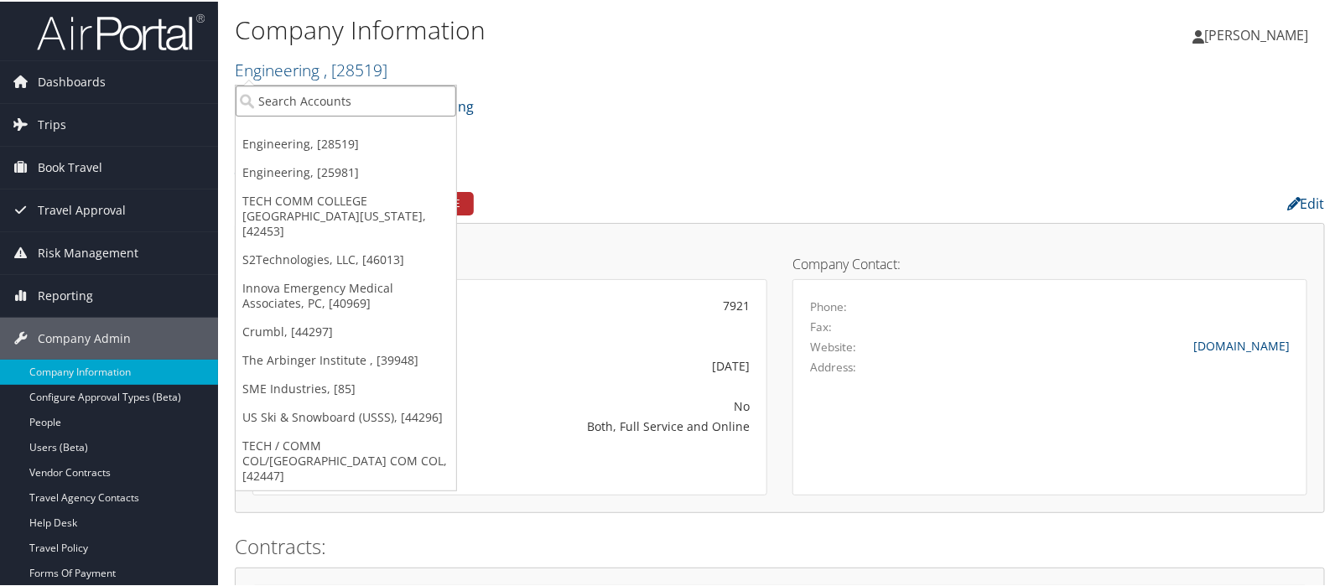
click at [275, 100] on input "search" at bounding box center [346, 99] width 220 height 31
type input "engineering"
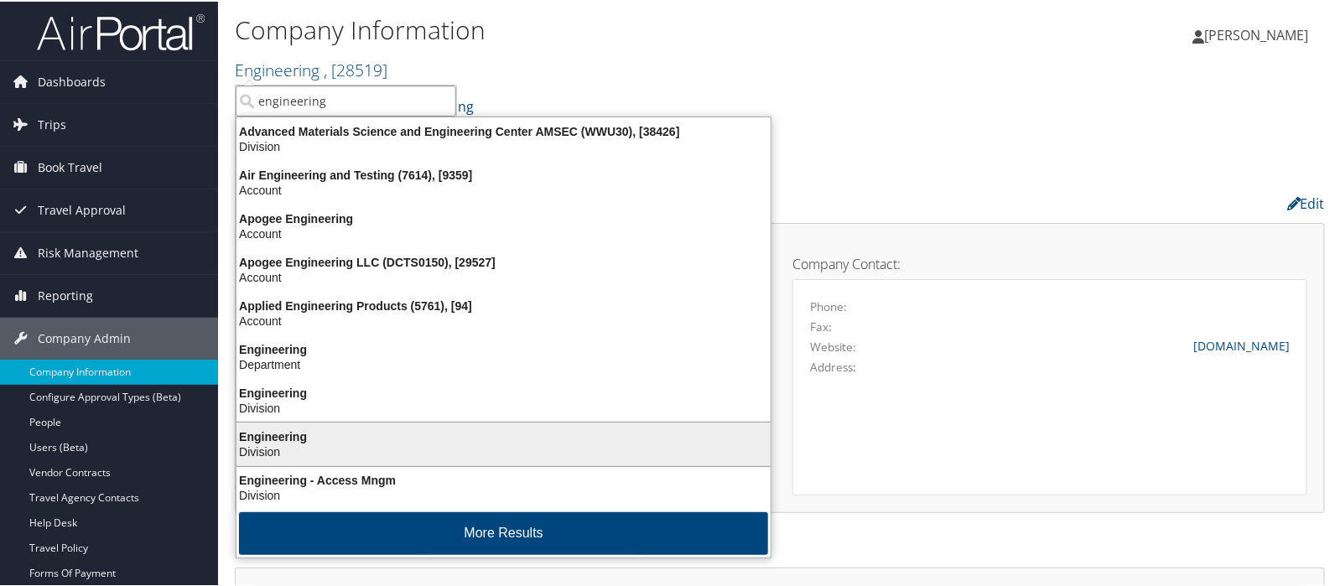
click at [298, 434] on div "Engineering" at bounding box center [503, 435] width 554 height 15
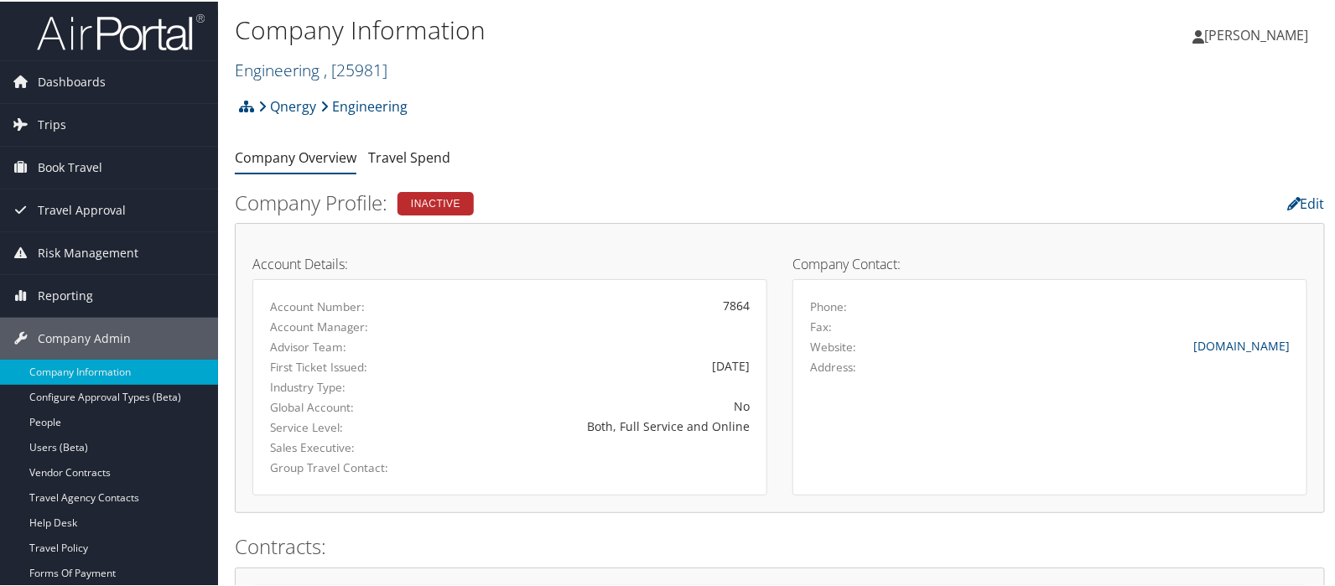
click at [264, 74] on link "Engineering , [ 25981 ]" at bounding box center [311, 68] width 153 height 23
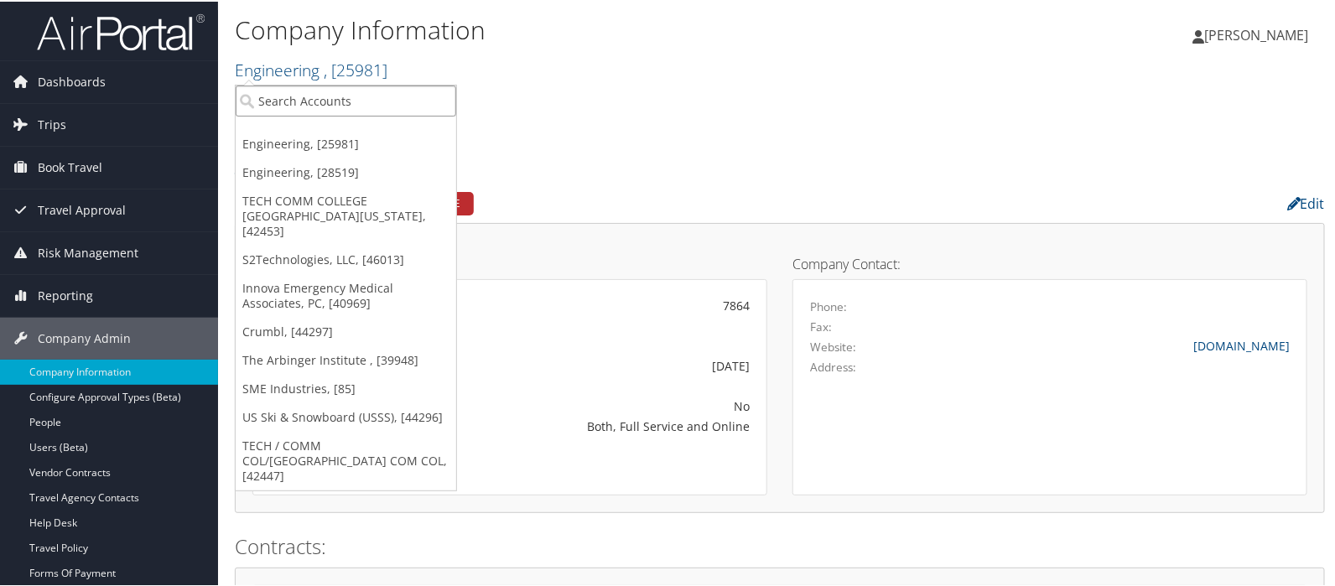
click at [264, 94] on input "search" at bounding box center [346, 99] width 220 height 31
type input "LSU academics"
click at [293, 106] on input "LSU academics" at bounding box center [346, 99] width 220 height 31
click at [289, 94] on input "search" at bounding box center [346, 99] width 220 height 31
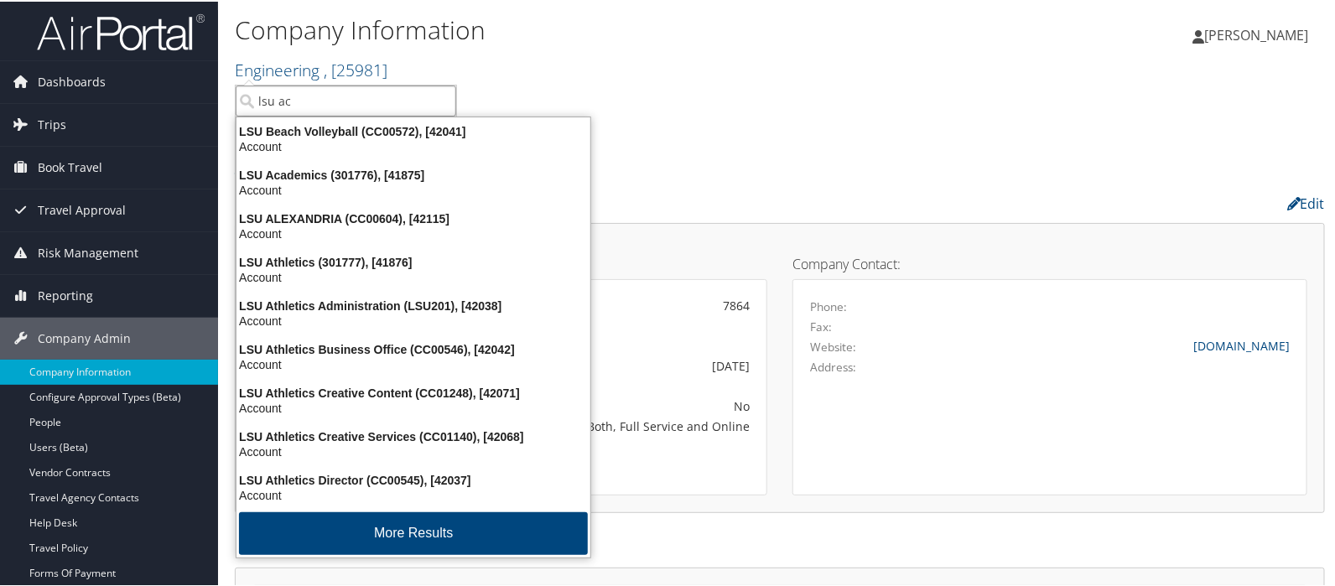
type input "lsu aca"
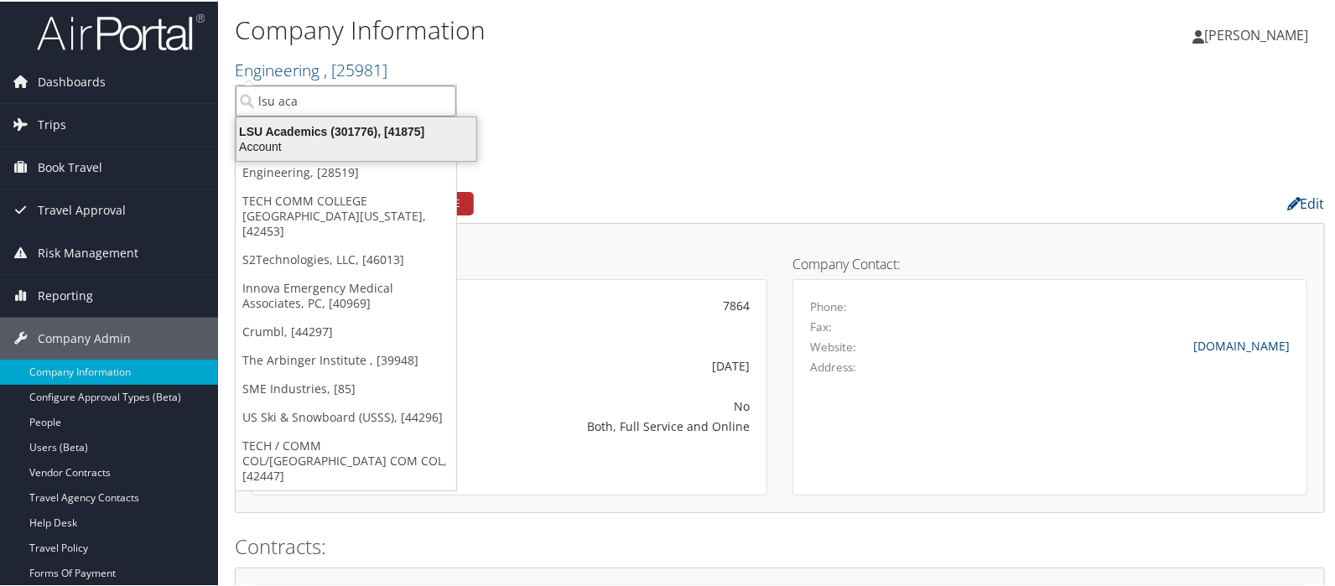
click at [319, 134] on div "LSU Academics (301776), [41875]" at bounding box center [356, 129] width 260 height 15
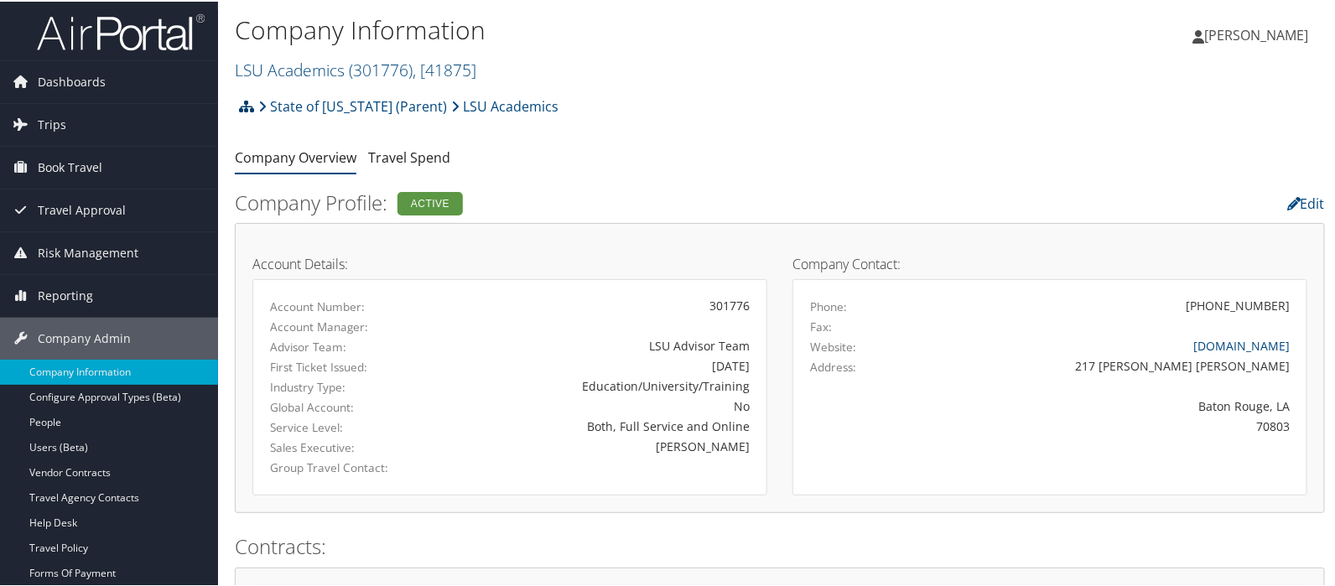
click at [243, 104] on icon at bounding box center [246, 104] width 15 height 13
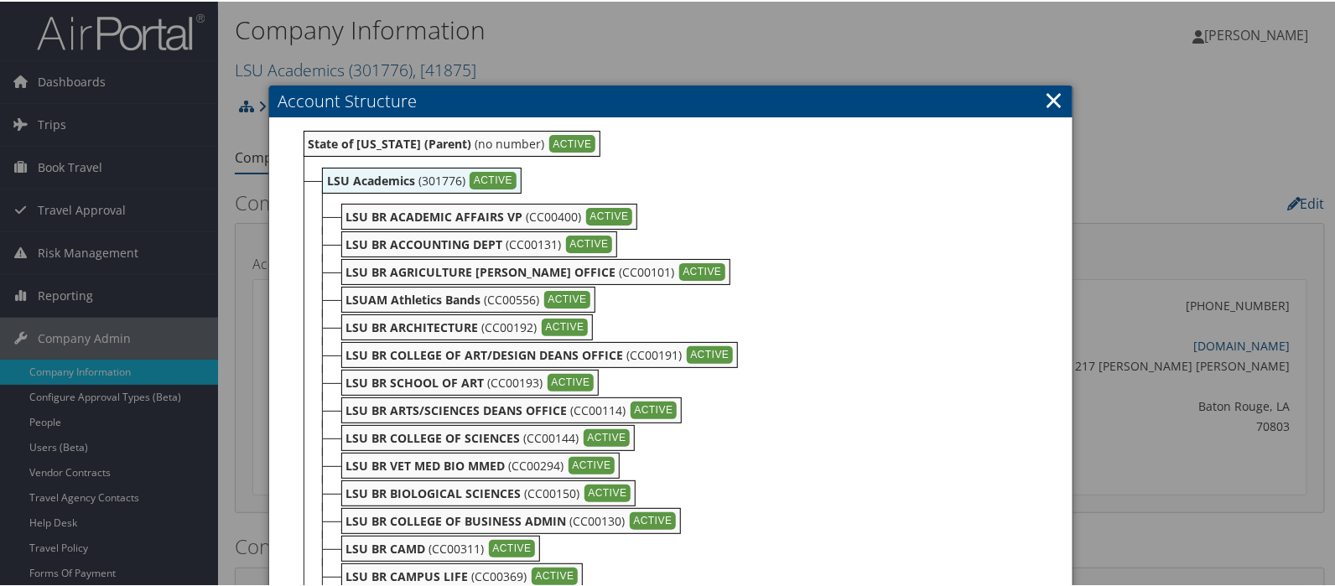
click at [1055, 102] on link "×" at bounding box center [1053, 98] width 19 height 34
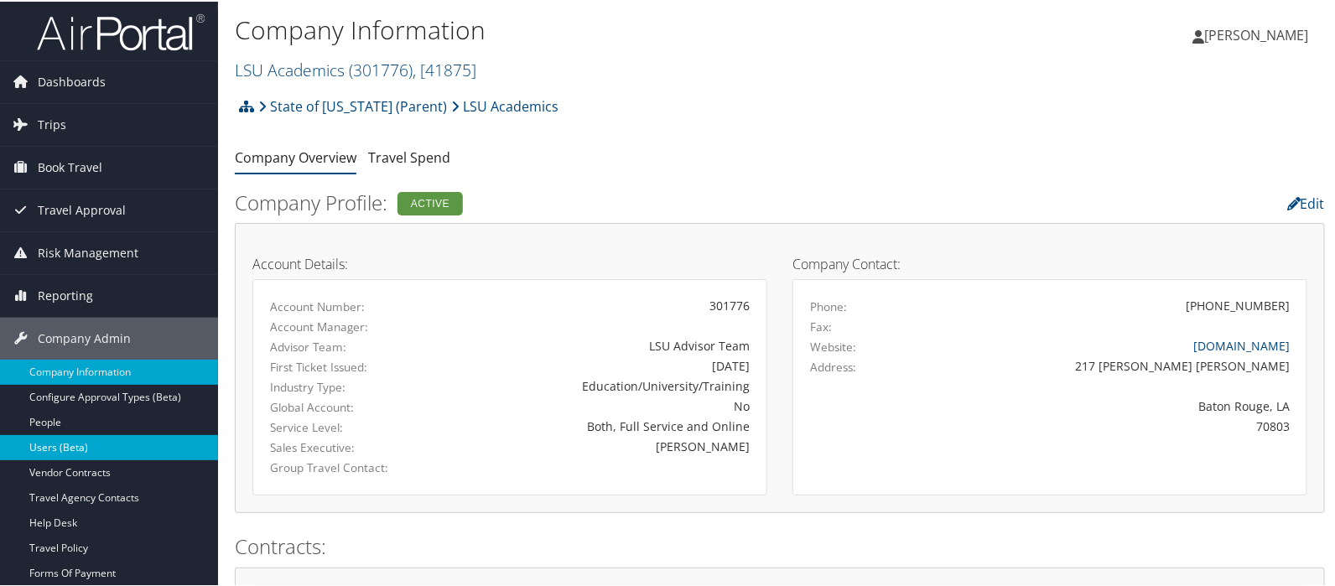
click at [55, 440] on link "Users (Beta)" at bounding box center [109, 445] width 218 height 25
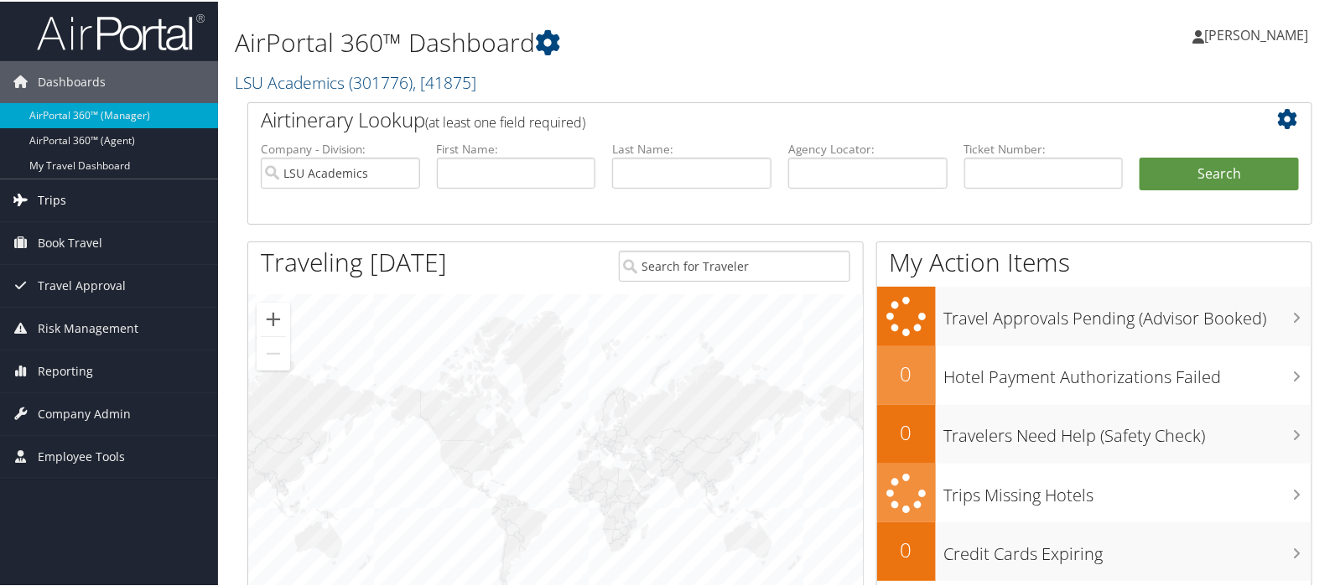
click at [74, 205] on link "Trips" at bounding box center [109, 199] width 218 height 42
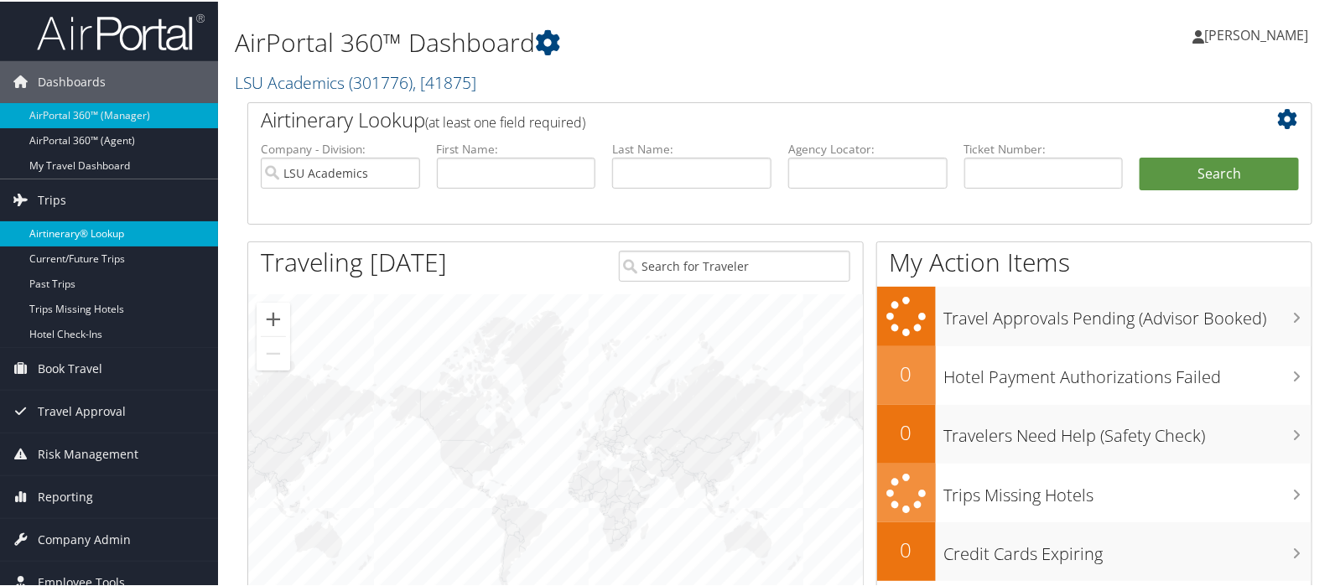
click at [66, 221] on link "Airtinerary® Lookup" at bounding box center [109, 232] width 218 height 25
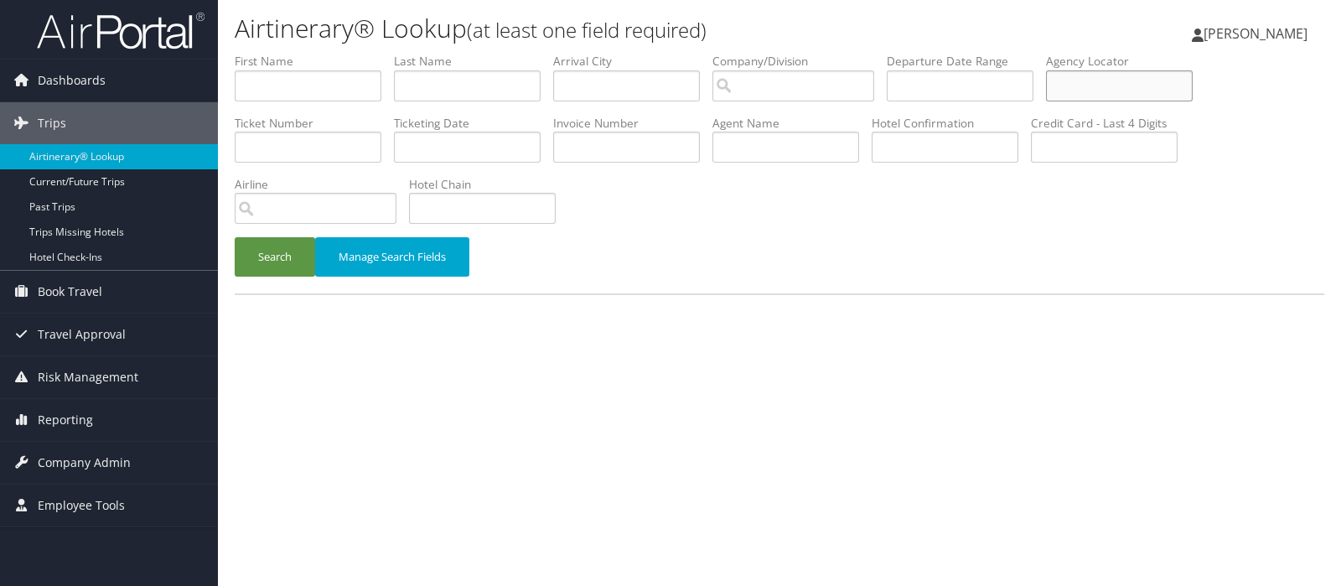
paste input "B7F5NR"
type input "B7F5NR"
drag, startPoint x: 264, startPoint y: 262, endPoint x: 286, endPoint y: 261, distance: 21.8
click at [265, 262] on button "Search" at bounding box center [275, 256] width 80 height 39
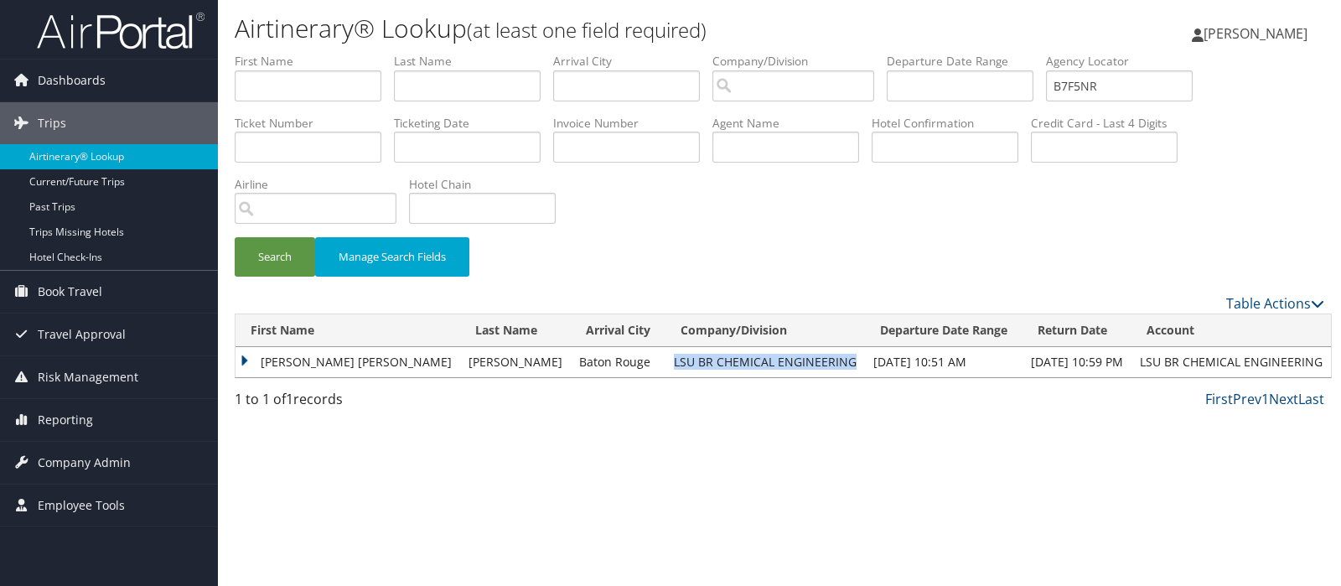
drag, startPoint x: 578, startPoint y: 364, endPoint x: 759, endPoint y: 360, distance: 180.3
click at [759, 360] on td "LSU BR CHEMICAL ENGINEERING" at bounding box center [766, 362] width 200 height 30
copy td "LSU BR CHEMICAL ENGINEERING"
click at [269, 150] on input "text" at bounding box center [308, 147] width 147 height 31
paste input "0017229920291"
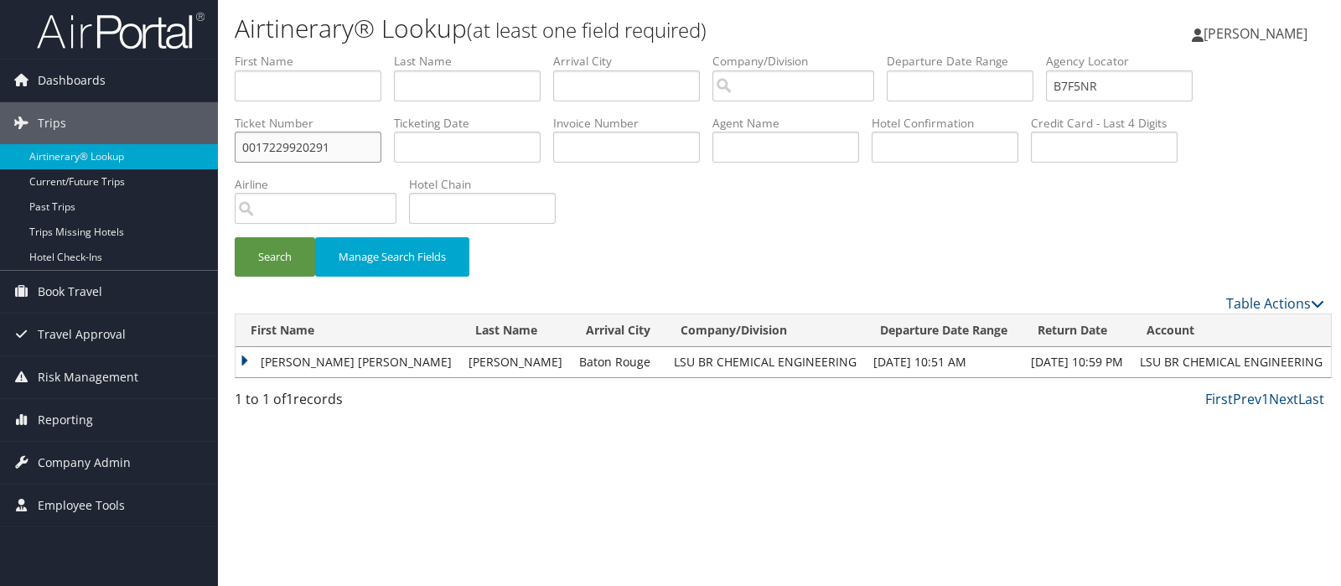
type input "0017229920291"
drag, startPoint x: 1127, startPoint y: 93, endPoint x: 1052, endPoint y: 94, distance: 75.4
click at [1052, 53] on ul "First Name Last Name Departure City Arrival City Company/Division Airport/City …" at bounding box center [780, 53] width 1090 height 0
click at [257, 260] on button "Search" at bounding box center [275, 256] width 80 height 39
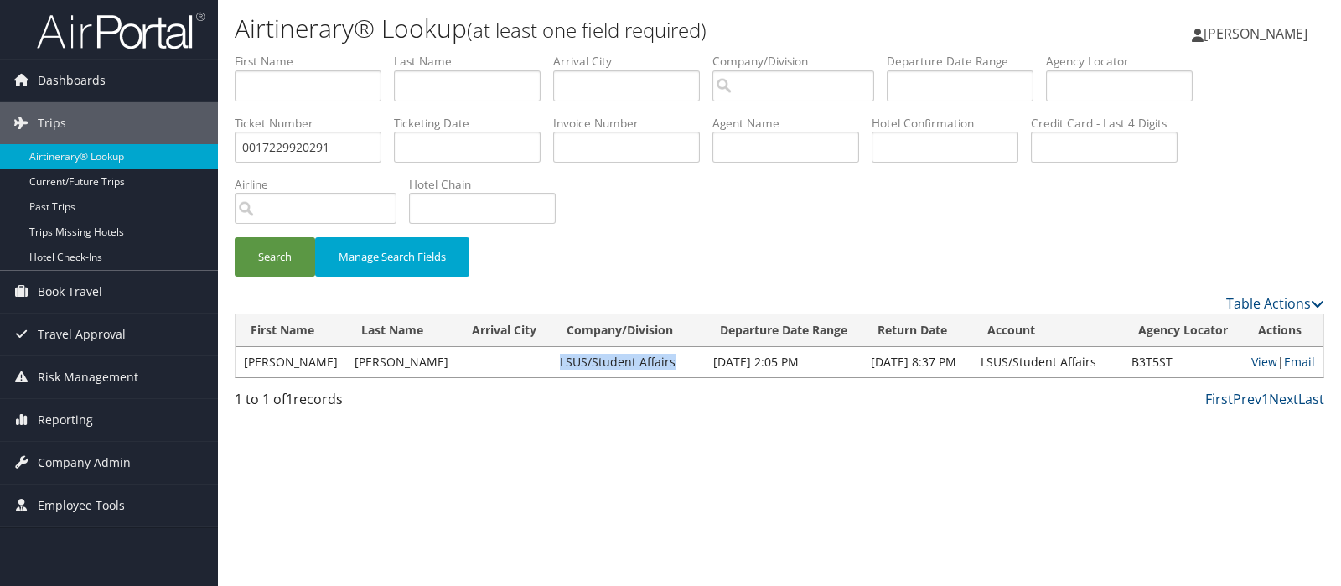
drag, startPoint x: 524, startPoint y: 359, endPoint x: 630, endPoint y: 364, distance: 105.7
click at [640, 362] on td "LSUS/Student Affairs" at bounding box center [628, 362] width 153 height 30
copy td "LSUS/Student Affairs"
click at [288, 154] on input "0017229920291" at bounding box center [308, 147] width 147 height 31
click at [288, 155] on input "0017229920291" at bounding box center [308, 147] width 147 height 31
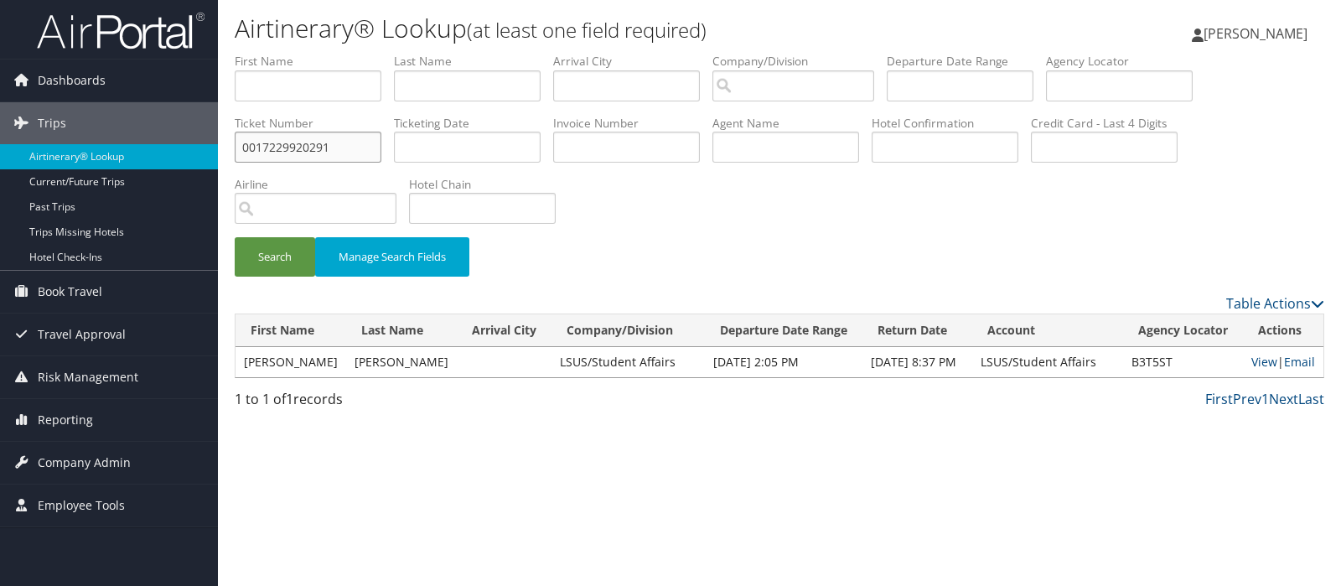
paste input "8998691397"
drag, startPoint x: 275, startPoint y: 254, endPoint x: 293, endPoint y: 251, distance: 17.8
click at [275, 254] on button "Search" at bounding box center [275, 256] width 80 height 39
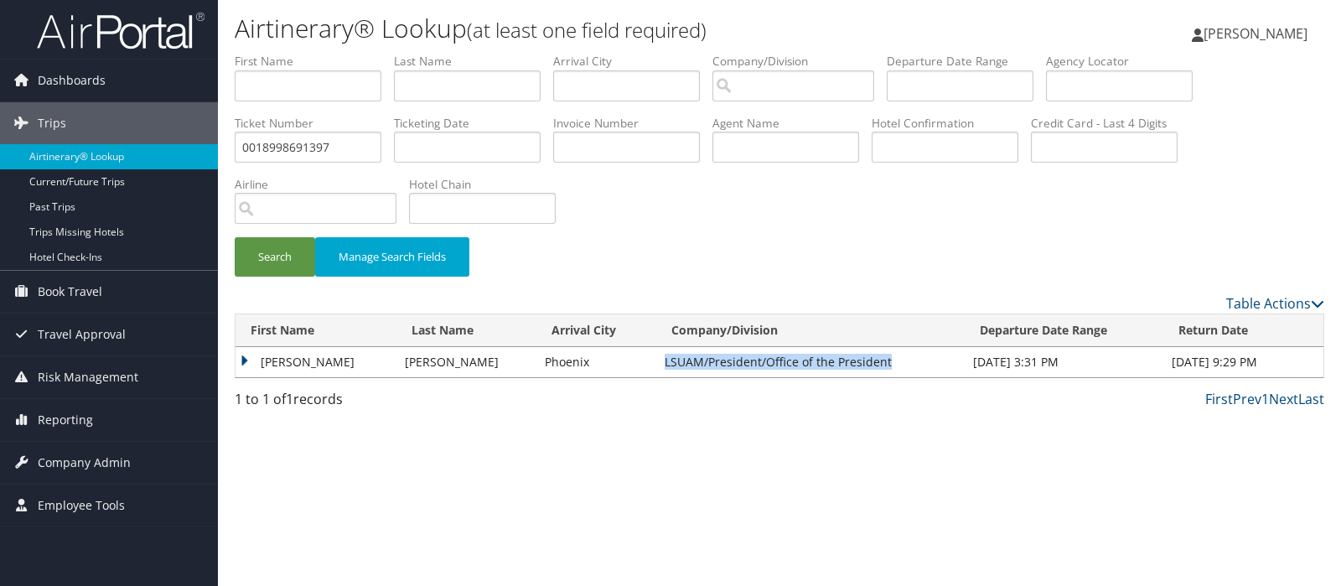
drag, startPoint x: 646, startPoint y: 358, endPoint x: 868, endPoint y: 358, distance: 222.1
click at [868, 358] on td "LSUAM/President/Office of the President" at bounding box center [810, 362] width 308 height 30
copy td "LSUAM/President/Office of the President"
click at [274, 142] on input "0018998691397" at bounding box center [308, 147] width 147 height 31
click at [275, 141] on input "0018998691397" at bounding box center [308, 147] width 147 height 31
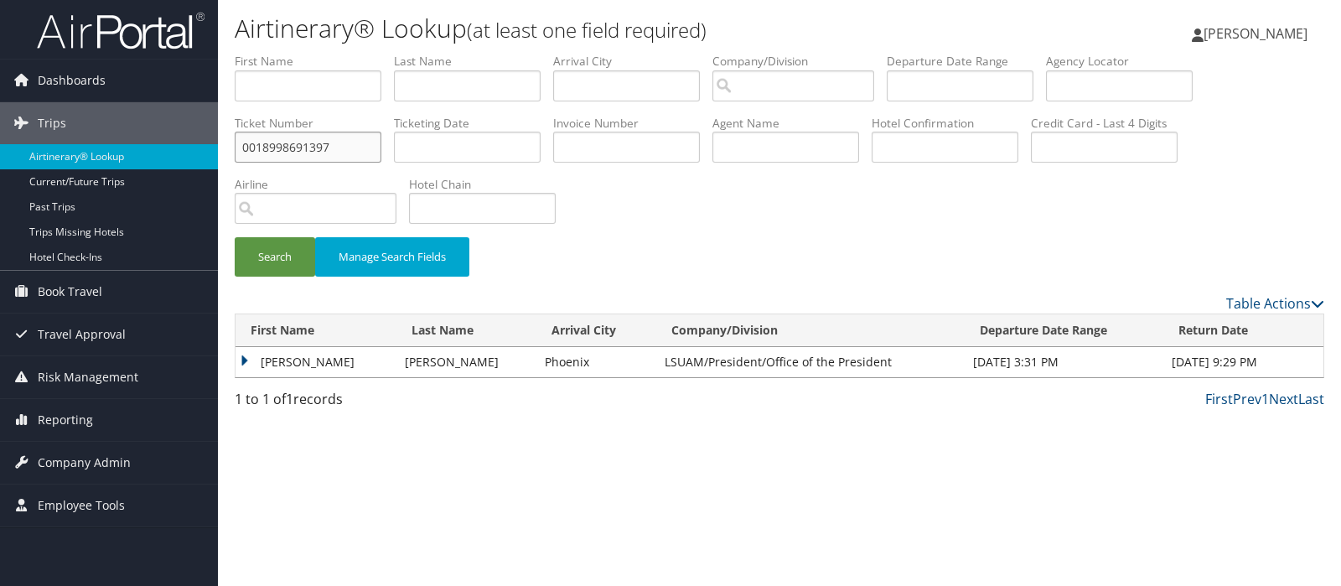
paste input "7231579836"
click at [278, 252] on button "Search" at bounding box center [275, 256] width 80 height 39
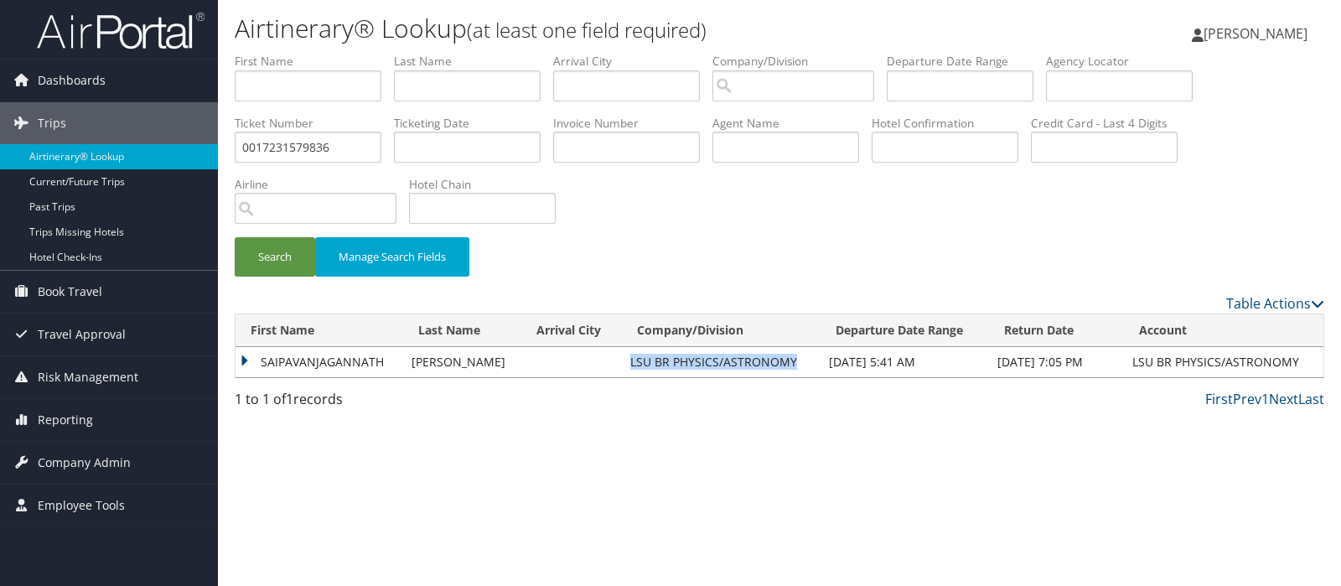
drag, startPoint x: 609, startPoint y: 358, endPoint x: 781, endPoint y: 366, distance: 172.0
click at [781, 366] on td "LSU BR PHYSICS/ASTRONOMY" at bounding box center [721, 362] width 199 height 30
copy td "LSU BR PHYSICS/ASTRONOMY"
click at [275, 140] on input "0017231579836" at bounding box center [308, 147] width 147 height 31
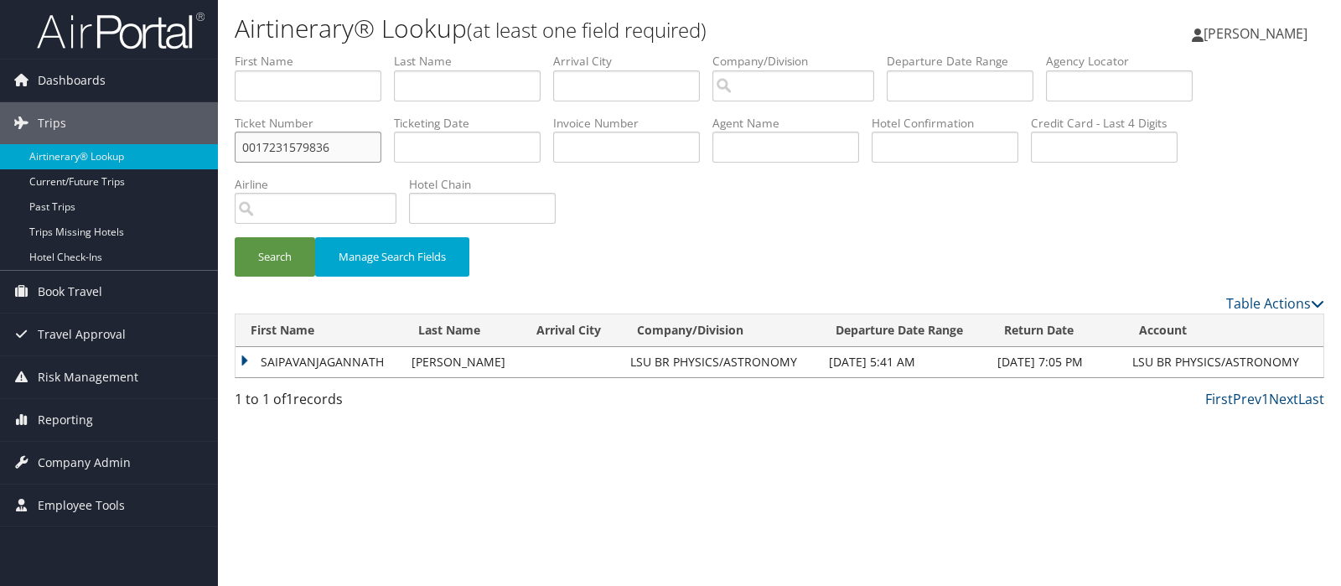
paste input "308415981"
type input "0017308415981"
drag, startPoint x: 289, startPoint y: 257, endPoint x: 410, endPoint y: 272, distance: 121.6
click at [288, 257] on button "Search" at bounding box center [275, 256] width 80 height 39
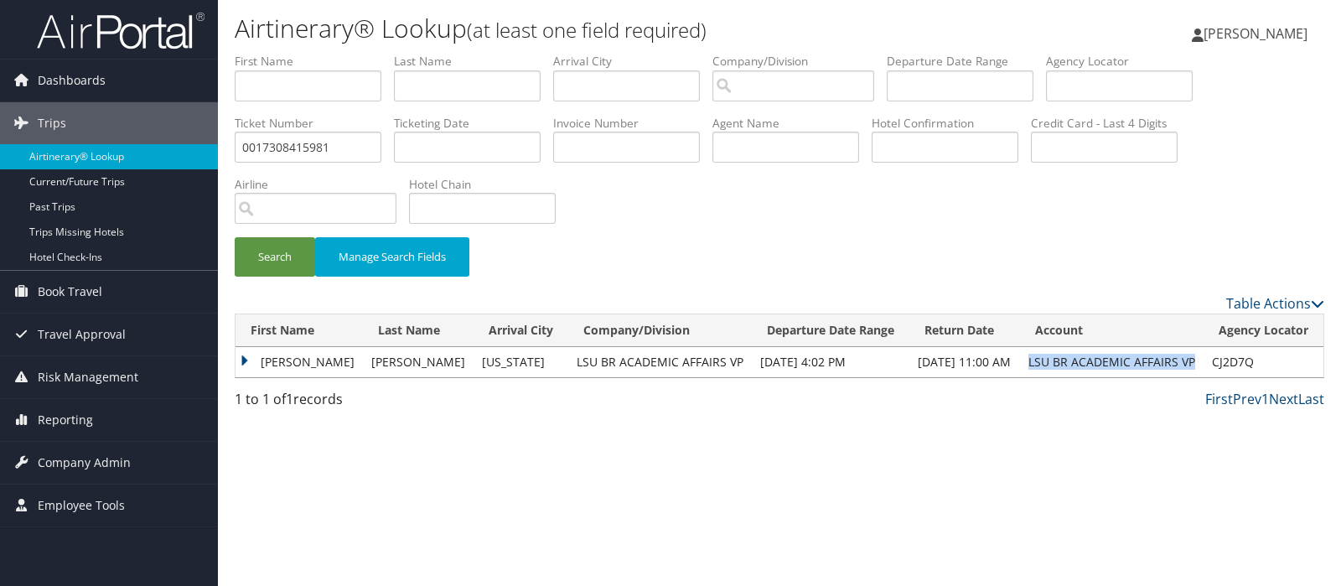
drag, startPoint x: 1024, startPoint y: 358, endPoint x: 1196, endPoint y: 355, distance: 171.9
click at [1196, 355] on td "LSU BR ACADEMIC AFFAIRS VP" at bounding box center [1112, 362] width 184 height 30
copy td "LSU BR ACADEMIC AFFAIRS VP"
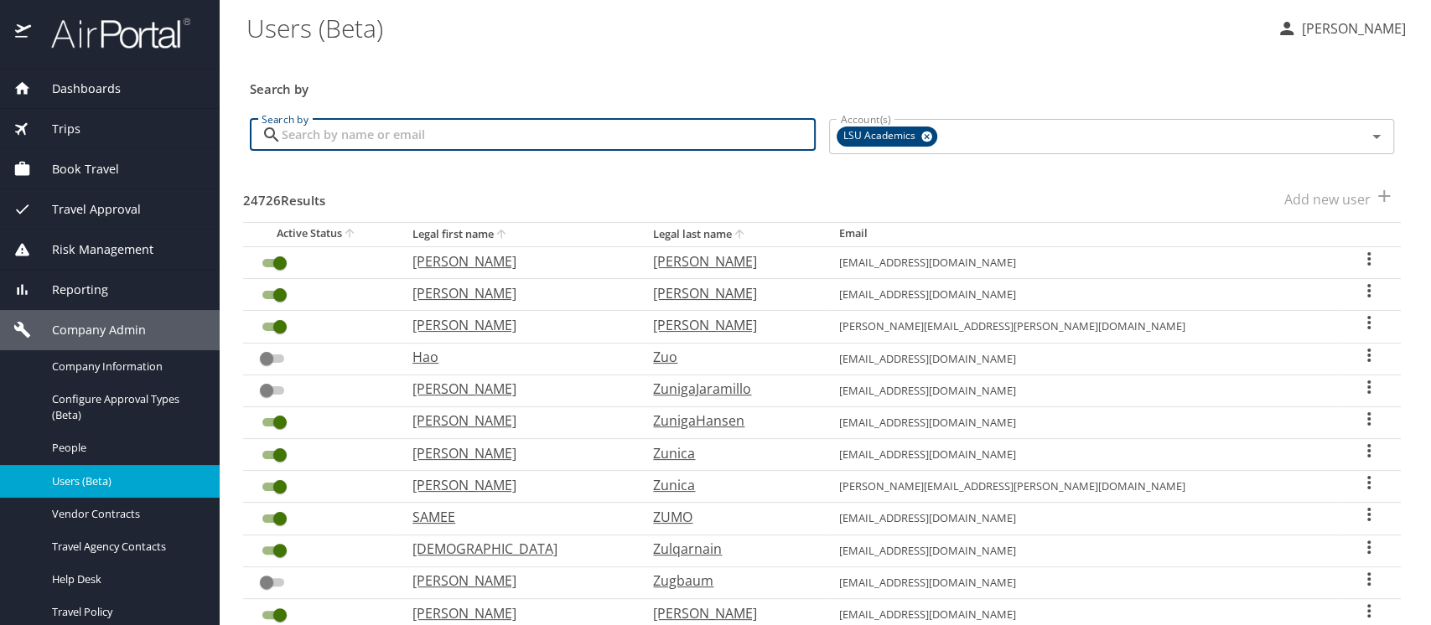
paste input "[EMAIL_ADDRESS][PERSON_NAME][DOMAIN_NAME]"
click at [920, 131] on icon at bounding box center [926, 136] width 13 height 18
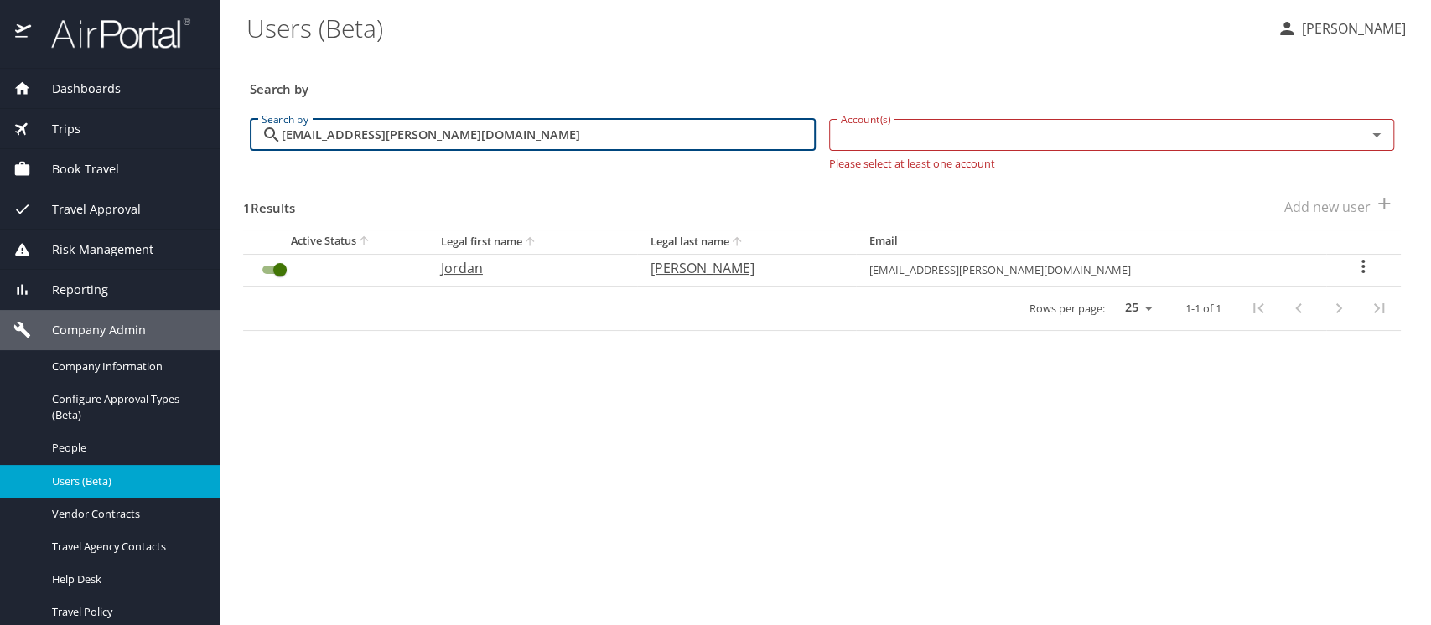
type input "[EMAIL_ADDRESS][PERSON_NAME][DOMAIN_NAME]"
click at [1359, 265] on icon "User Search Table" at bounding box center [1363, 267] width 20 height 20
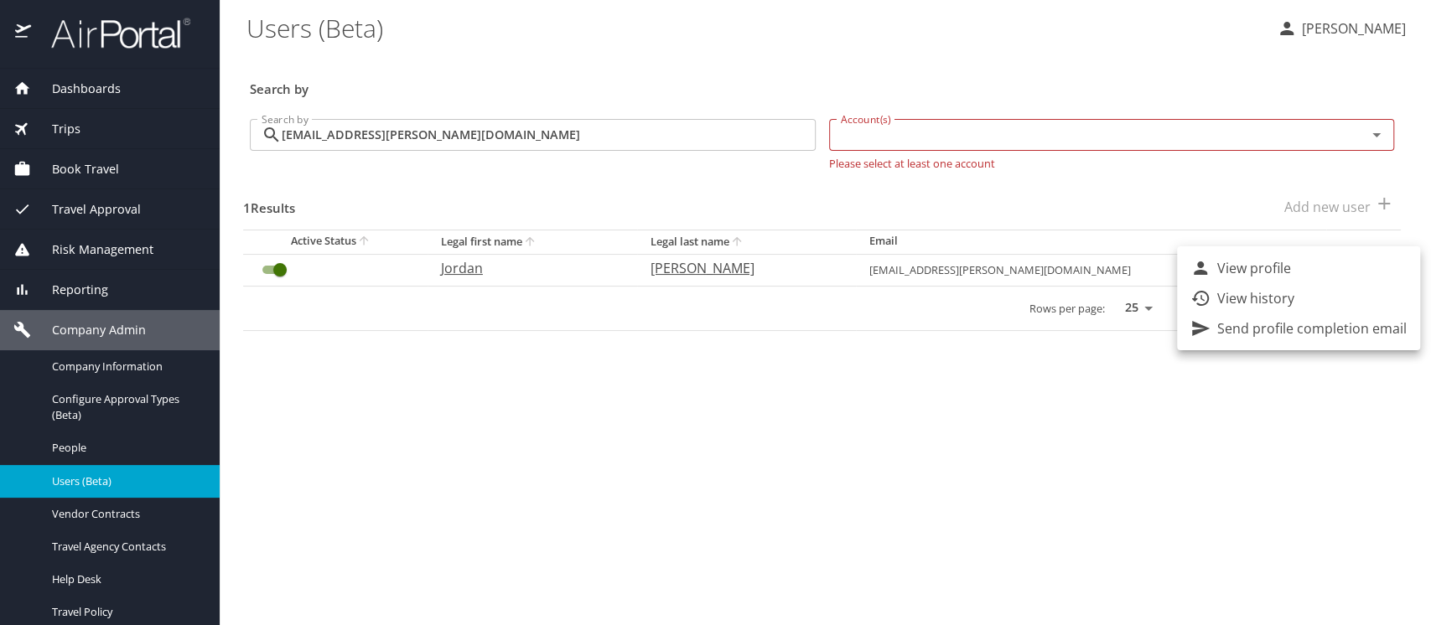
click at [1294, 265] on li "View profile" at bounding box center [1298, 268] width 243 height 30
select select "US"
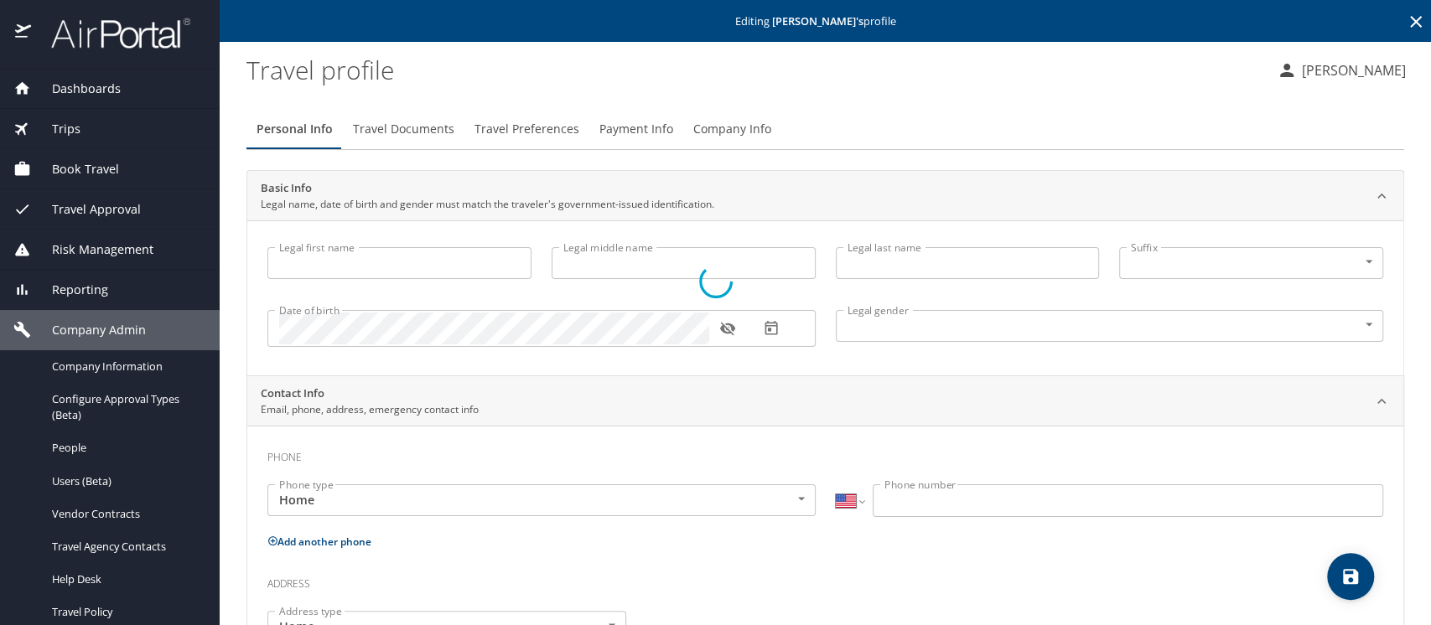
type input "Jordan"
type input "[PERSON_NAME]"
type input "[DEMOGRAPHIC_DATA]"
select select "US"
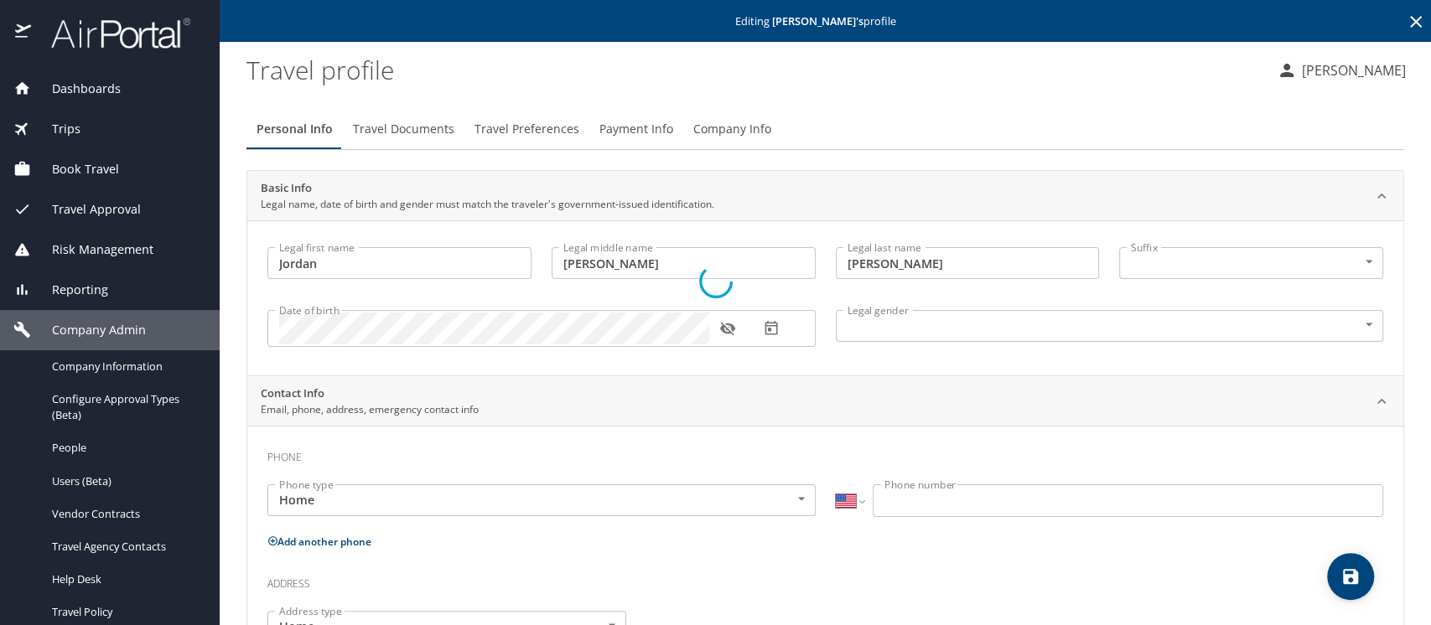
select select "US"
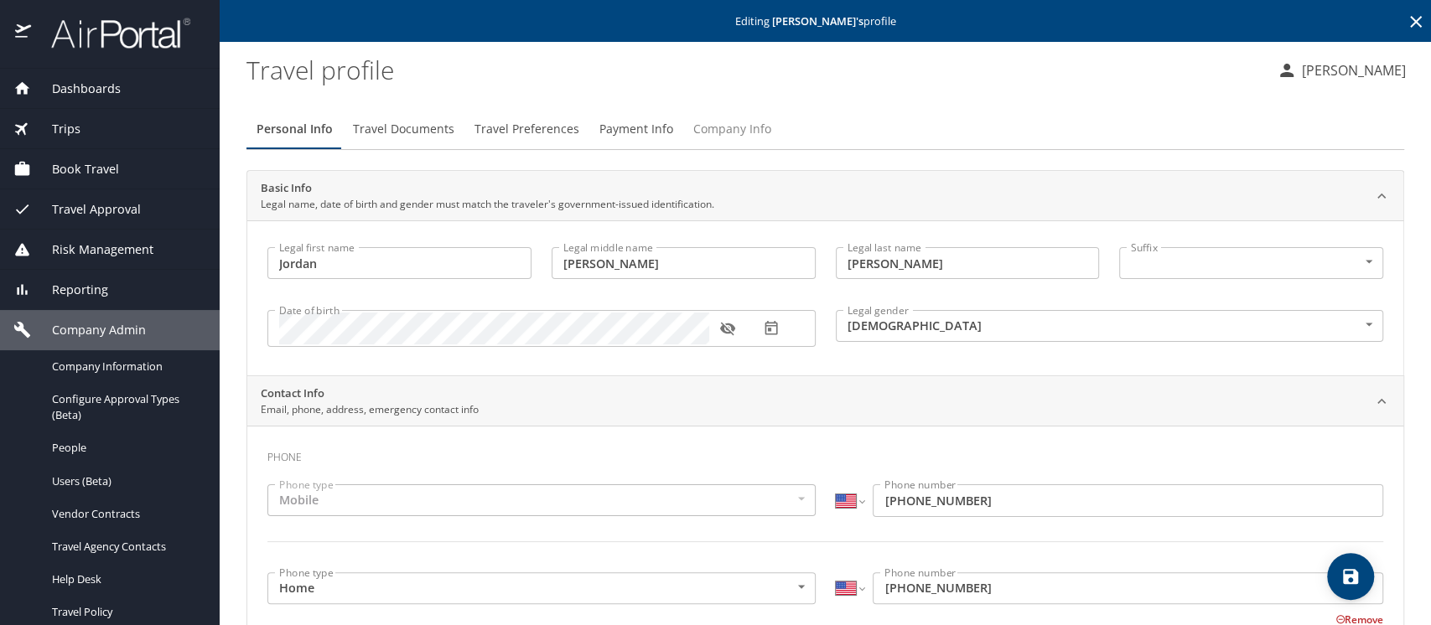
click at [722, 128] on span "Company Info" at bounding box center [732, 129] width 78 height 21
